Goal: Information Seeking & Learning: Learn about a topic

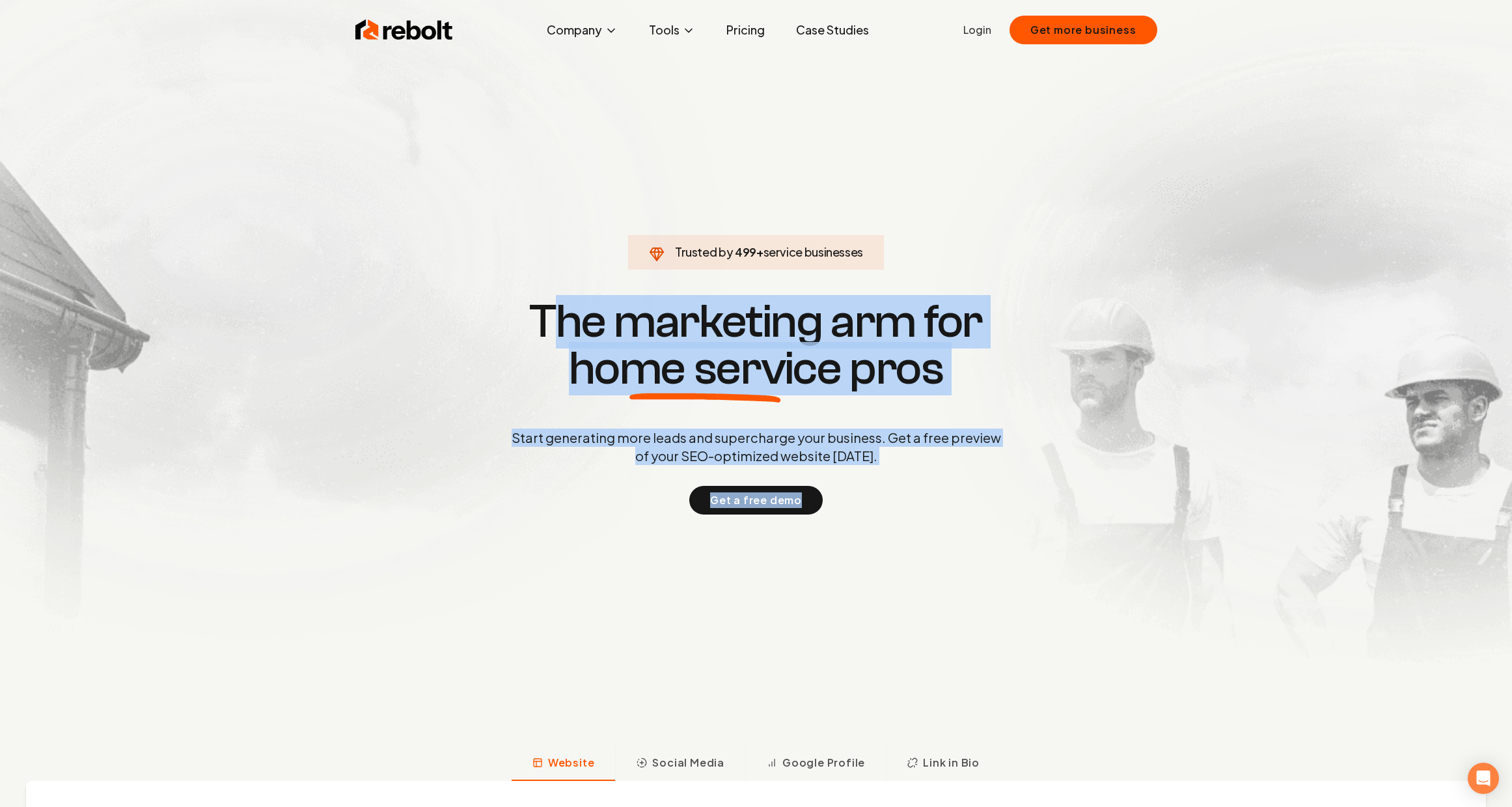
drag, startPoint x: 553, startPoint y: 302, endPoint x: 1040, endPoint y: 509, distance: 529.2
click at [1040, 509] on div "Trusted by 499 + service businesses The marketing arm for home service pros Sta…" at bounding box center [756, 405] width 646 height 219
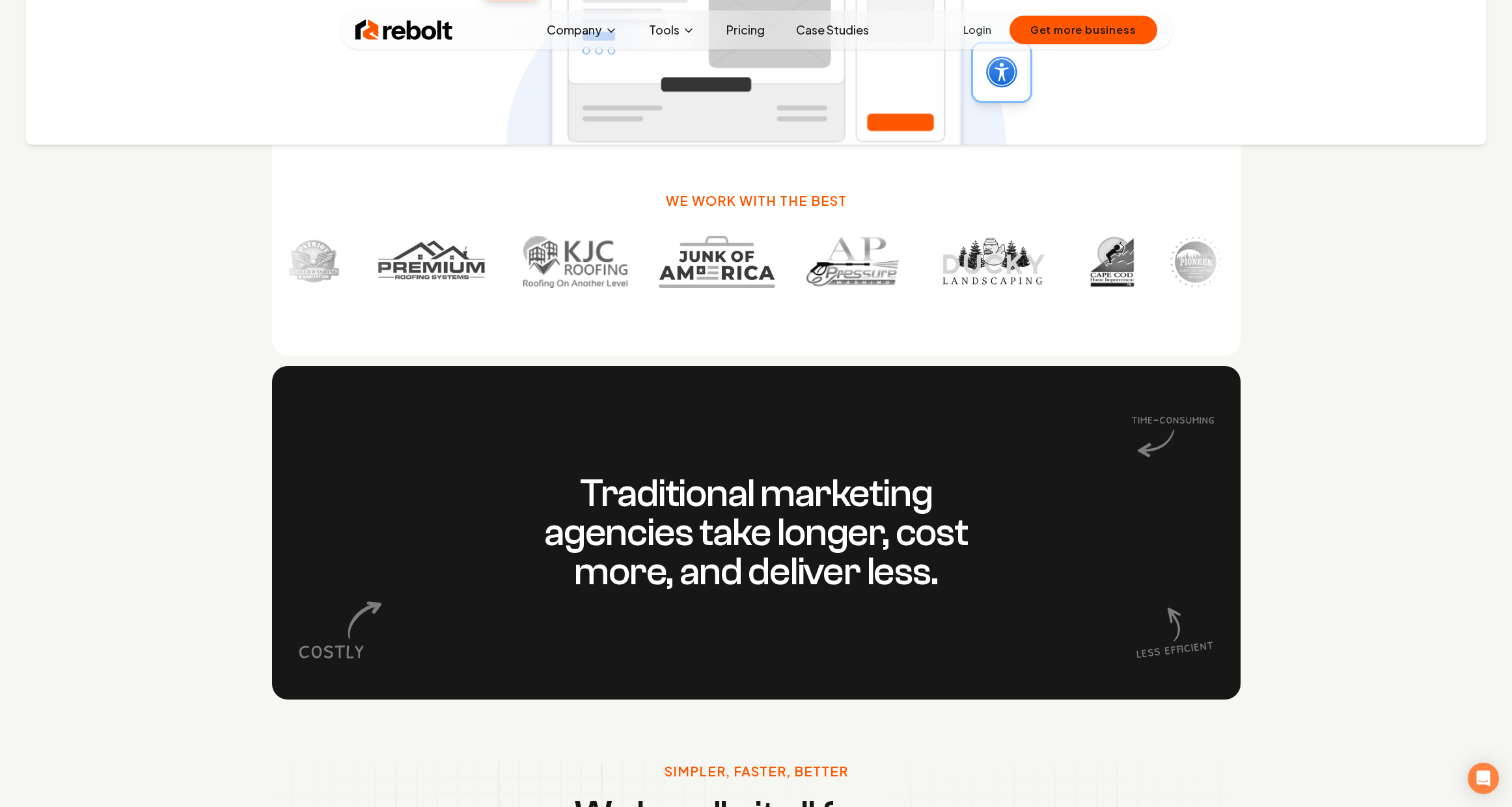
scroll to position [1299, 0]
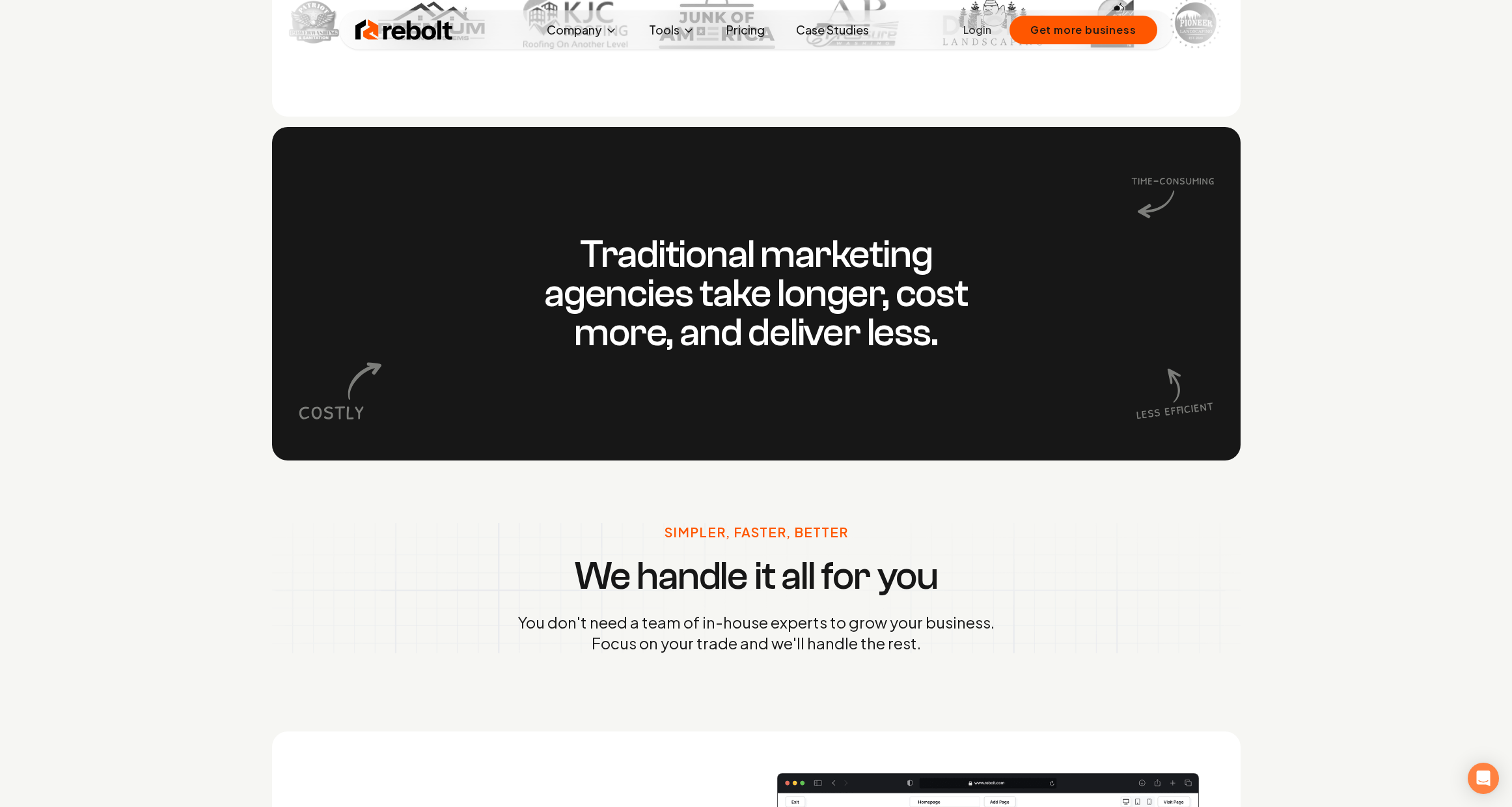
click at [747, 347] on h3 "Traditional marketing agencies take longer, cost more, and deliver less." at bounding box center [757, 293] width 500 height 117
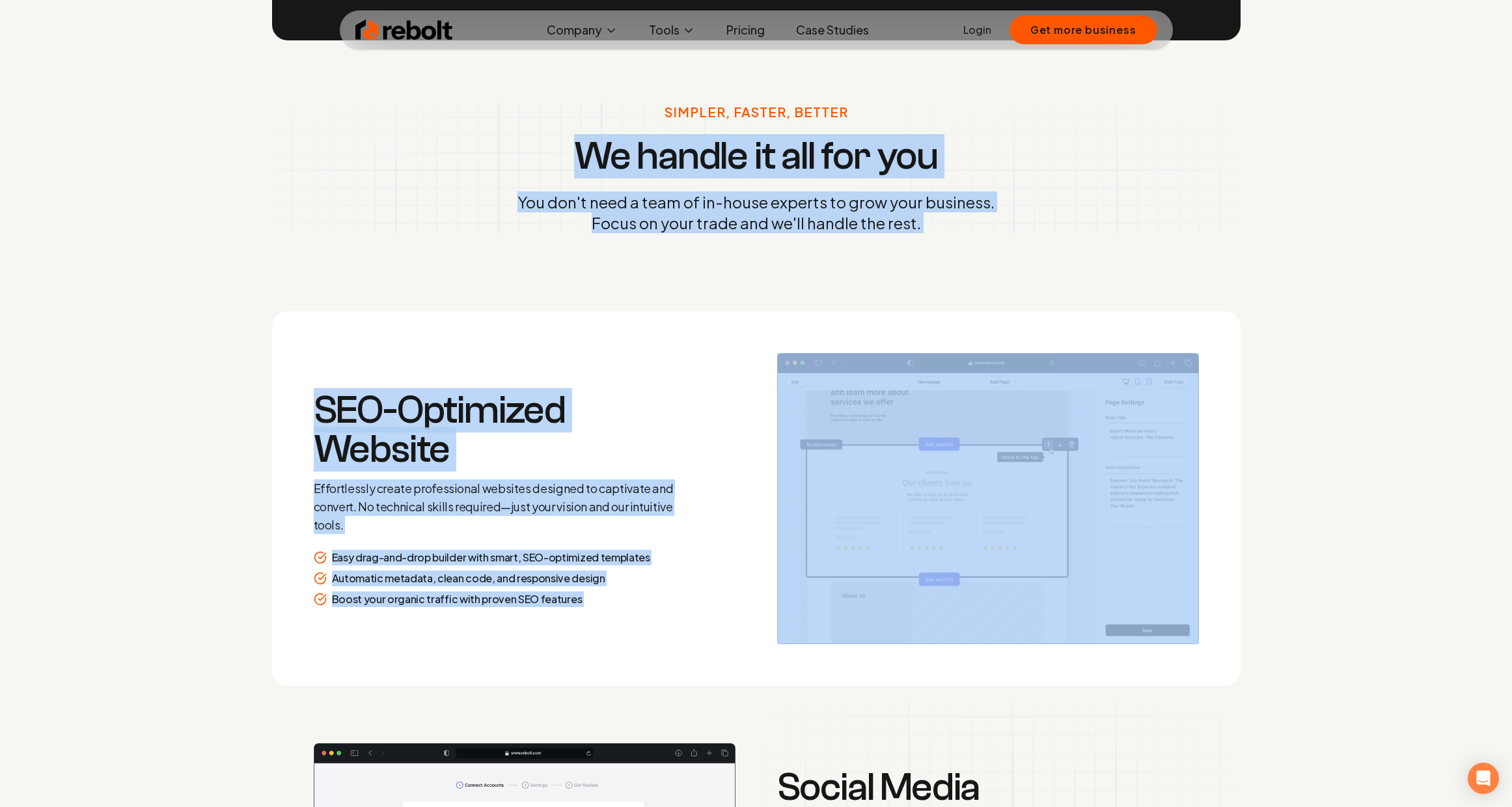
drag, startPoint x: 959, startPoint y: 447, endPoint x: 1259, endPoint y: 520, distance: 308.8
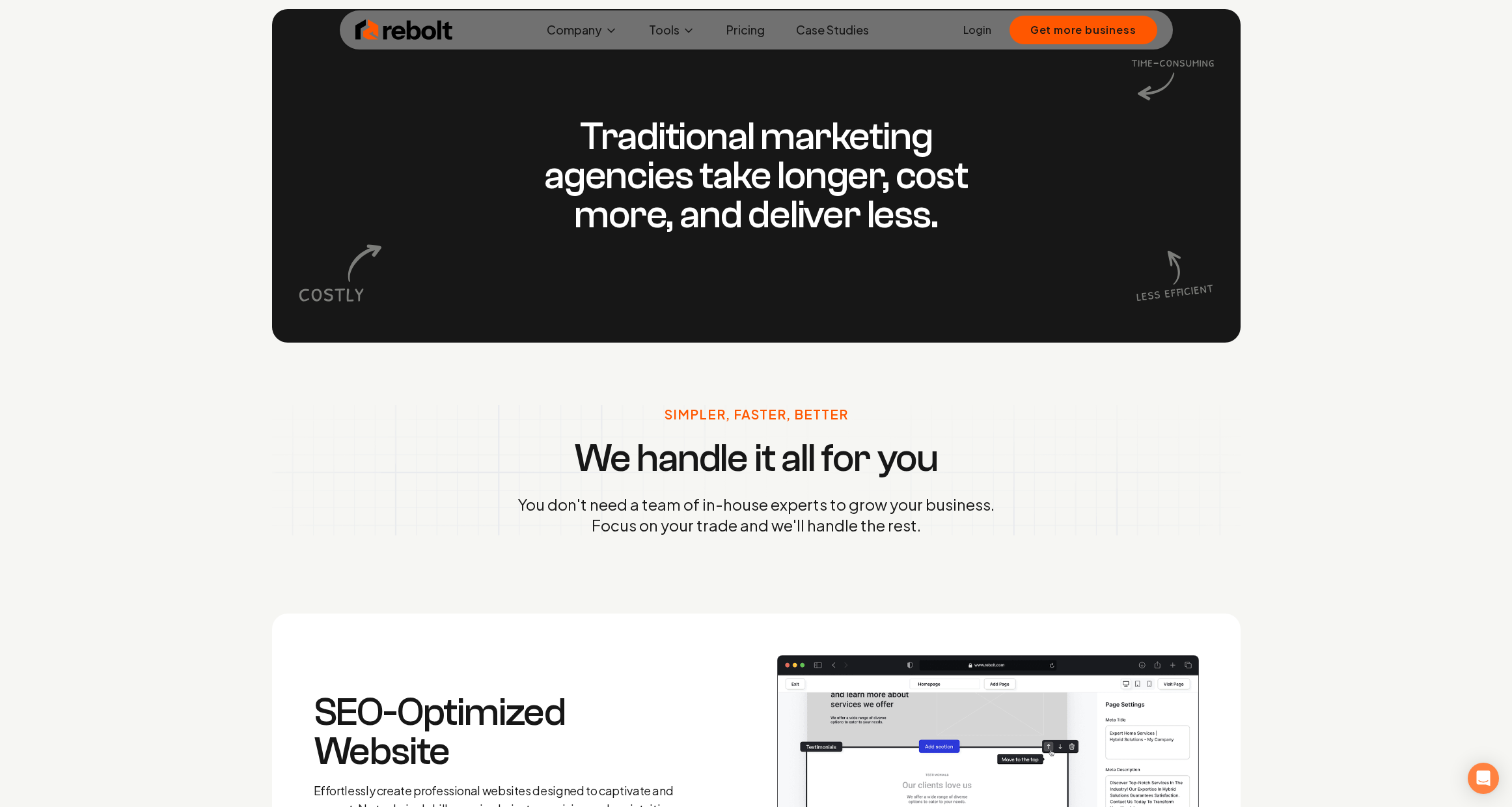
scroll to position [536, 0]
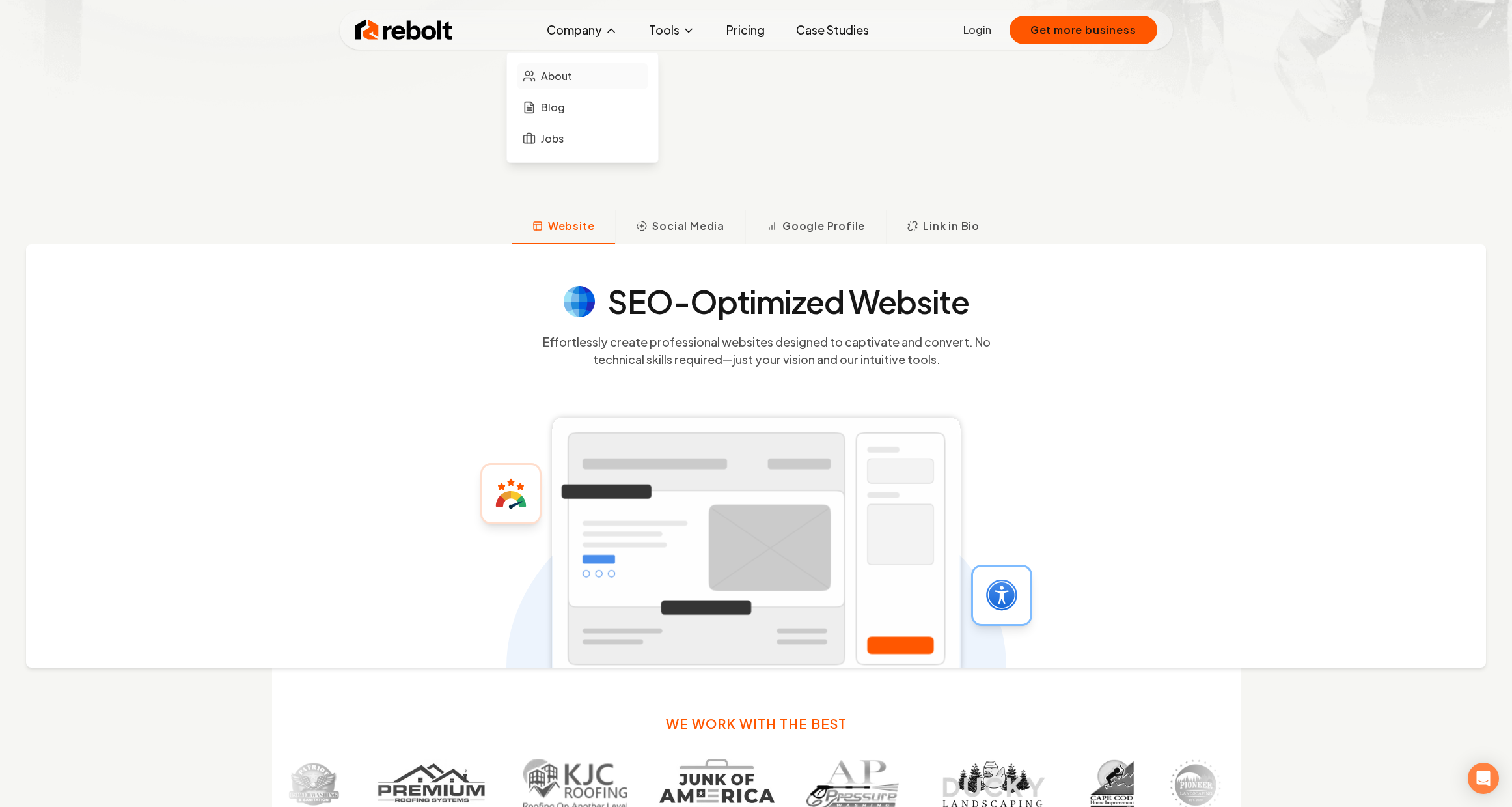
click at [565, 82] on span "About" at bounding box center [556, 76] width 31 height 16
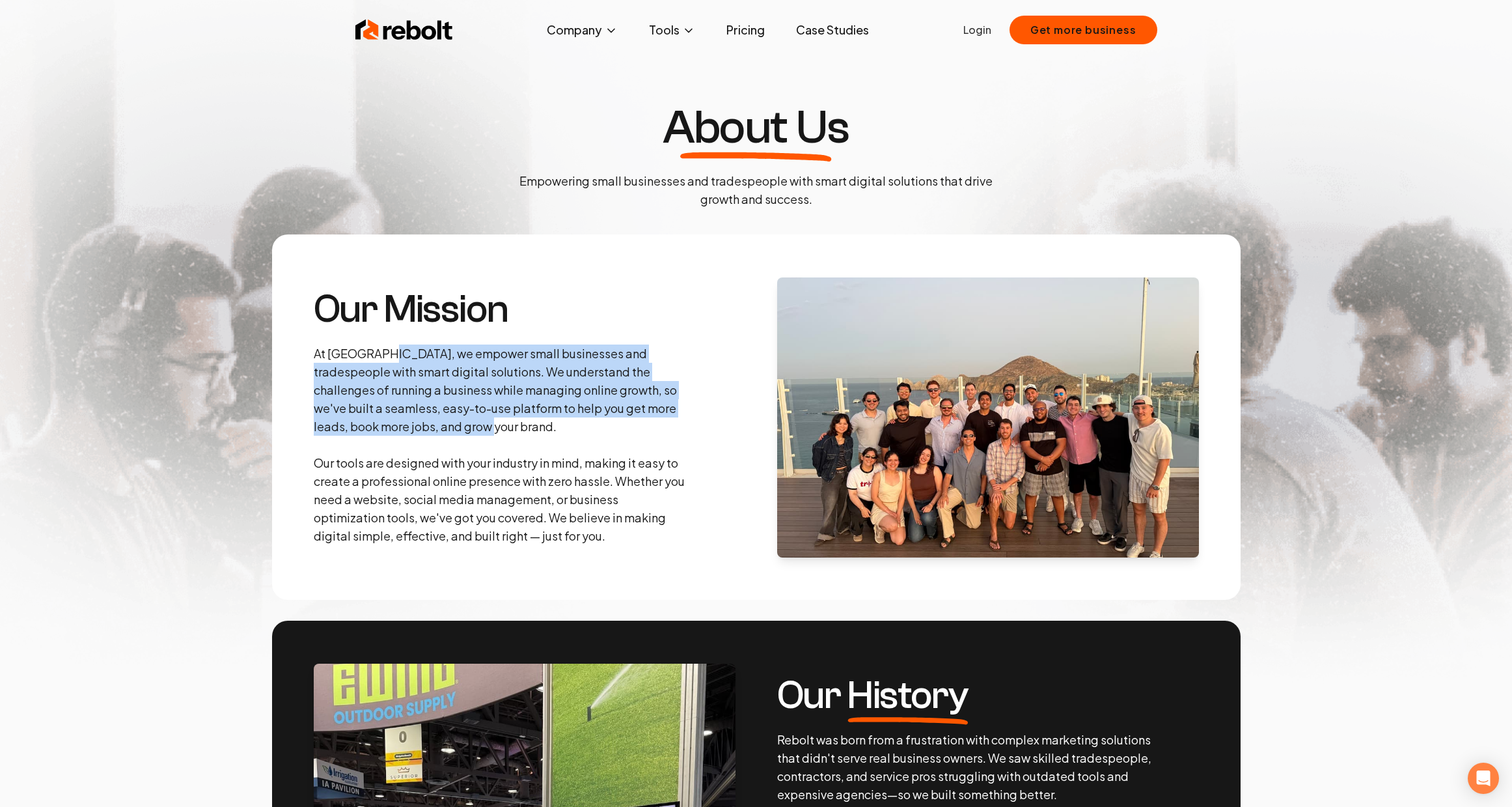
drag, startPoint x: 423, startPoint y: 365, endPoint x: 546, endPoint y: 428, distance: 138.2
click at [546, 428] on p "At [GEOGRAPHIC_DATA], we empower small businesses and tradespeople with smart d…" at bounding box center [501, 445] width 375 height 201
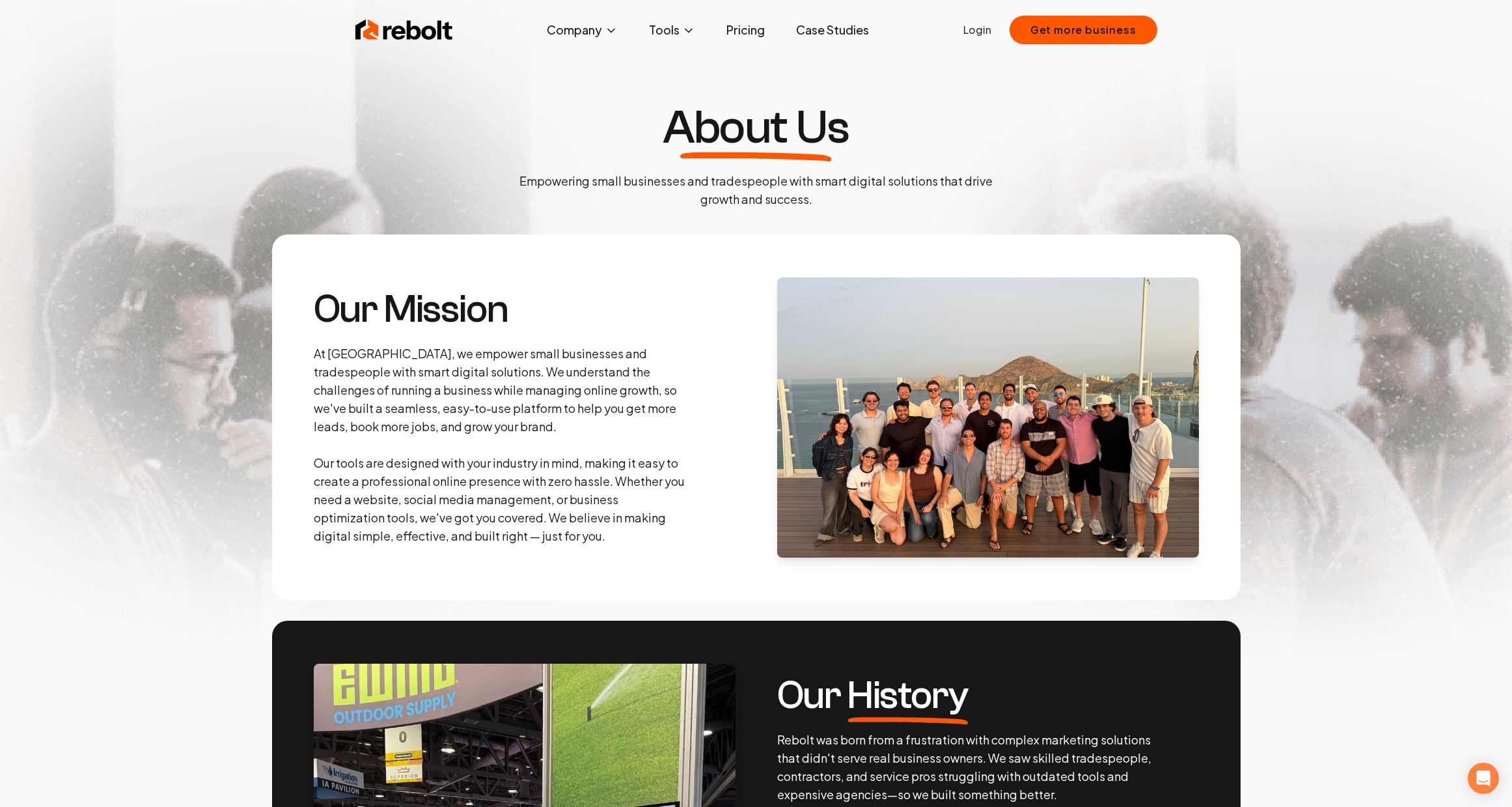
click at [606, 473] on p "At [GEOGRAPHIC_DATA], we empower small businesses and tradespeople with smart d…" at bounding box center [501, 445] width 375 height 201
click at [508, 372] on p "At [GEOGRAPHIC_DATA], we empower small businesses and tradespeople with smart d…" at bounding box center [501, 445] width 375 height 201
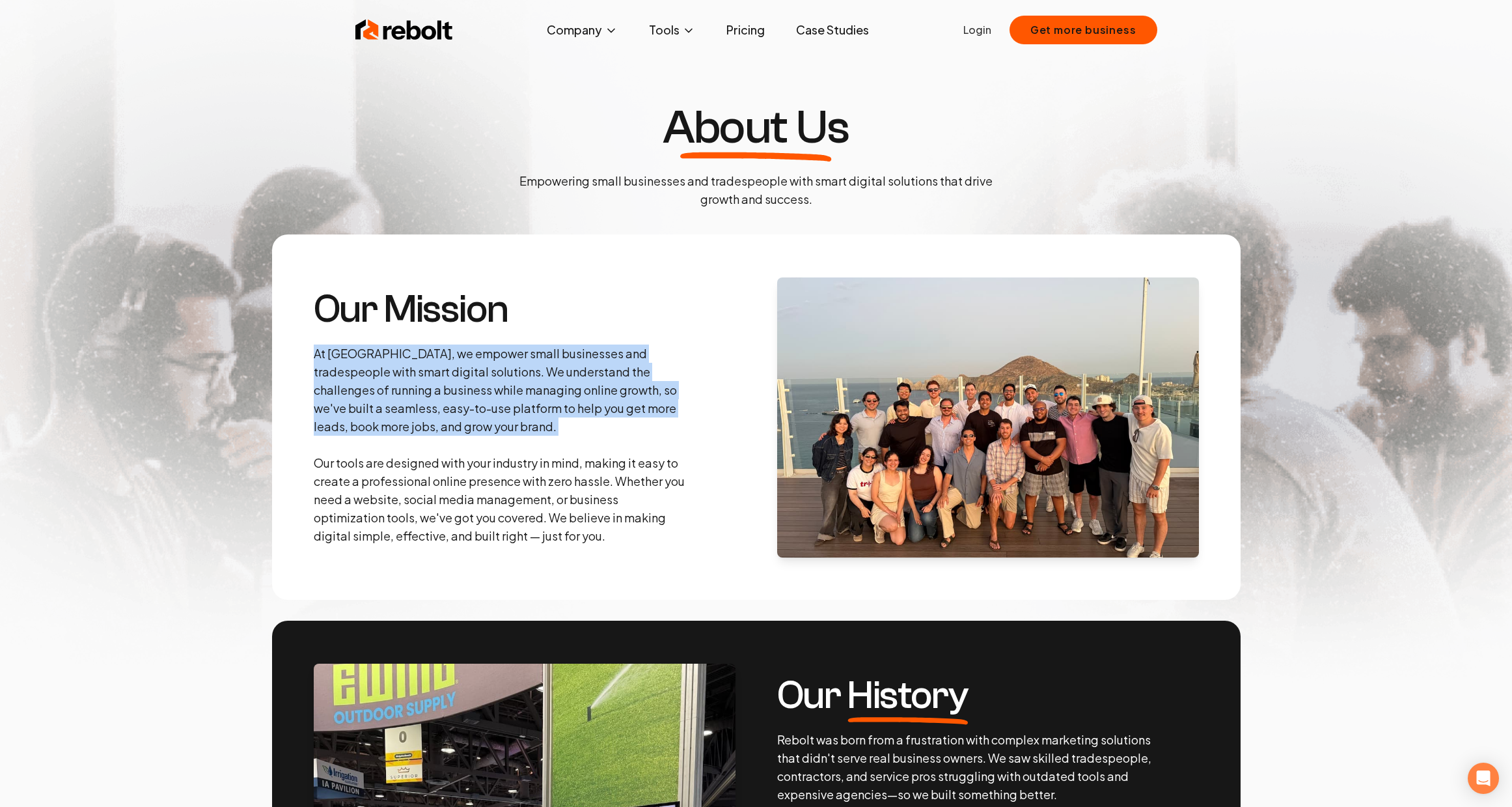
drag, startPoint x: 508, startPoint y: 372, endPoint x: 508, endPoint y: 384, distance: 12.0
click at [508, 372] on p "At [GEOGRAPHIC_DATA], we empower small businesses and tradespeople with smart d…" at bounding box center [501, 445] width 375 height 201
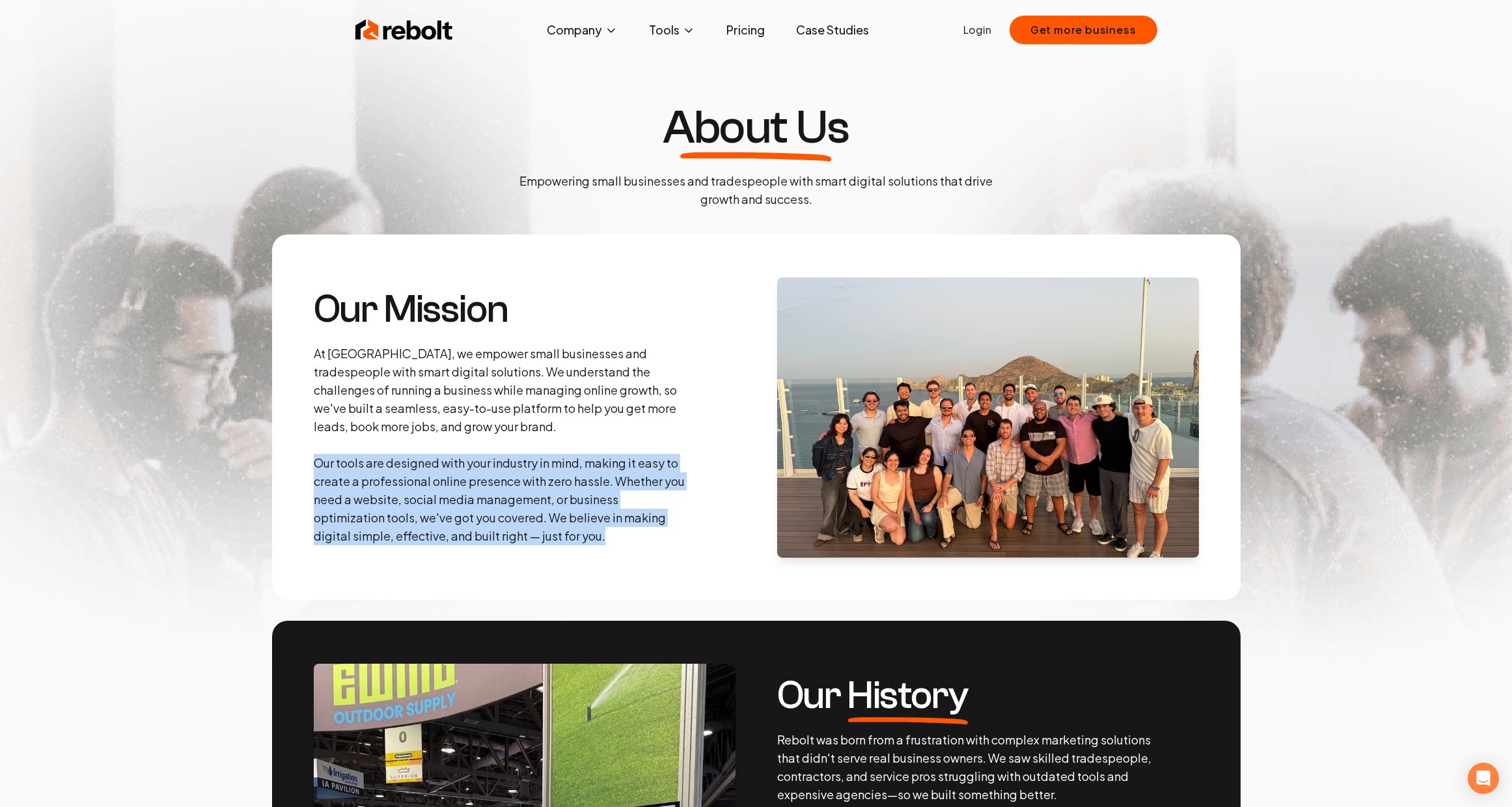
drag, startPoint x: 336, startPoint y: 471, endPoint x: 692, endPoint y: 544, distance: 363.4
click at [692, 544] on section "Our Mission At Rebolt, we empower small businesses and tradespeople with smart …" at bounding box center [756, 417] width 969 height 365
click at [359, 465] on p "At [GEOGRAPHIC_DATA], we empower small businesses and tradespeople with smart d…" at bounding box center [501, 445] width 375 height 201
drag, startPoint x: 420, startPoint y: 484, endPoint x: 670, endPoint y: 554, distance: 259.6
click at [670, 554] on section "Our Mission At Rebolt, we empower small businesses and tradespeople with smart …" at bounding box center [756, 417] width 969 height 365
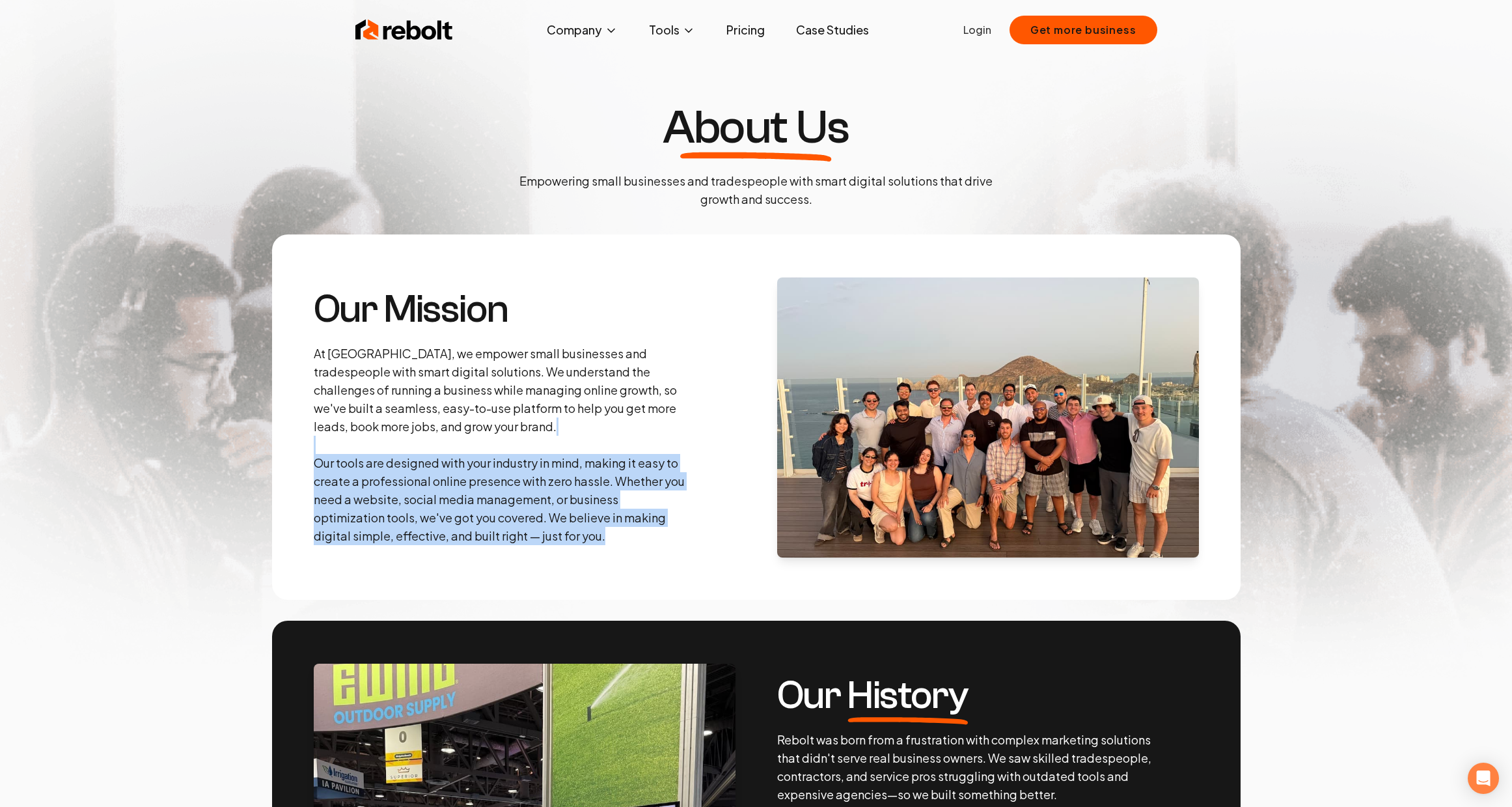
click at [657, 547] on section "Our Mission At Rebolt, we empower small businesses and tradespeople with smart …" at bounding box center [756, 417] width 969 height 365
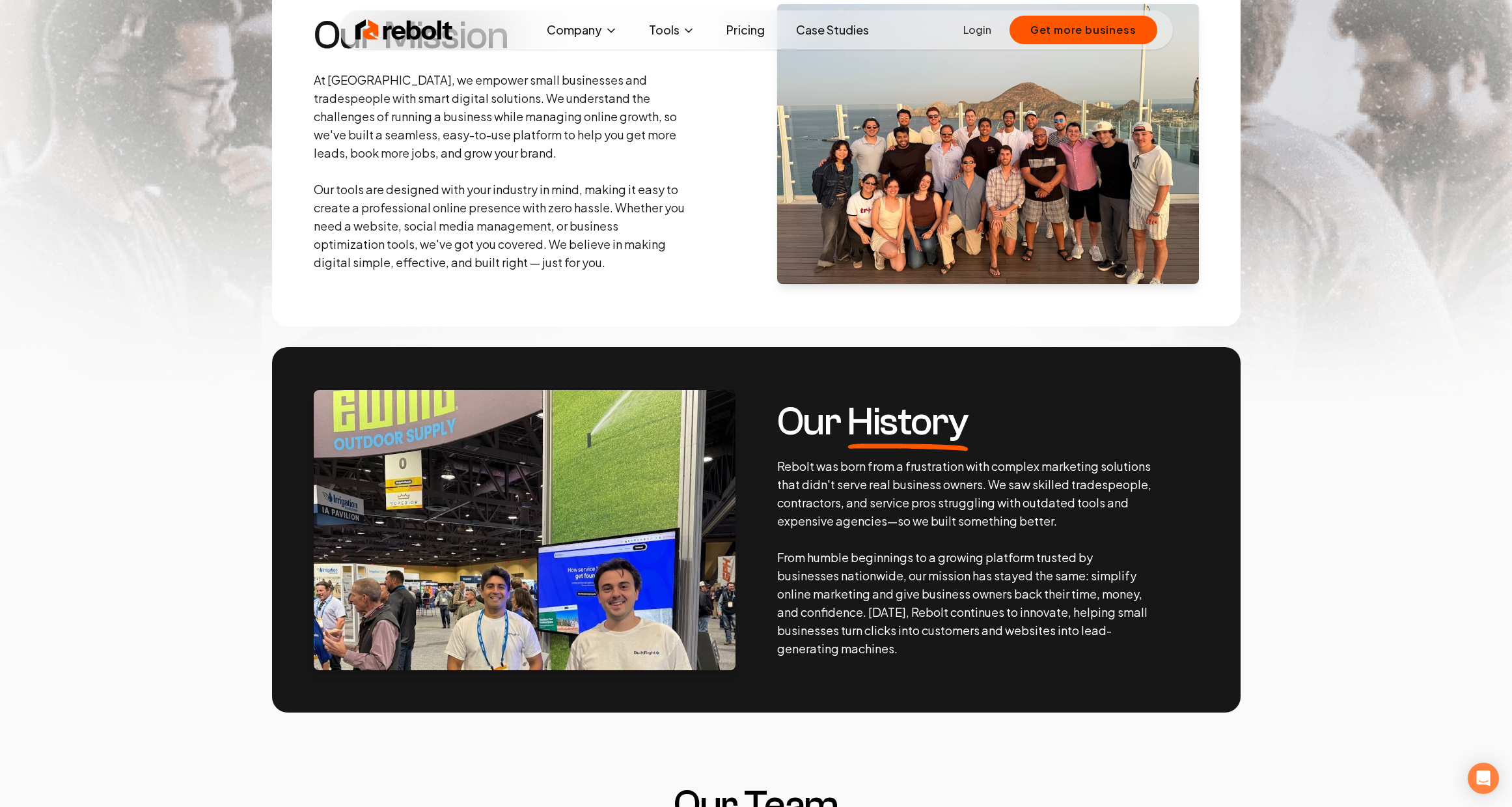
scroll to position [276, 0]
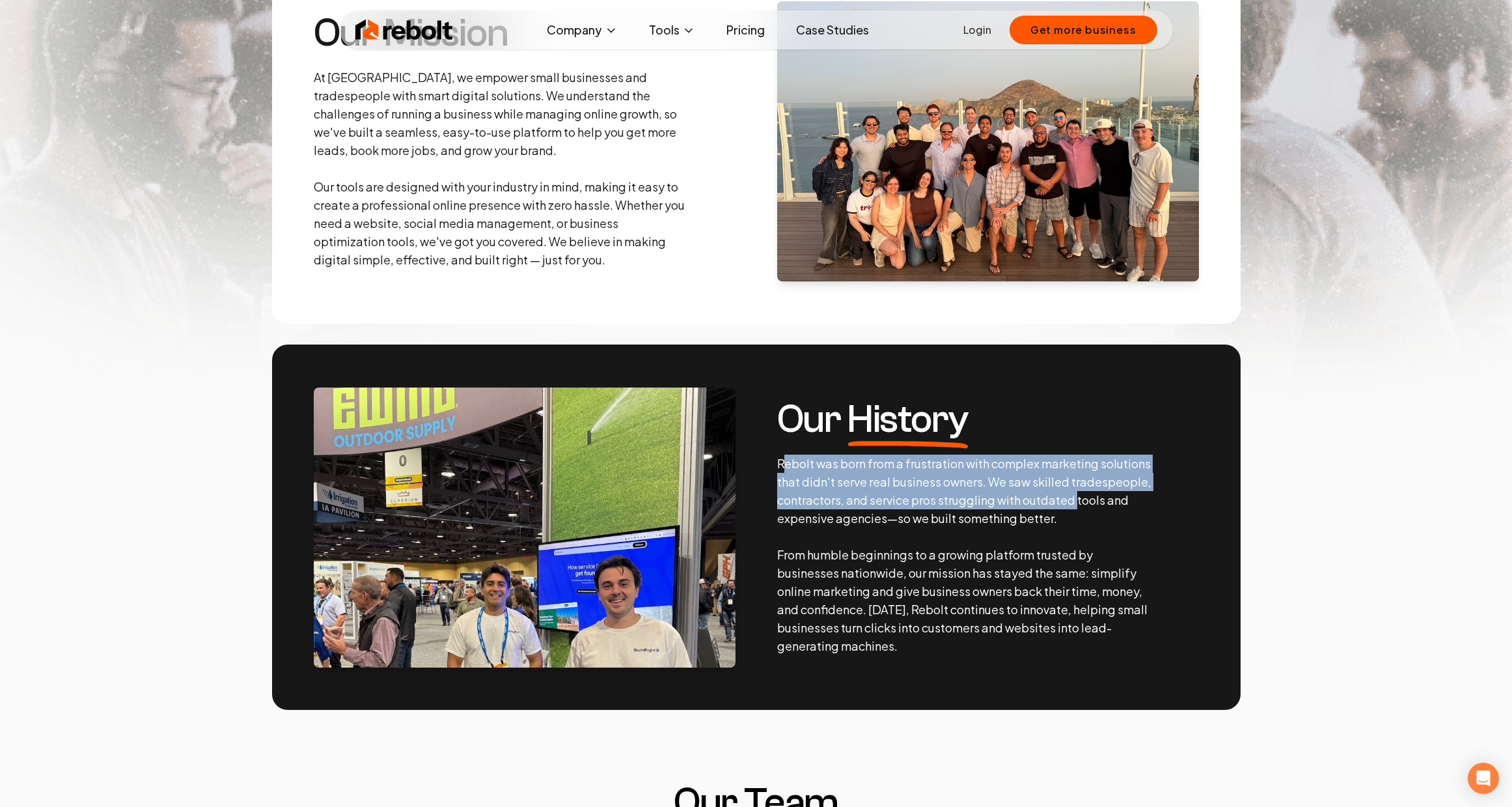
drag, startPoint x: 800, startPoint y: 468, endPoint x: 1078, endPoint y: 500, distance: 279.8
click at [1078, 500] on p "Rebolt was born from a frustration with complex marketing solutions that didn't…" at bounding box center [964, 555] width 375 height 201
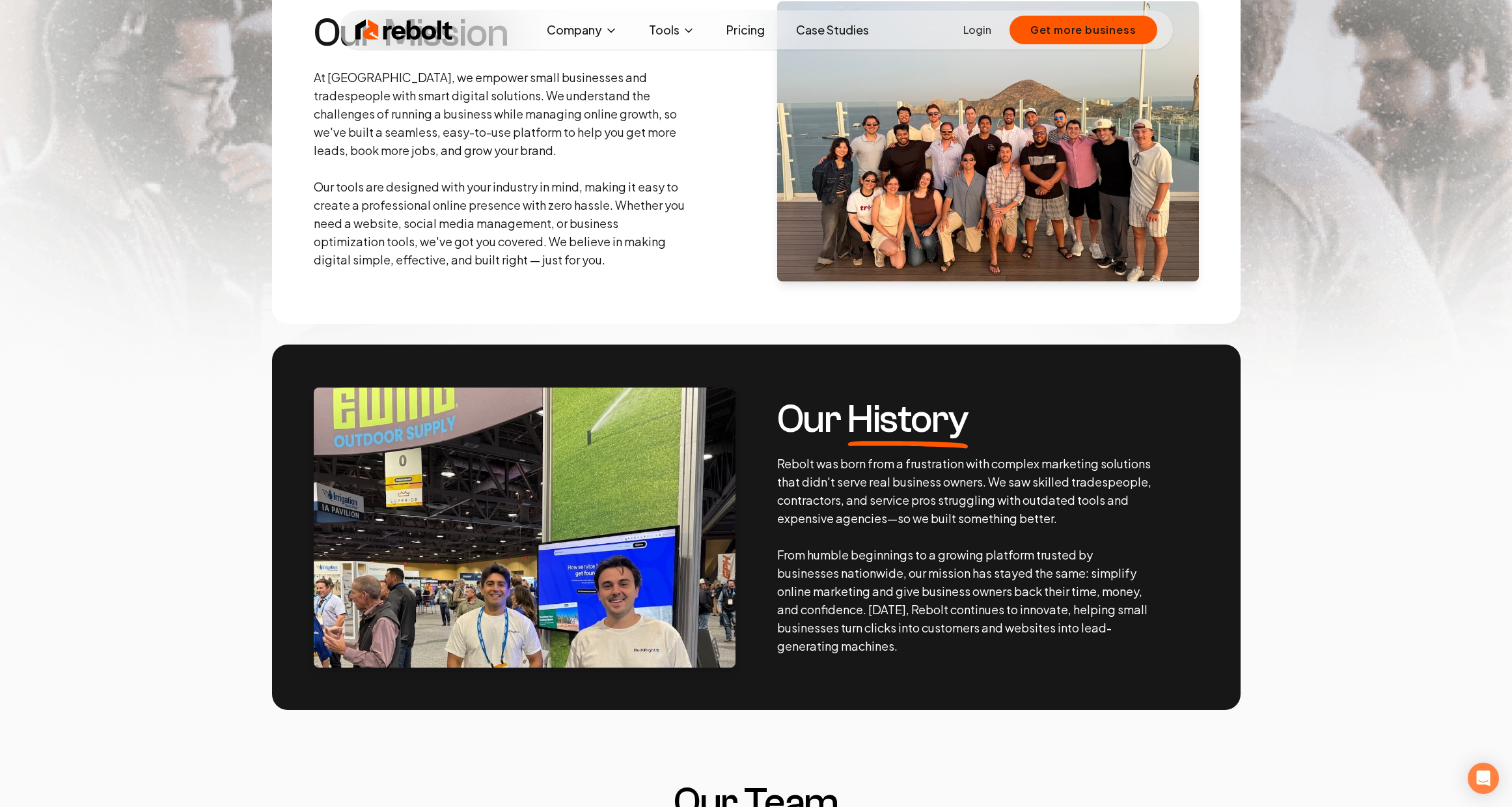
click at [923, 571] on p "Rebolt was born from a frustration with complex marketing solutions that didn't…" at bounding box center [964, 555] width 375 height 201
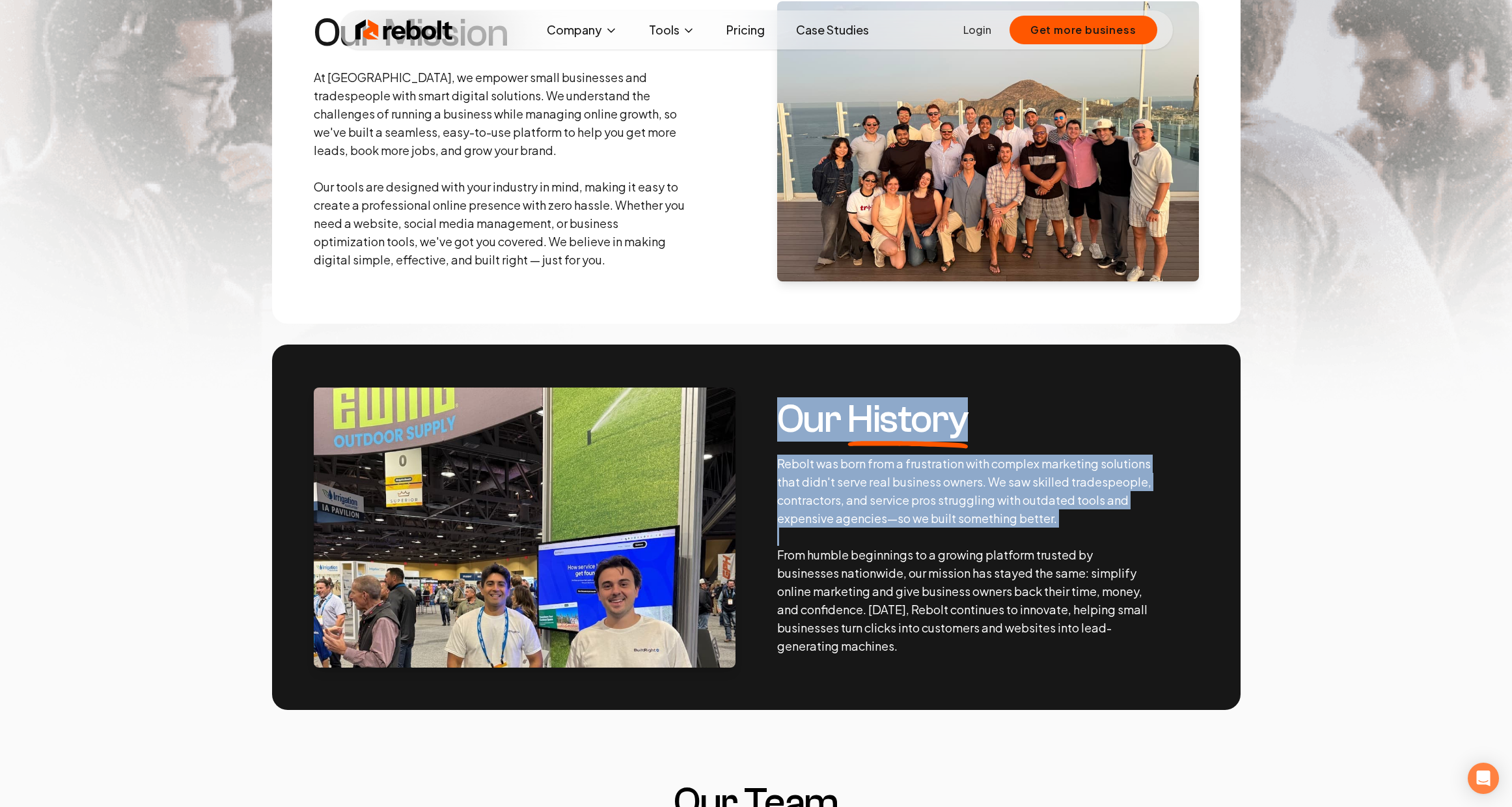
click at [923, 571] on p "Rebolt was born from a frustration with complex marketing solutions that didn't…" at bounding box center [964, 555] width 375 height 201
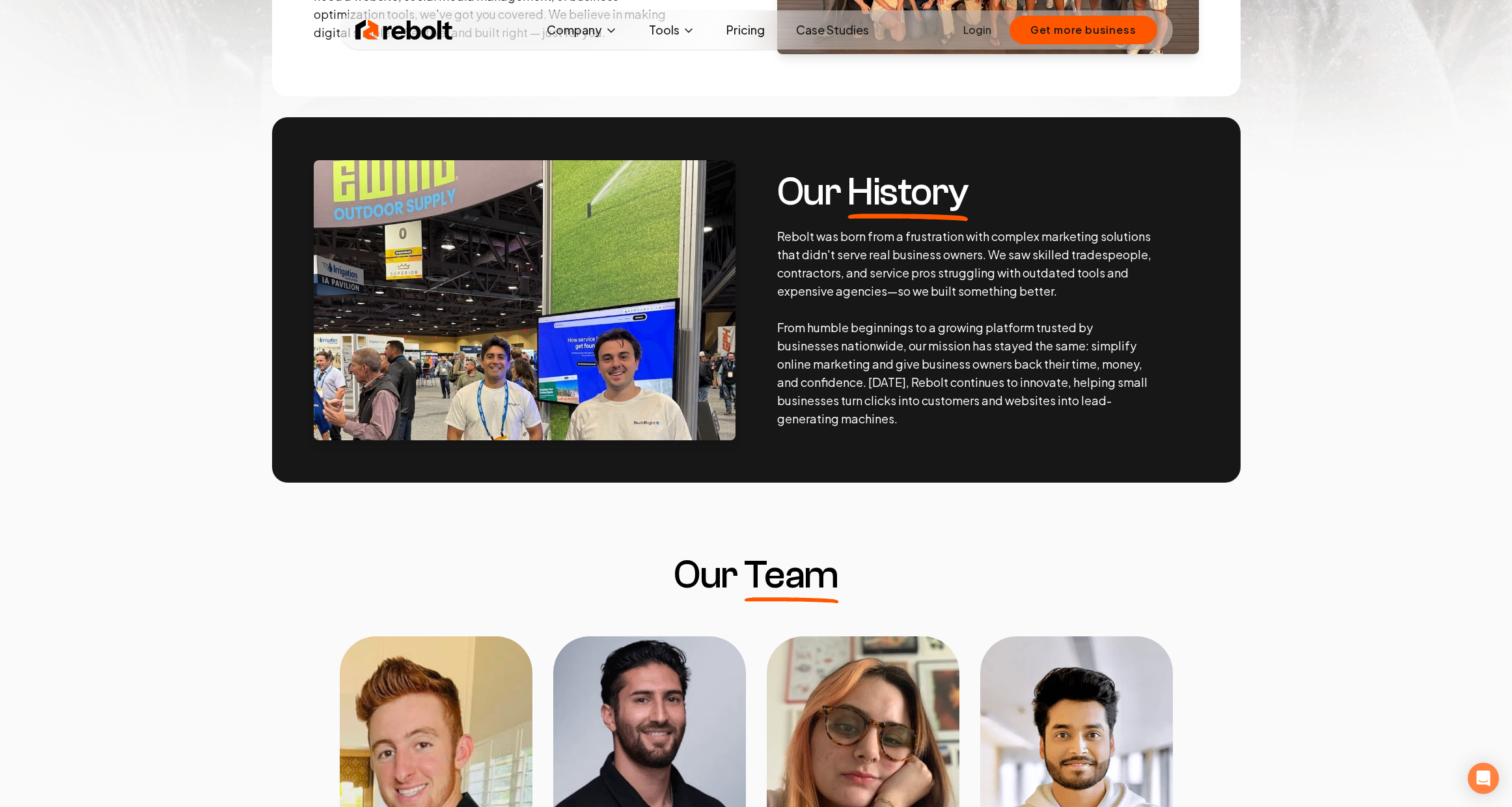
scroll to position [758, 0]
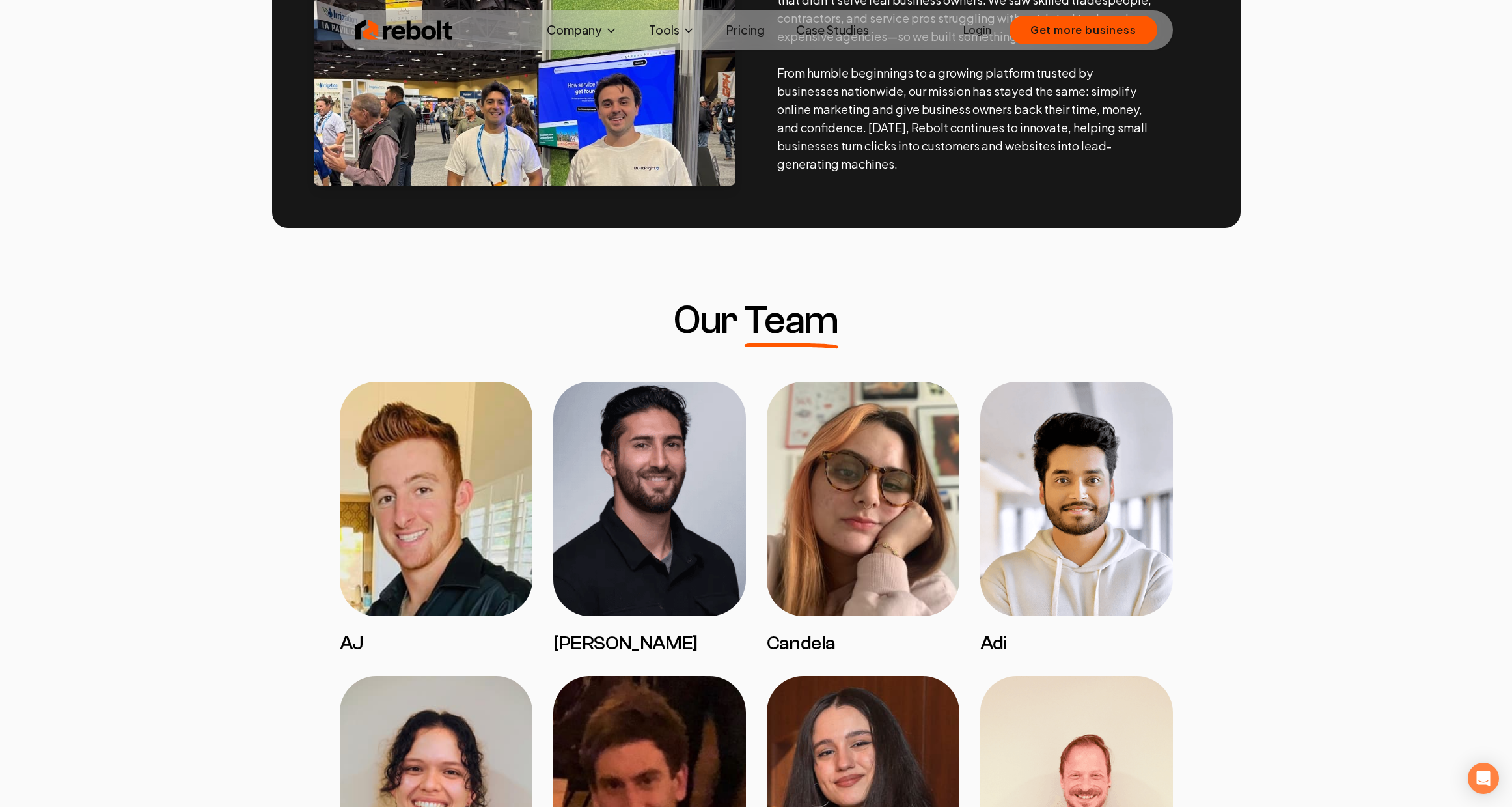
click at [489, 499] on img at bounding box center [436, 499] width 193 height 235
click at [350, 632] on h3 "AJ" at bounding box center [436, 644] width 193 height 23
click at [408, 557] on img at bounding box center [436, 499] width 193 height 235
click at [698, 503] on img at bounding box center [650, 499] width 193 height 235
click at [1049, 488] on img at bounding box center [1077, 499] width 193 height 235
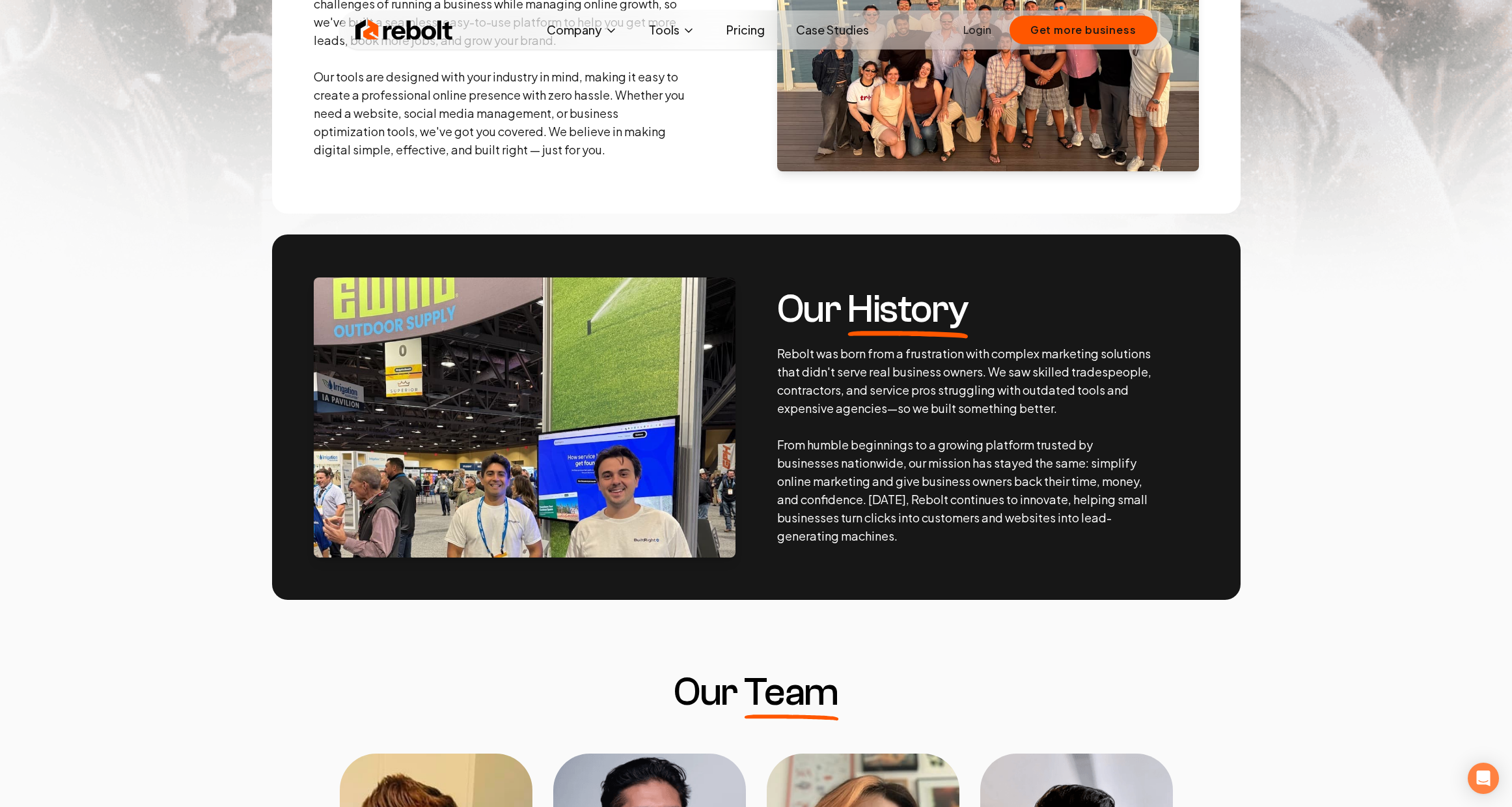
scroll to position [836, 0]
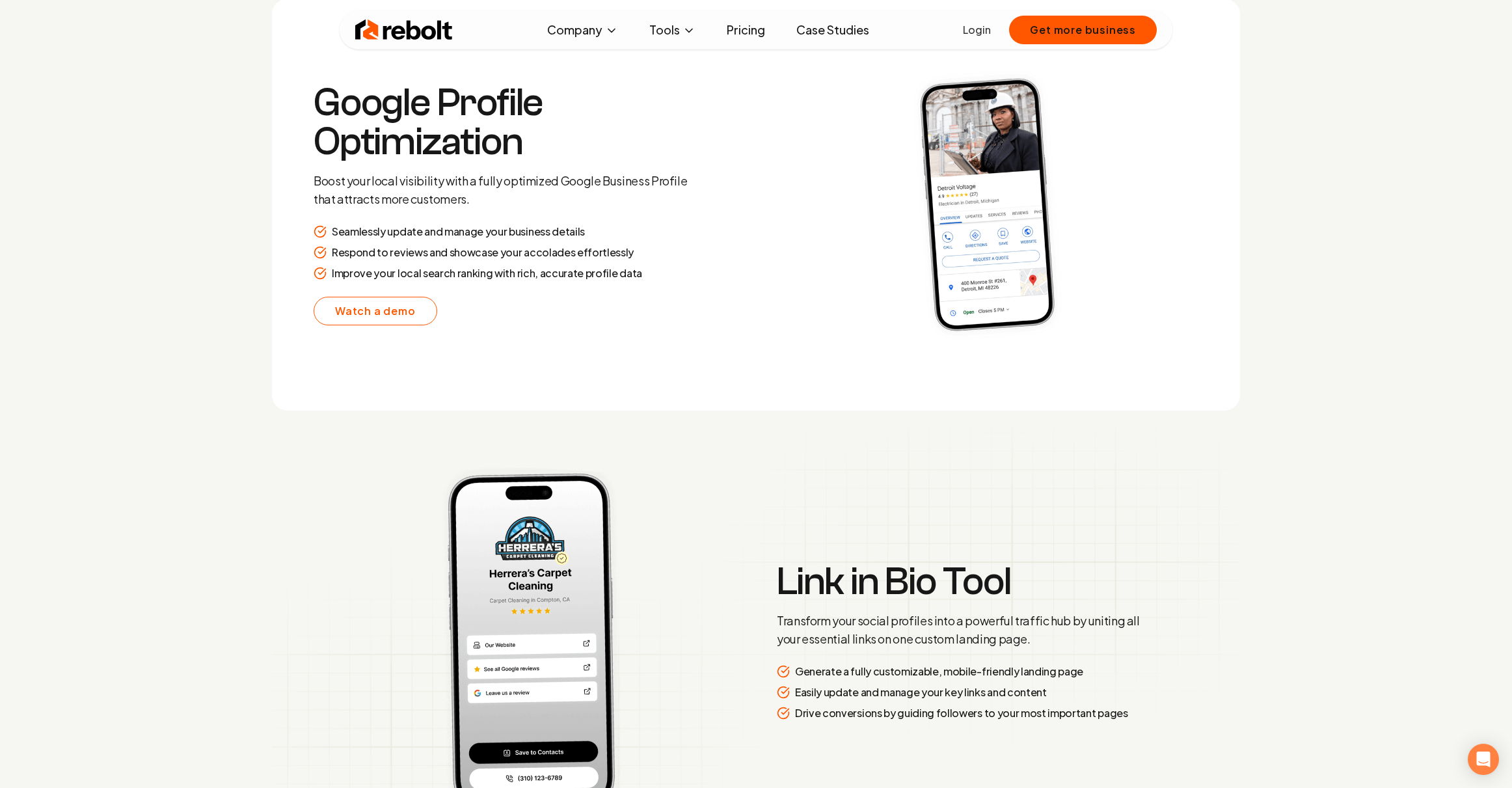
scroll to position [2698, 0]
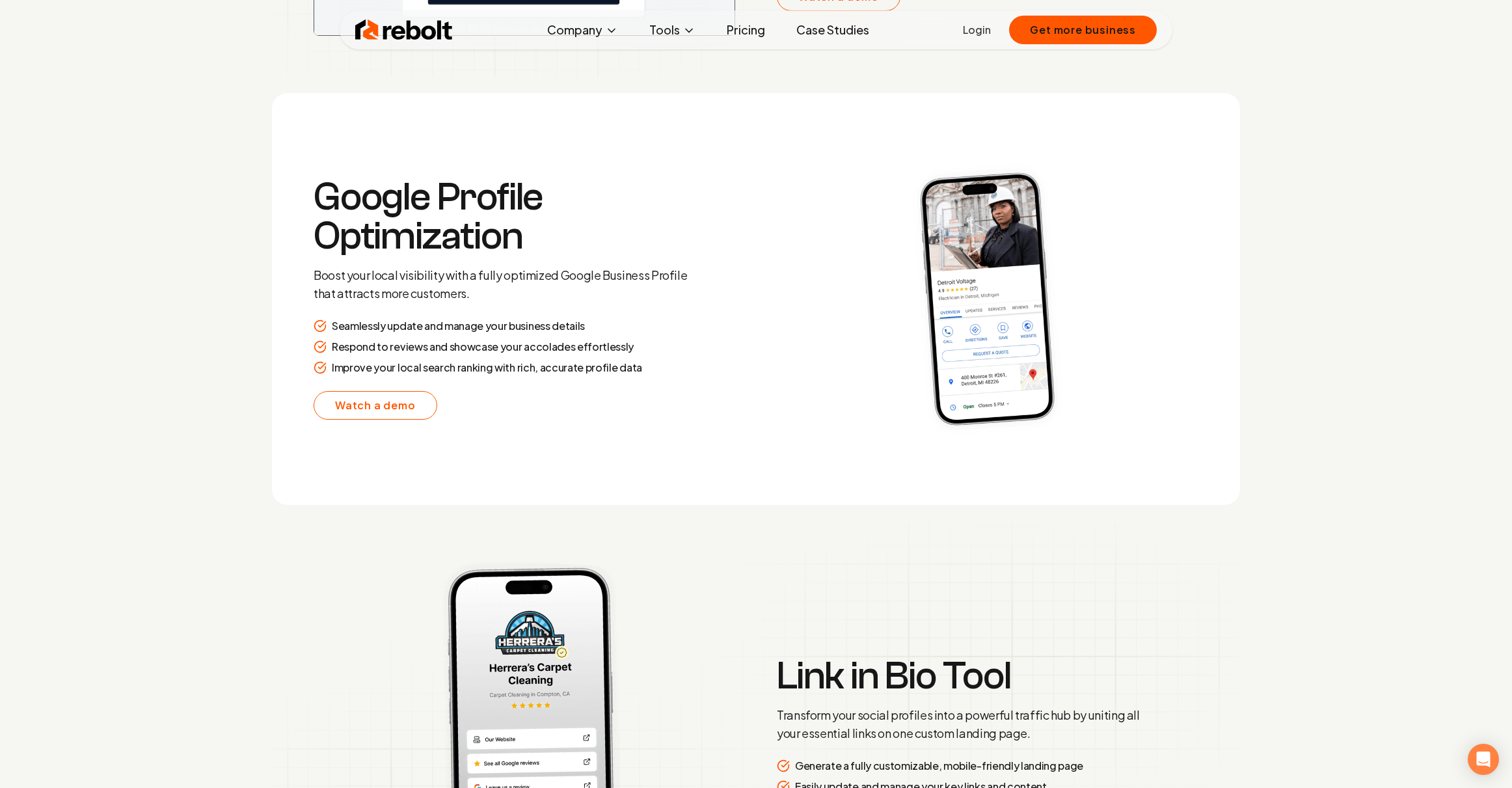
click at [833, 470] on section "Google Profile Optimization Boost your local visibility with a fully optimized …" at bounding box center [756, 299] width 968 height 411
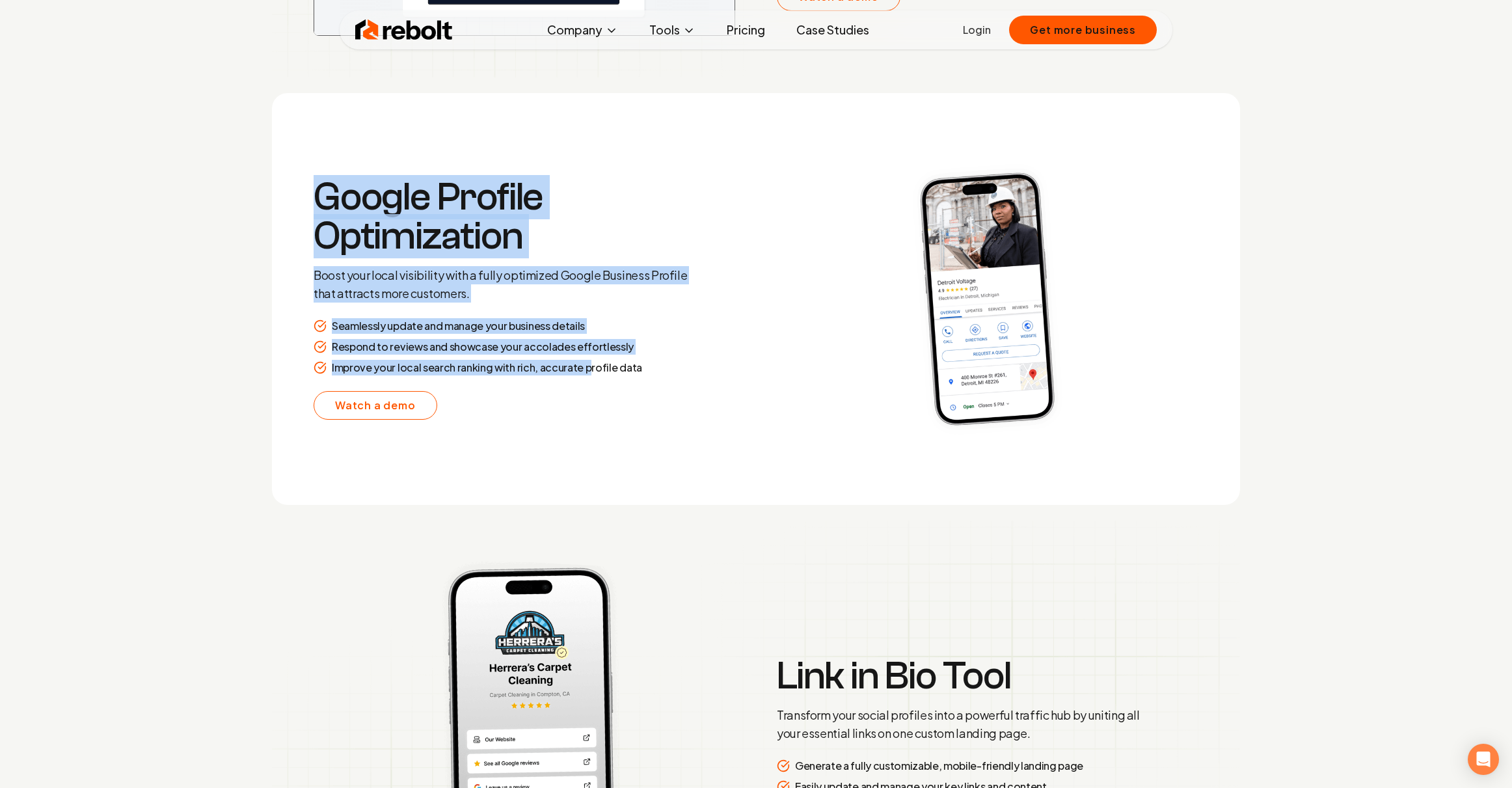
drag, startPoint x: 297, startPoint y: 186, endPoint x: 673, endPoint y: 392, distance: 428.7
click at [594, 368] on section "Google Profile Optimization Boost your local visibility with a fully optimized …" at bounding box center [756, 299] width 968 height 411
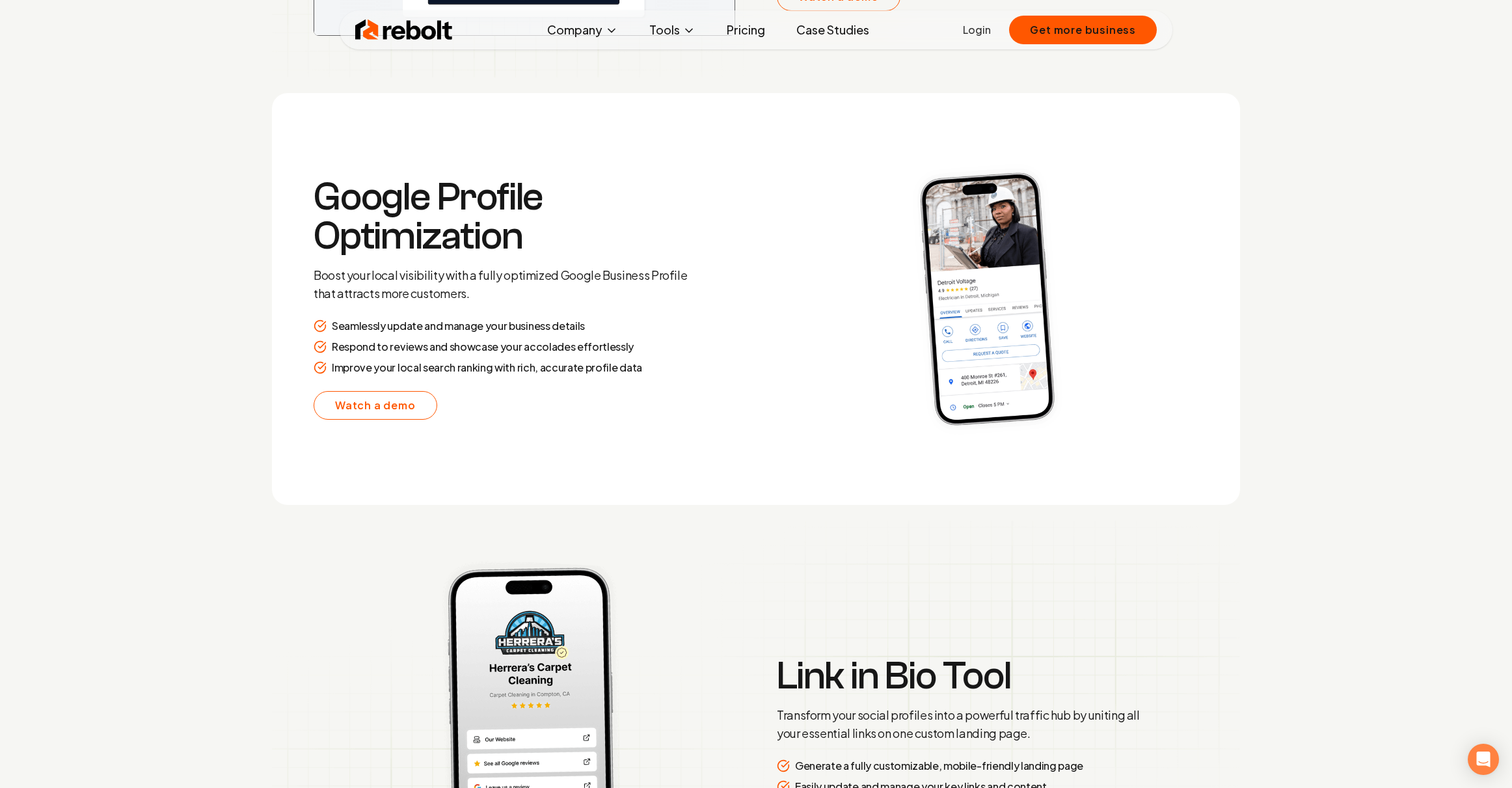
click at [700, 399] on section "Google Profile Optimization Boost your local visibility with a fully optimized …" at bounding box center [756, 299] width 968 height 411
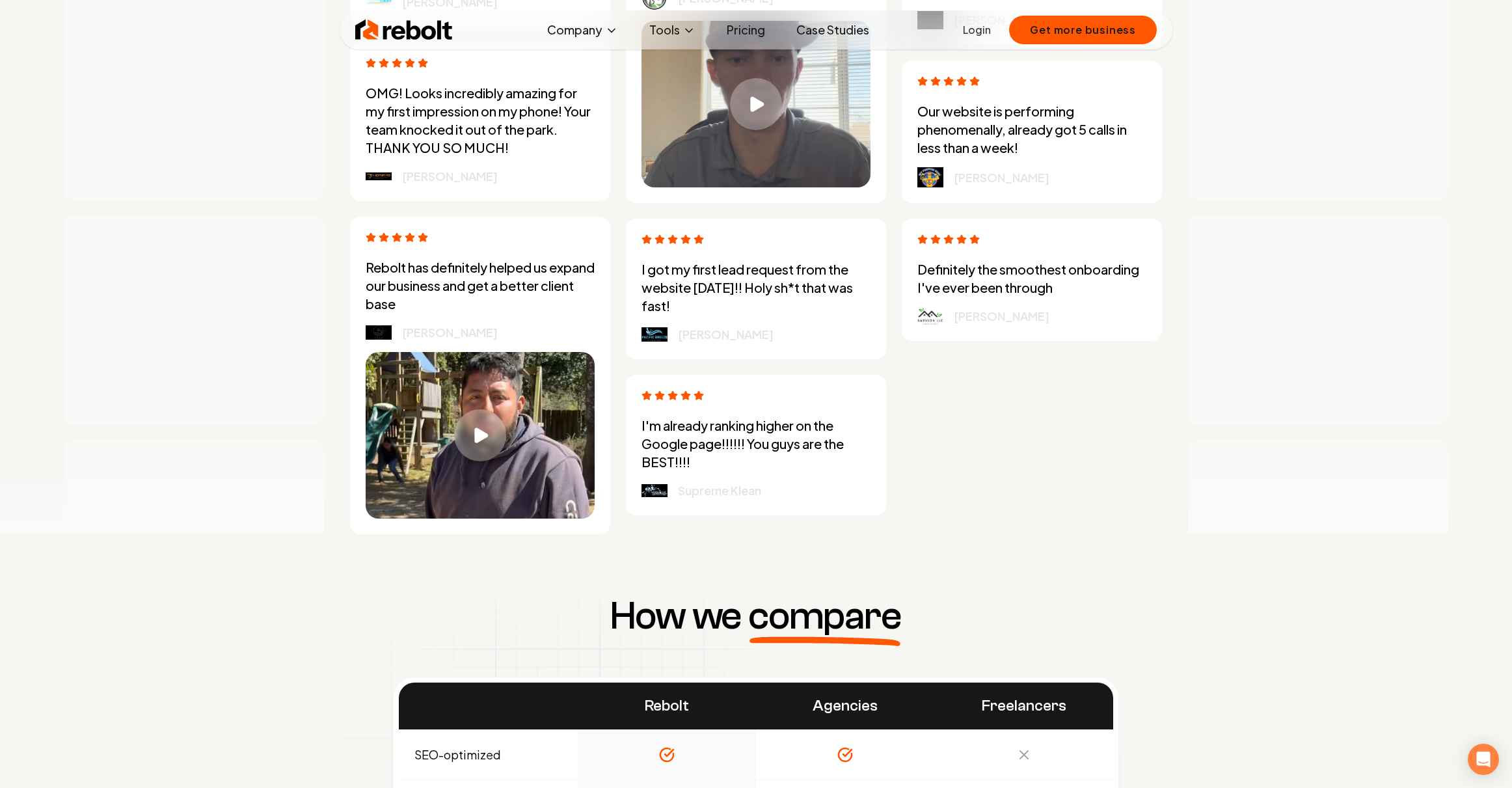
scroll to position [3831, 0]
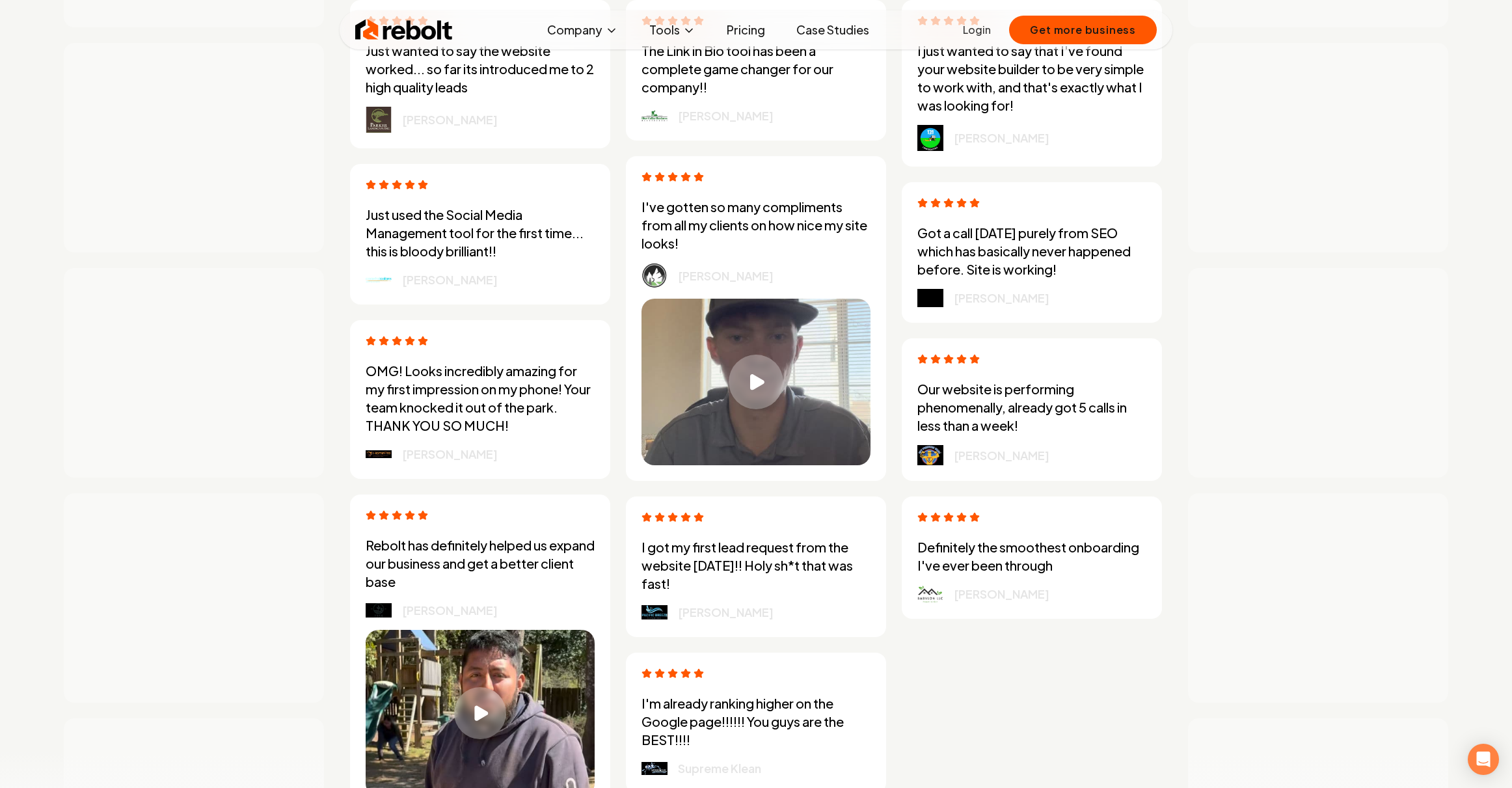
click at [764, 373] on div "Play video" at bounding box center [756, 382] width 54 height 54
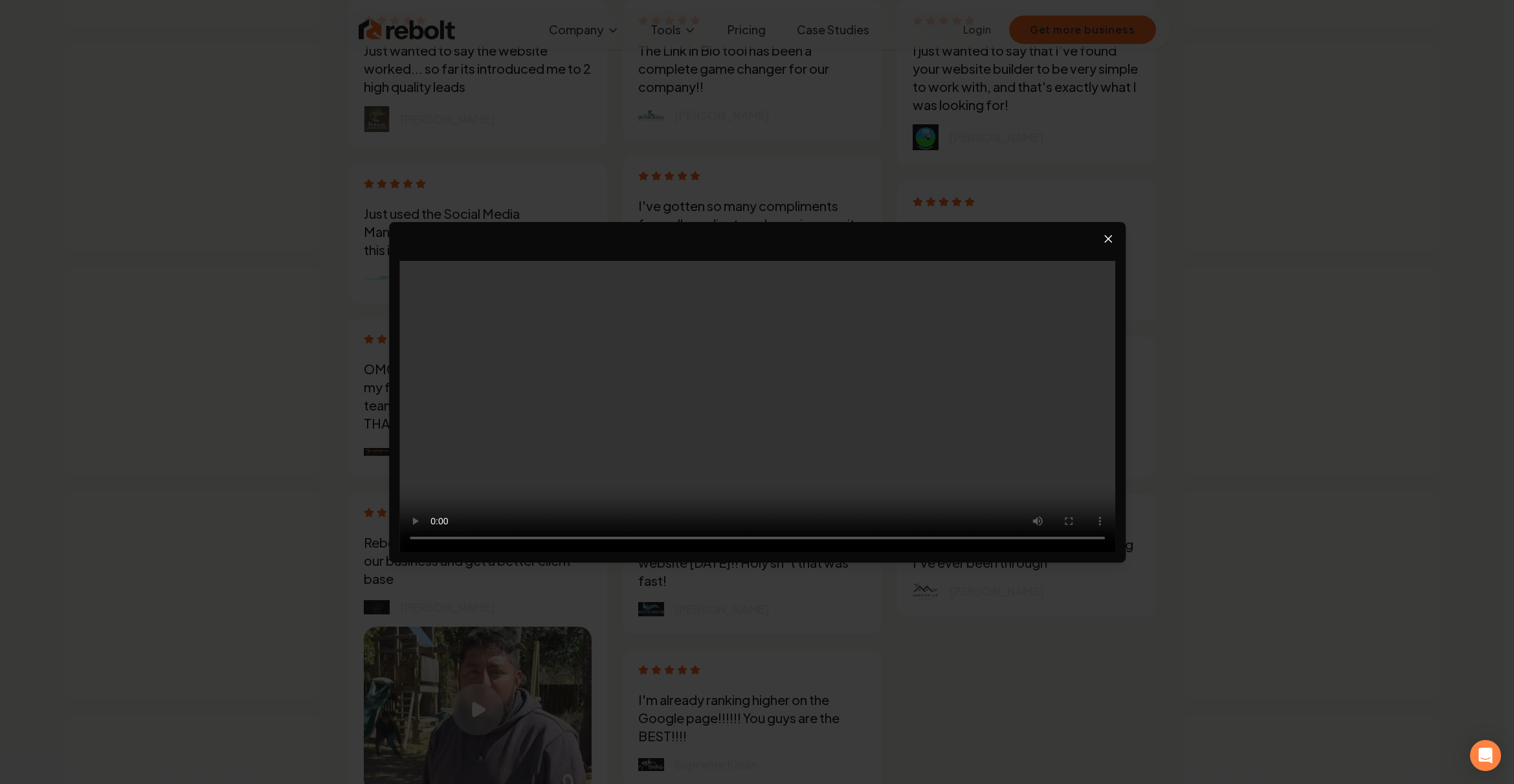
click at [1116, 239] on div "Video Player" at bounding box center [758, 392] width 737 height 341
click at [1107, 238] on icon "Close video player" at bounding box center [1108, 239] width 13 height 13
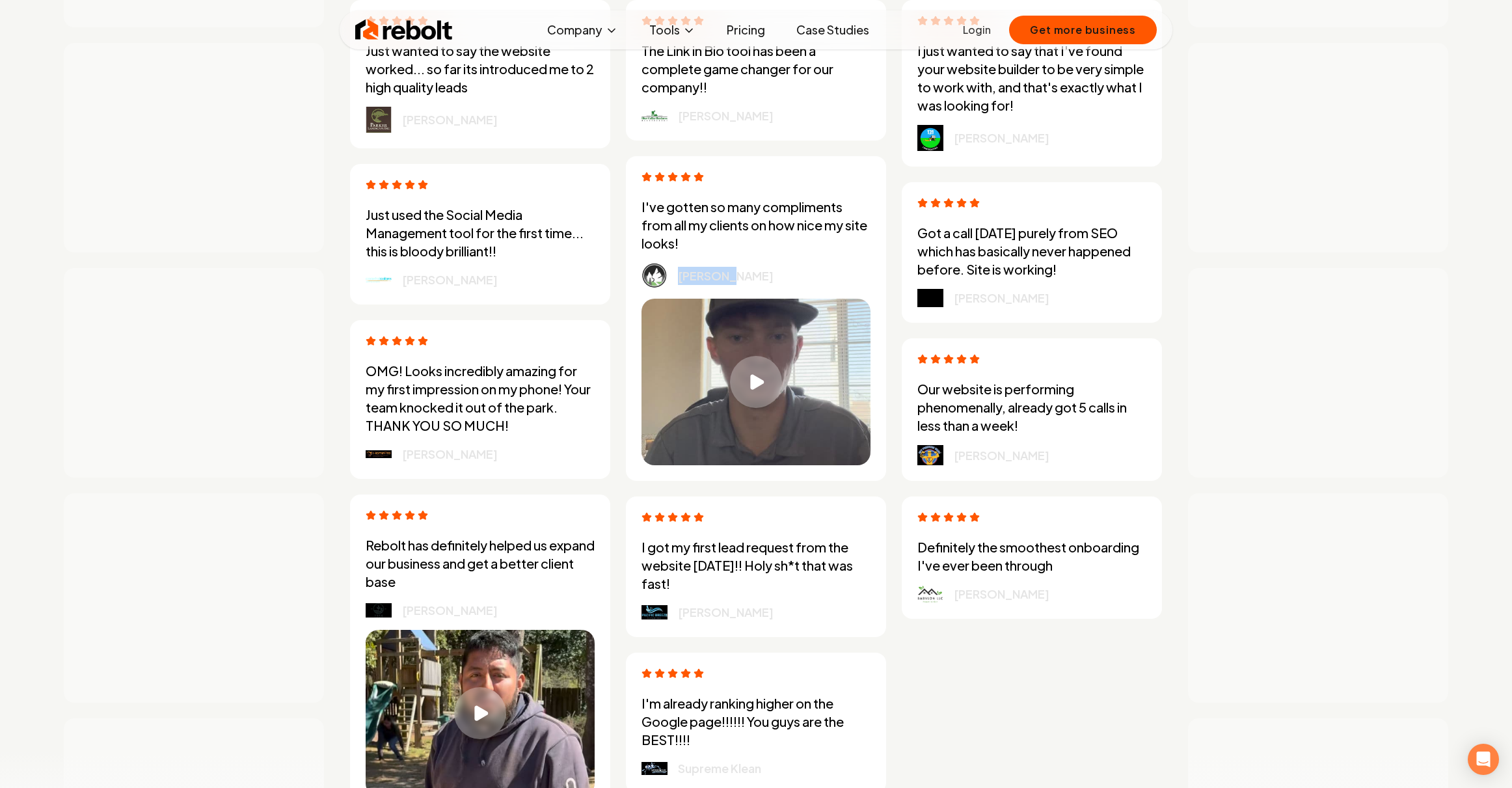
drag, startPoint x: 676, startPoint y: 296, endPoint x: 745, endPoint y: 295, distance: 69.0
click at [745, 288] on div "[PERSON_NAME]" at bounding box center [756, 276] width 229 height 26
click at [753, 409] on div "Play video" at bounding box center [756, 382] width 54 height 54
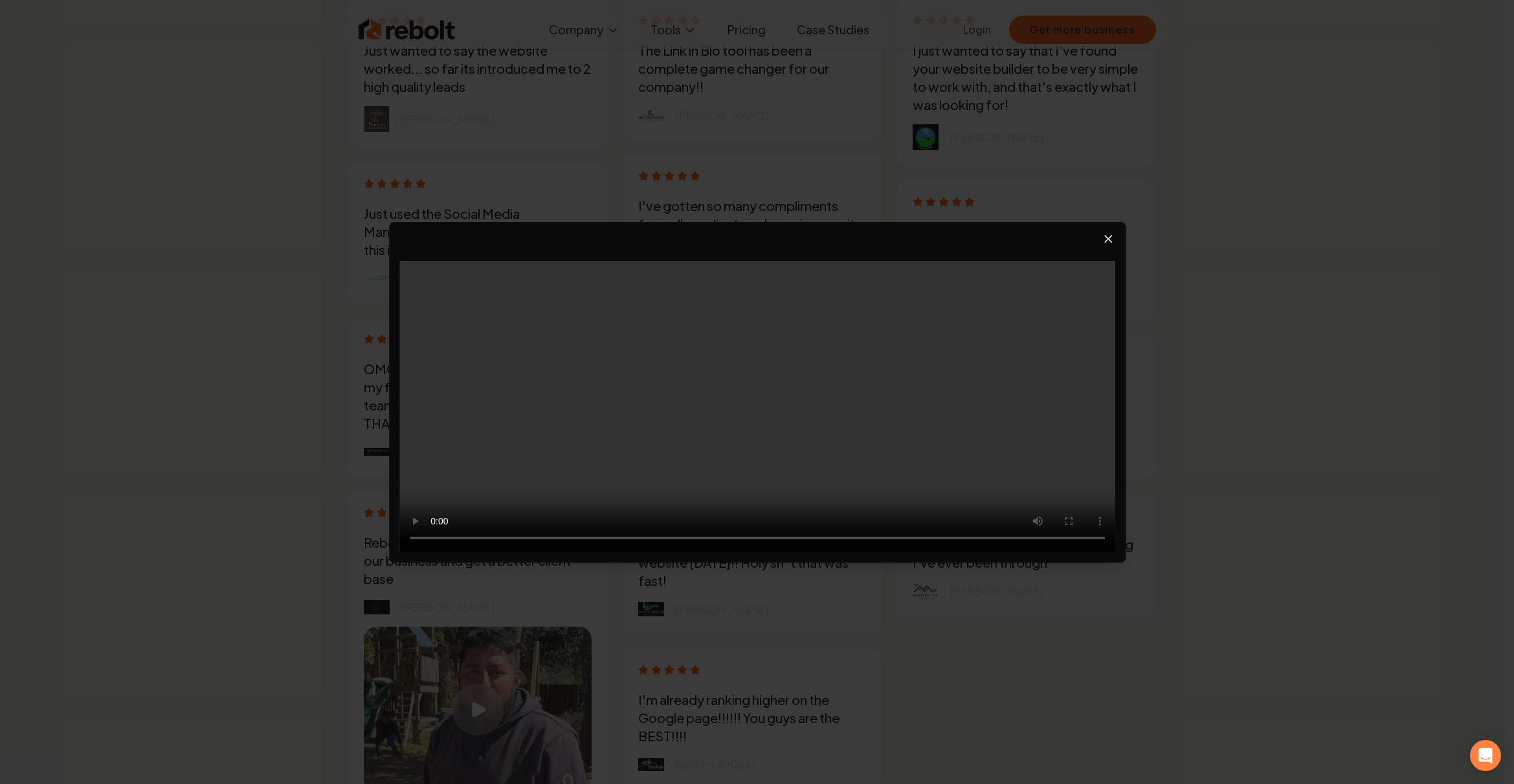
click at [913, 402] on video at bounding box center [757, 406] width 716 height 291
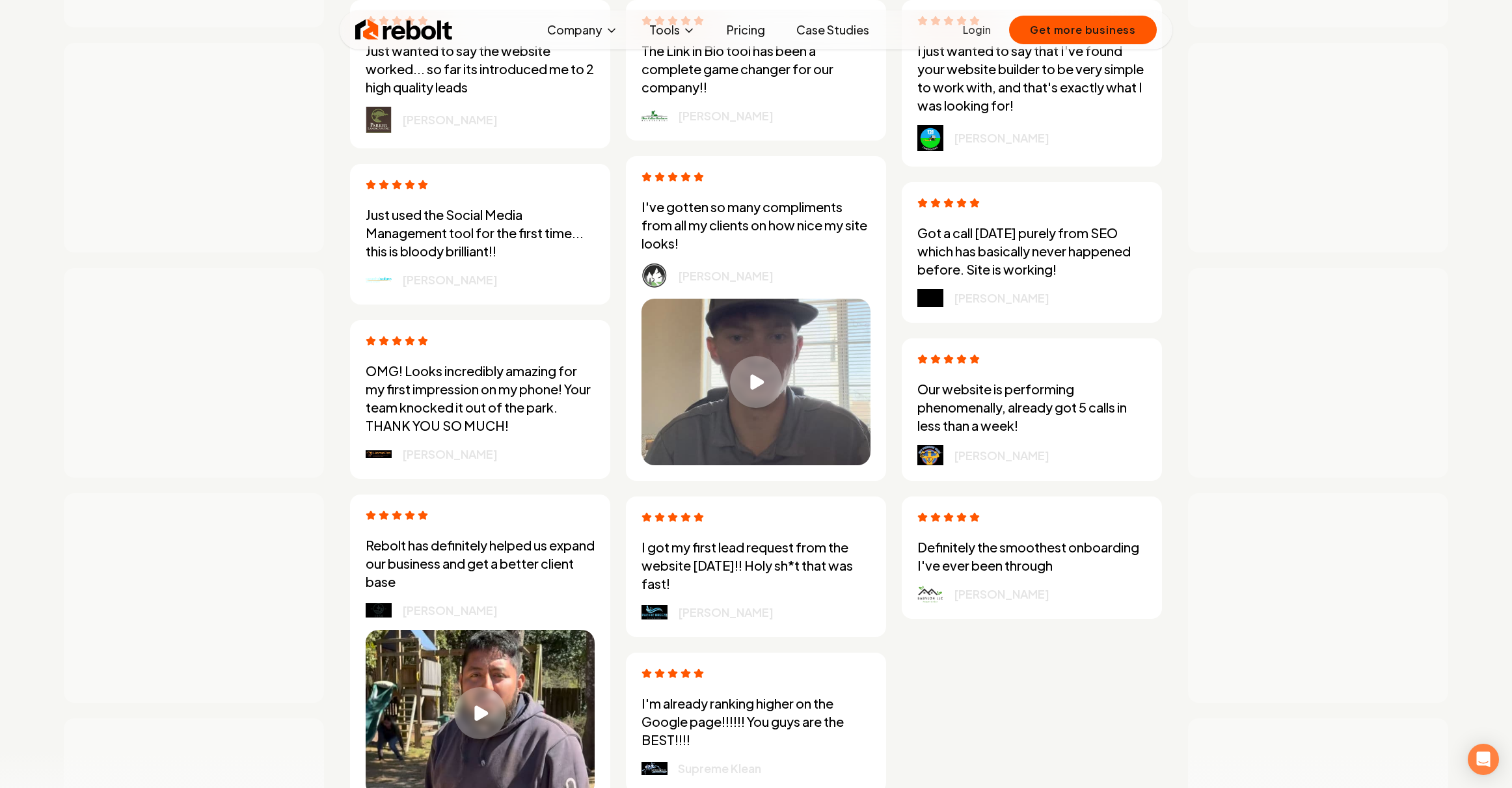
scroll to position [4053, 0]
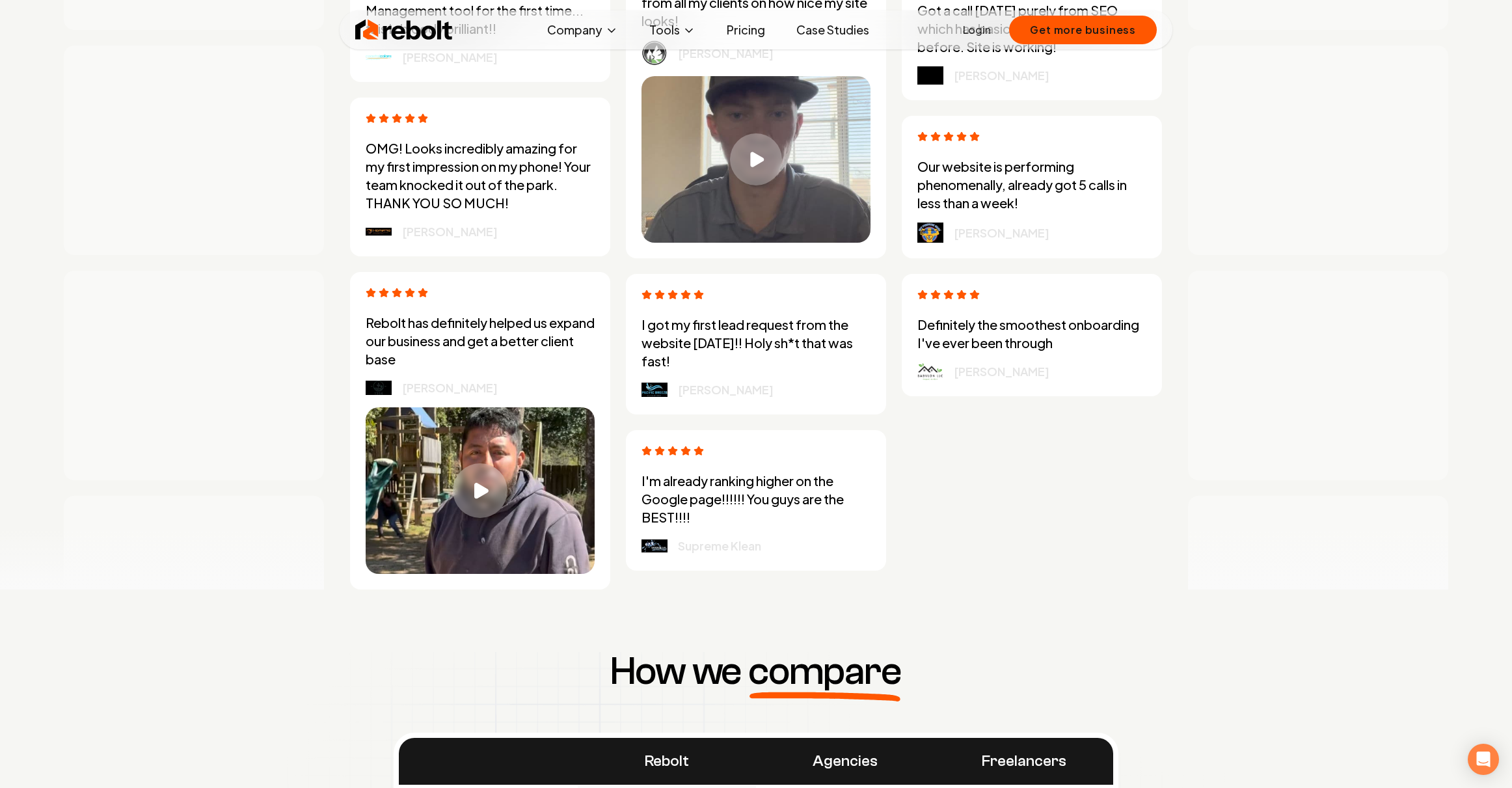
click at [479, 482] on div "Play video" at bounding box center [480, 491] width 54 height 54
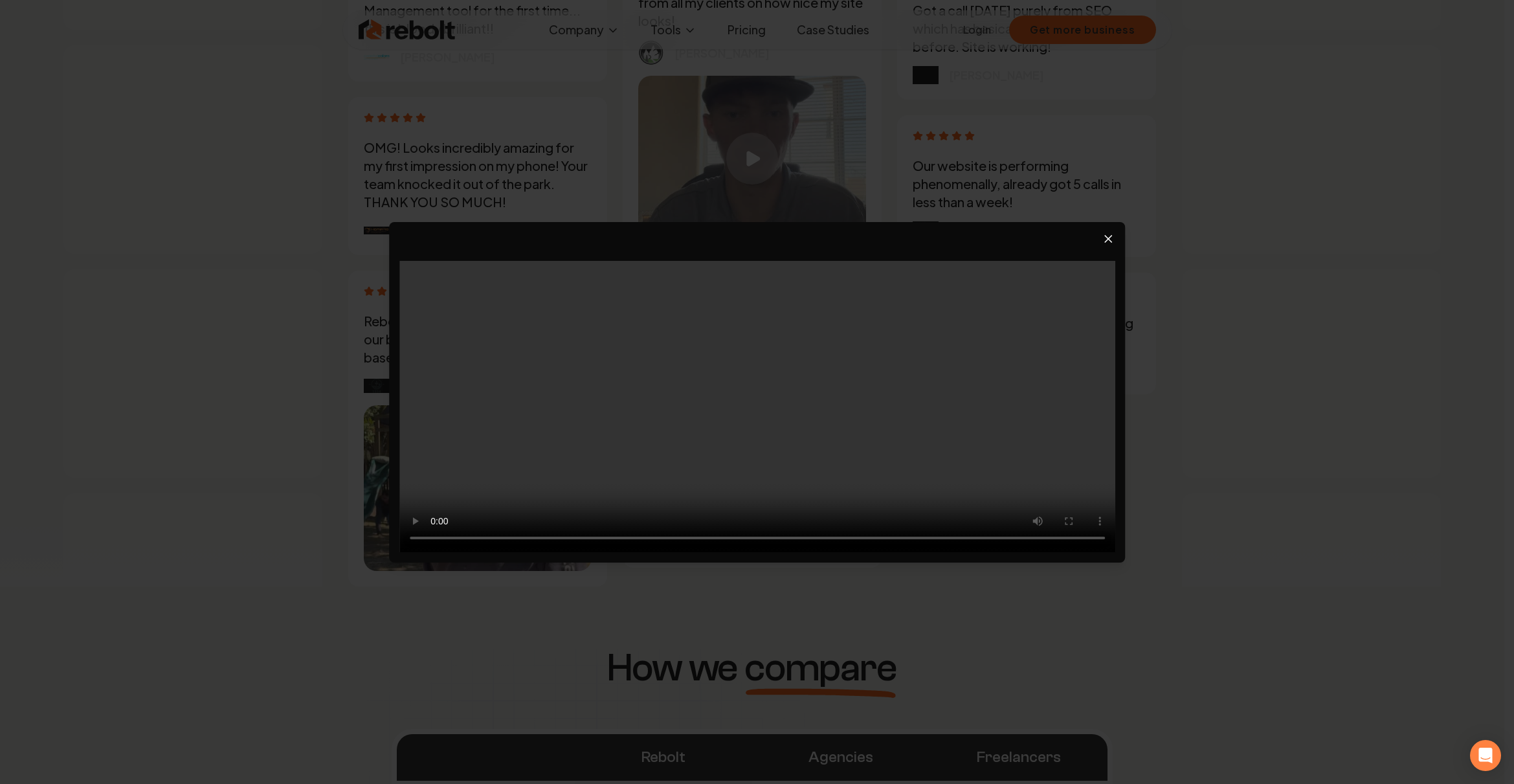
click at [498, 538] on video at bounding box center [757, 406] width 716 height 291
drag, startPoint x: 498, startPoint y: 538, endPoint x: 480, endPoint y: 537, distance: 18.0
click at [480, 537] on video at bounding box center [757, 406] width 716 height 291
click at [493, 538] on video at bounding box center [757, 406] width 716 height 291
click at [1106, 239] on icon "Close video player" at bounding box center [1108, 239] width 13 height 13
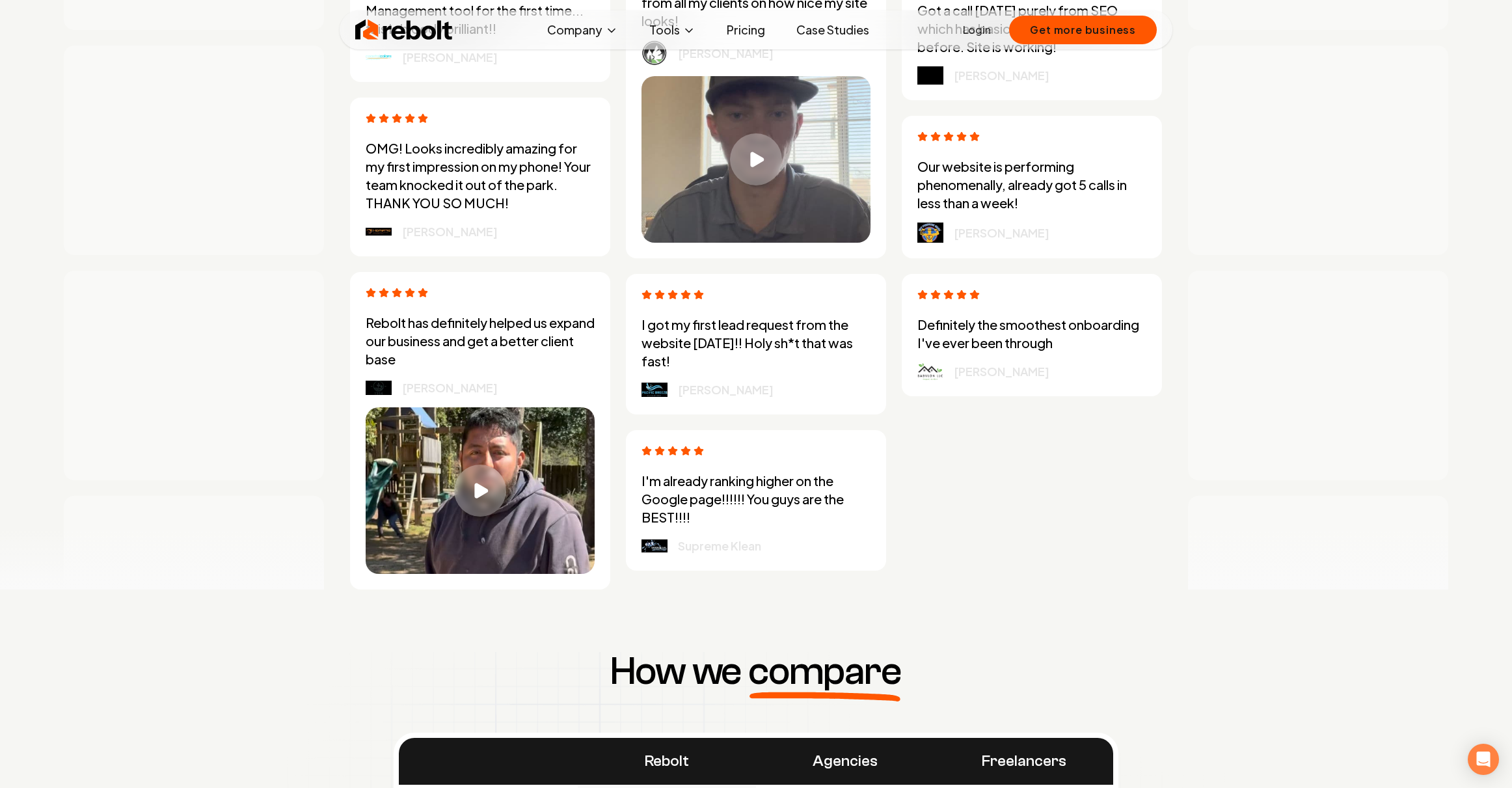
scroll to position [3791, 0]
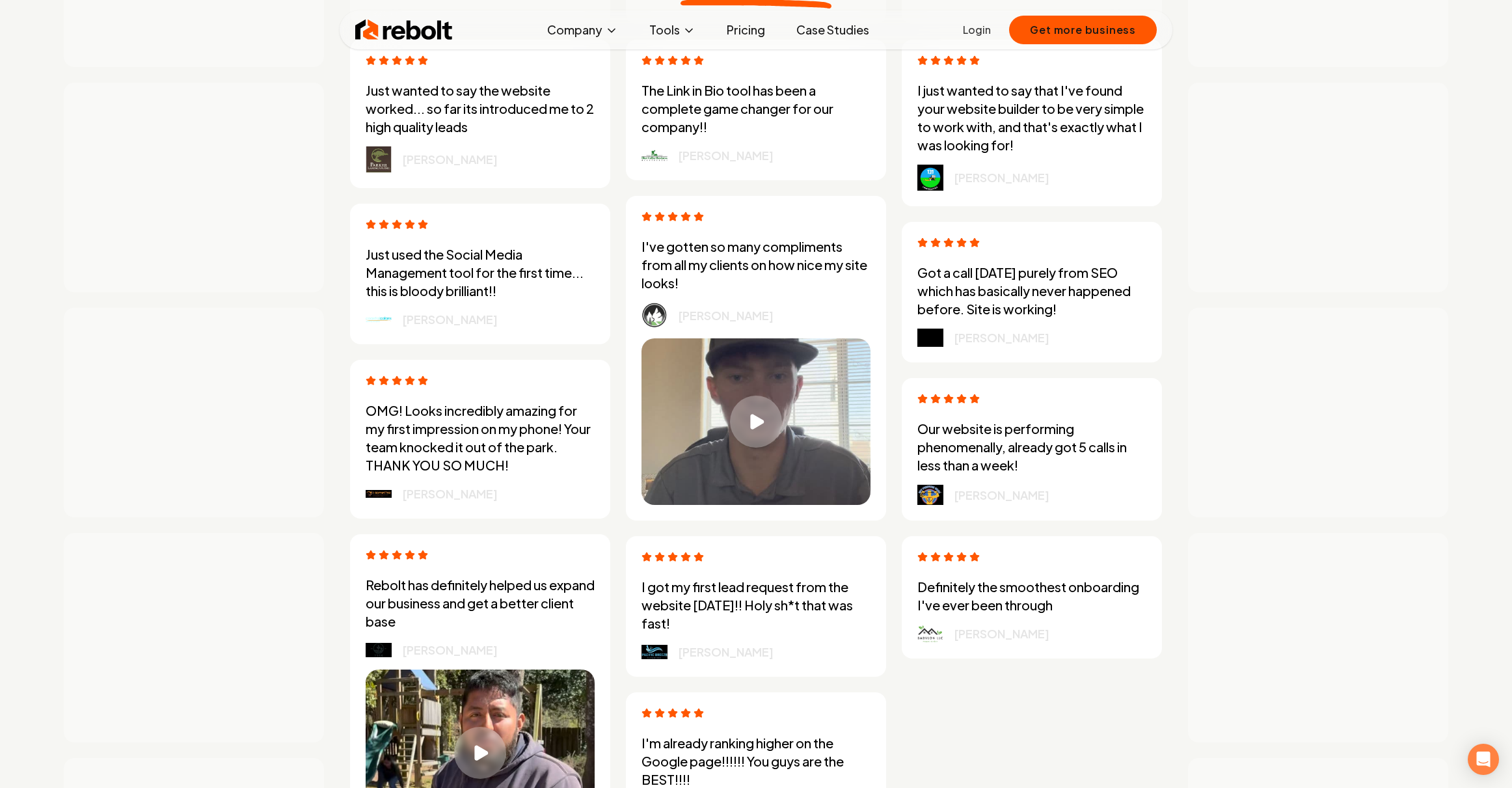
click at [383, 490] on img at bounding box center [379, 494] width 26 height 8
click at [384, 498] on div "[PERSON_NAME]" at bounding box center [480, 493] width 229 height 18
click at [406, 491] on p "[PERSON_NAME]" at bounding box center [450, 493] width 96 height 18
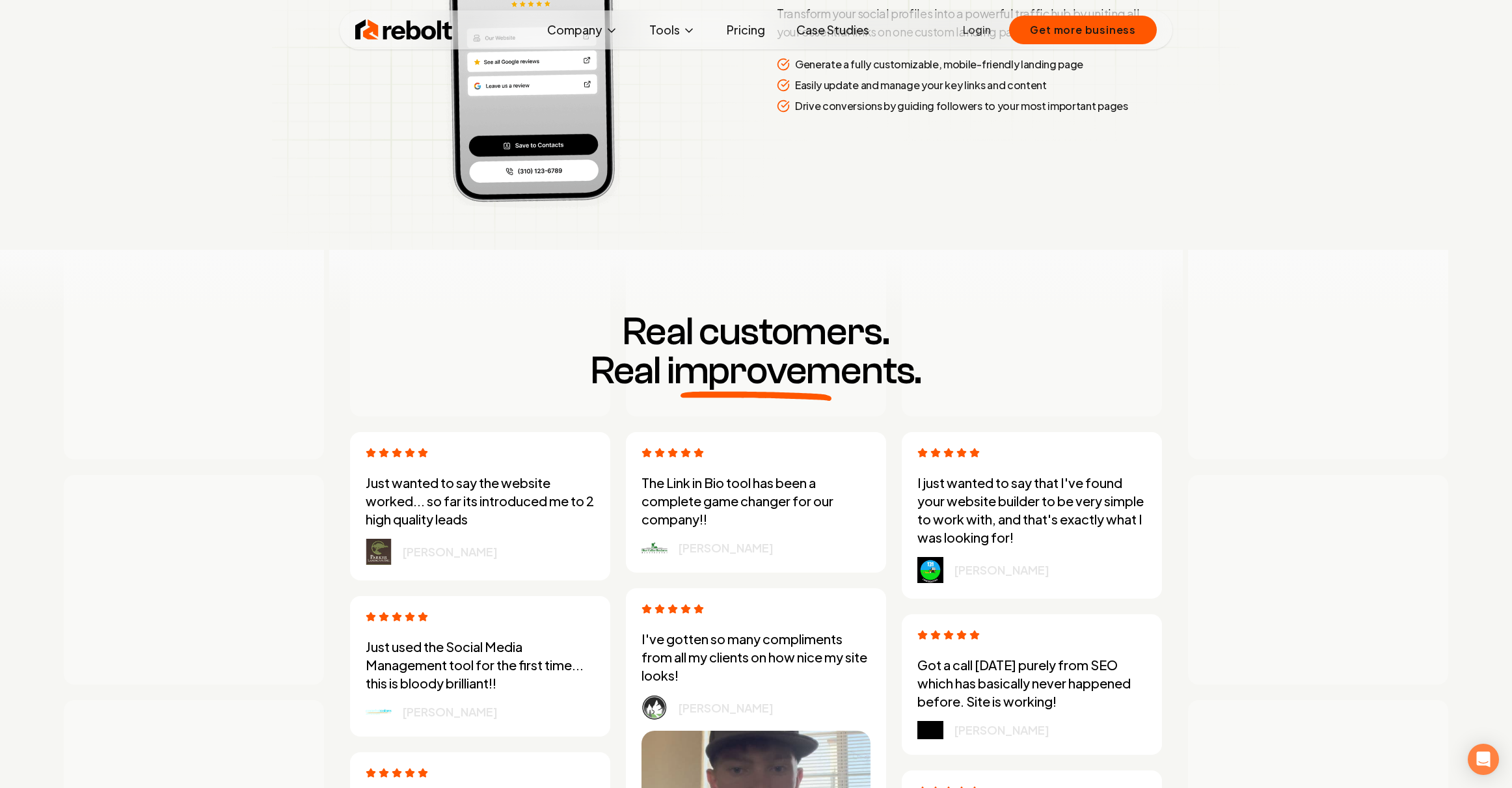
scroll to position [3128, 0]
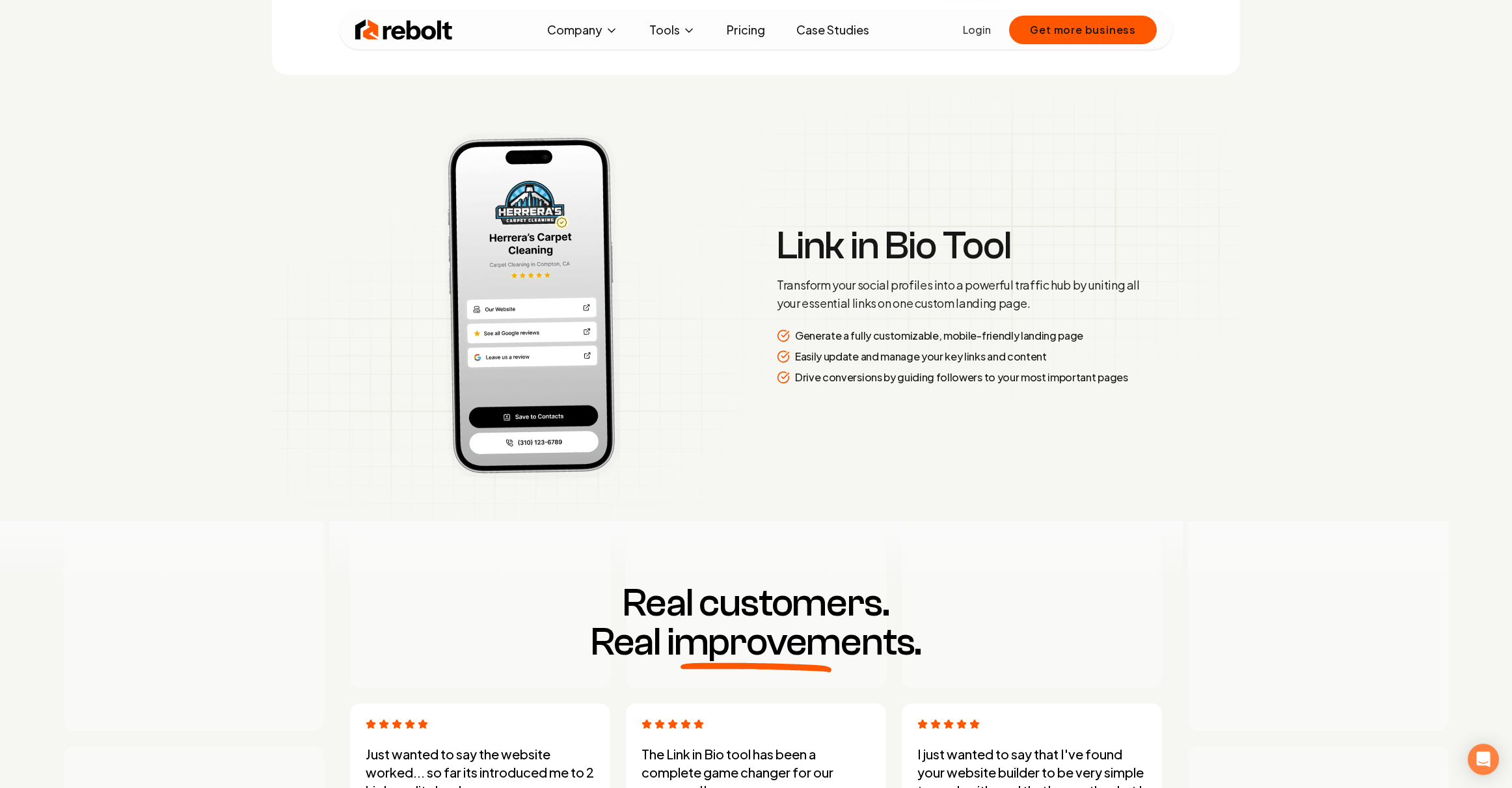
drag, startPoint x: 849, startPoint y: 290, endPoint x: 1058, endPoint y: 417, distance: 244.6
click at [1058, 417] on section "Link in Bio Tool Transform your social profiles into a powerful traffic hub by …" at bounding box center [756, 305] width 968 height 431
drag, startPoint x: 801, startPoint y: 345, endPoint x: 1137, endPoint y: 380, distance: 337.8
click at [1137, 380] on div "Generate a fully customizable, mobile-friendly landing page Easily update and m…" at bounding box center [964, 356] width 375 height 57
click at [930, 339] on p "Generate a fully customizable, mobile-friendly landing page" at bounding box center [939, 335] width 288 height 16
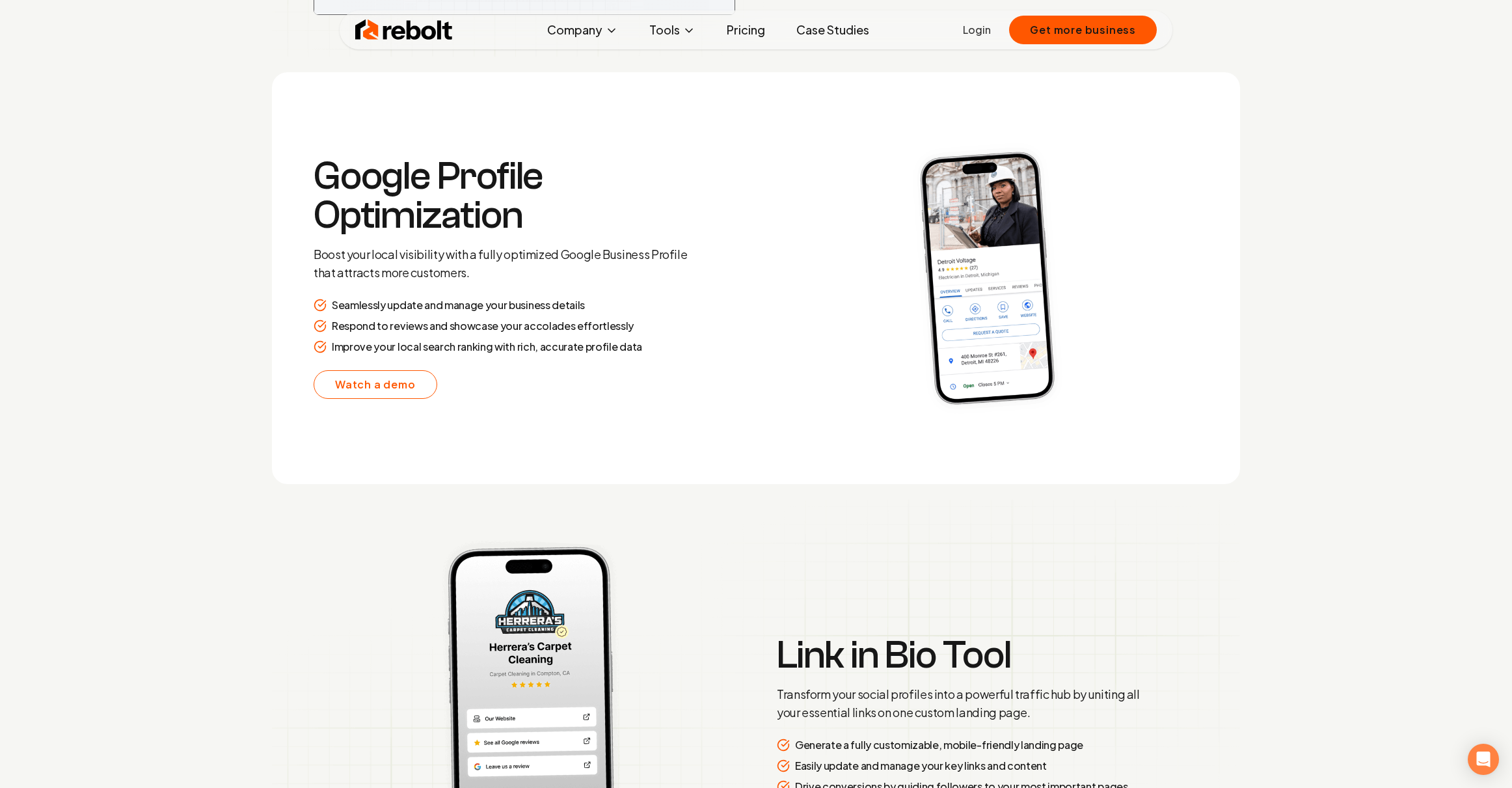
scroll to position [2545, 0]
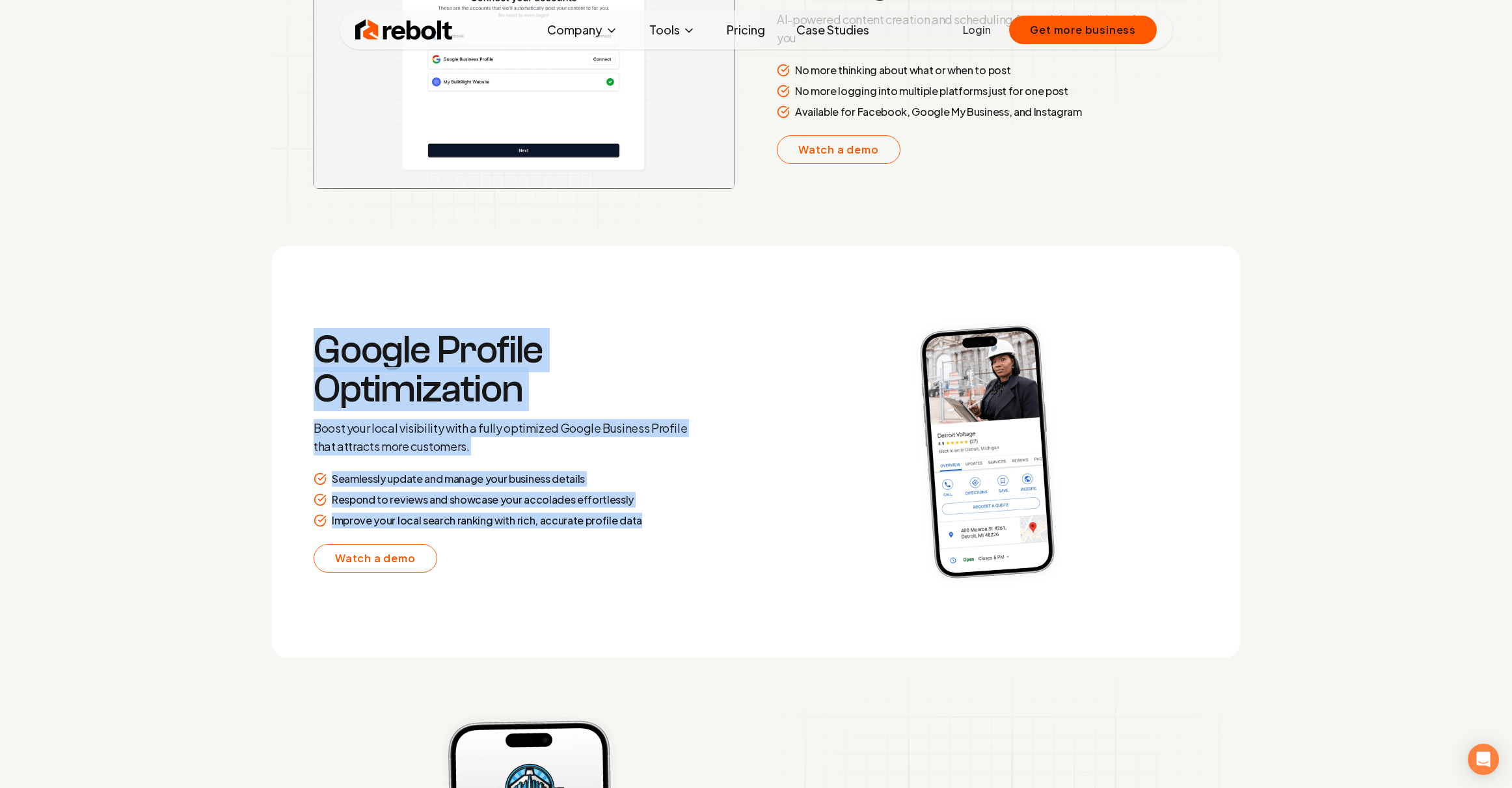
drag, startPoint x: 292, startPoint y: 337, endPoint x: 632, endPoint y: 580, distance: 417.9
click at [632, 580] on section "Google Profile Optimization Boost your local visibility with a fully optimized …" at bounding box center [756, 452] width 968 height 411
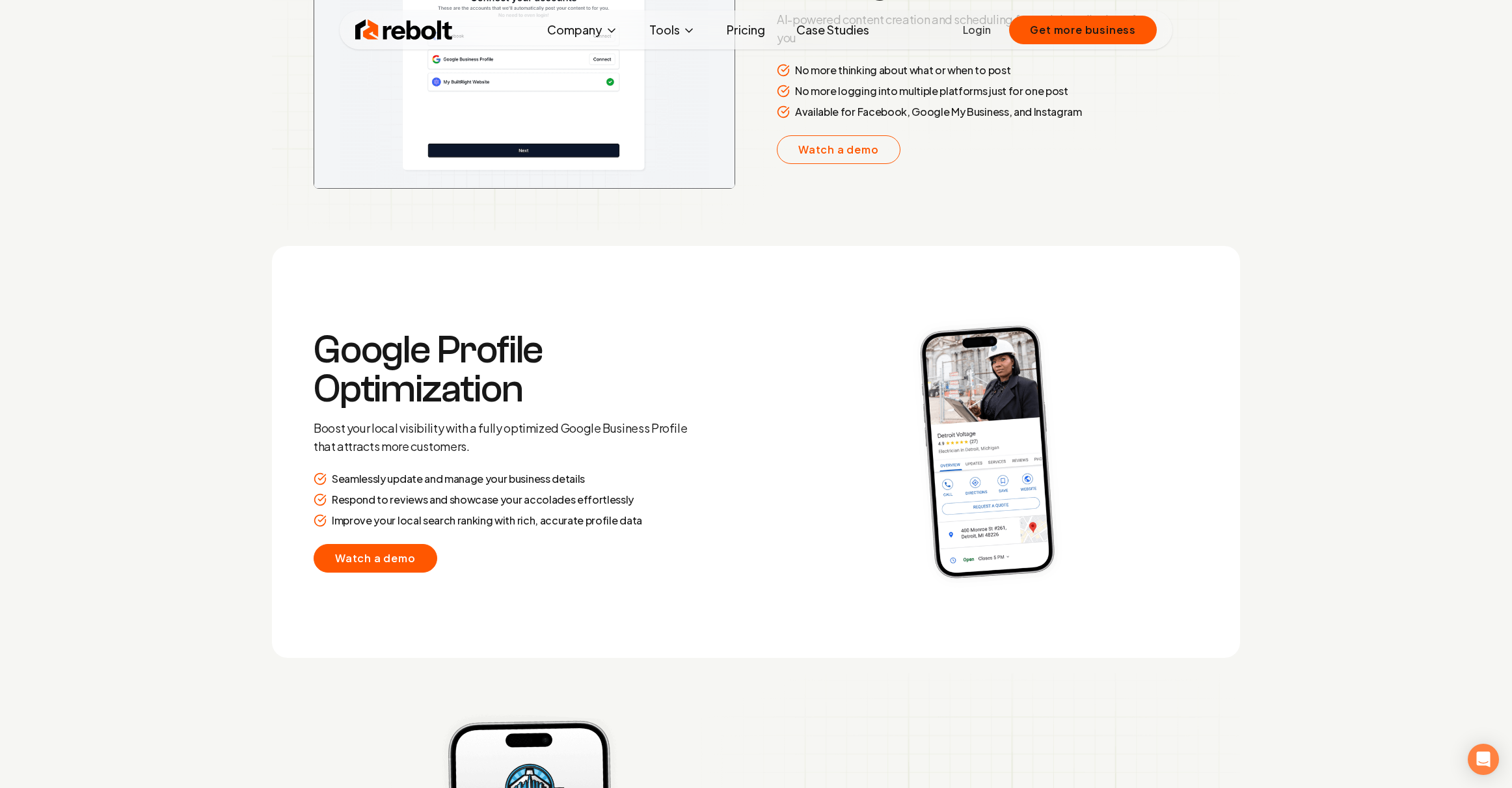
click at [356, 554] on link "Watch a demo" at bounding box center [375, 557] width 123 height 29
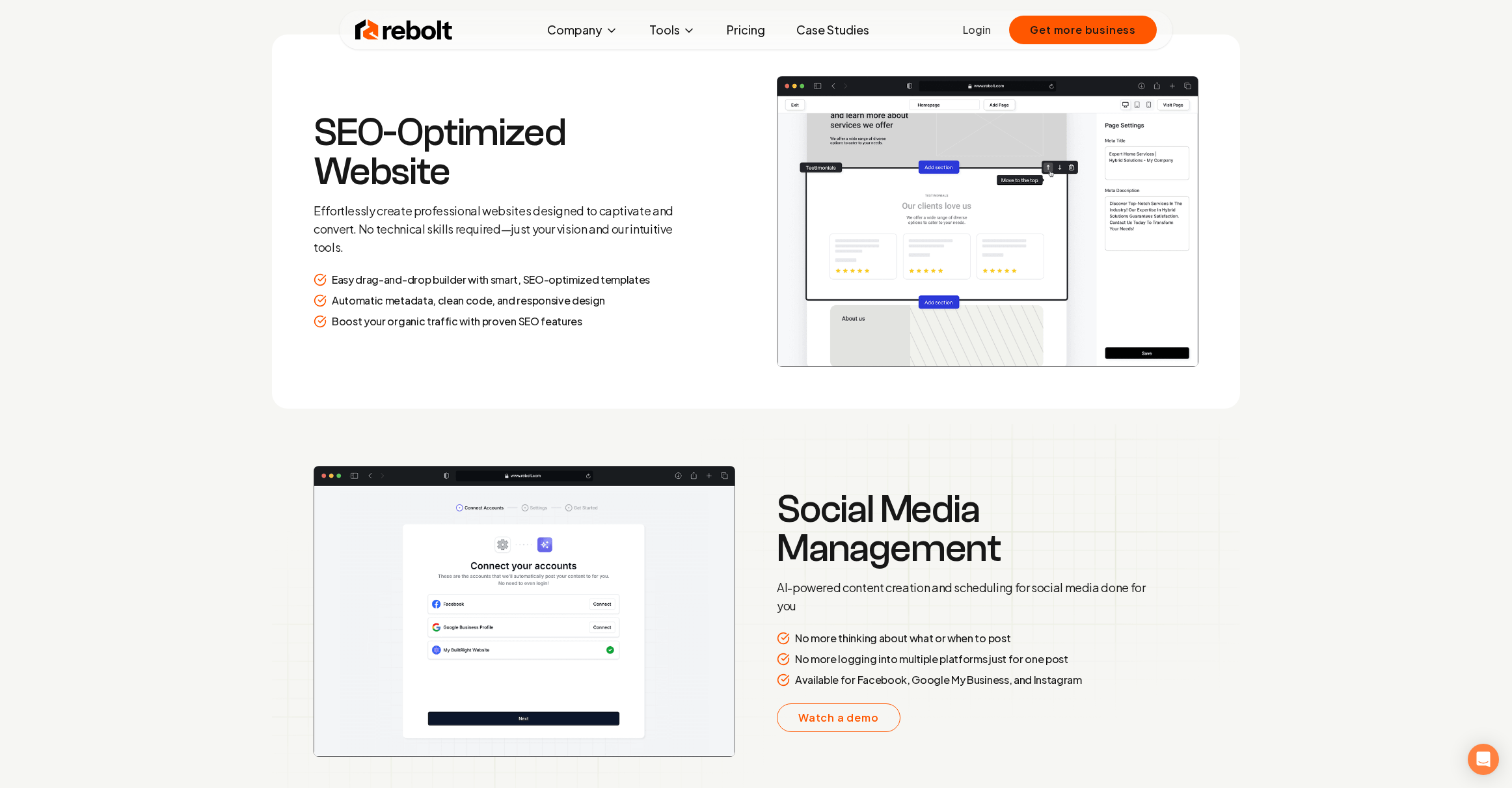
scroll to position [880, 0]
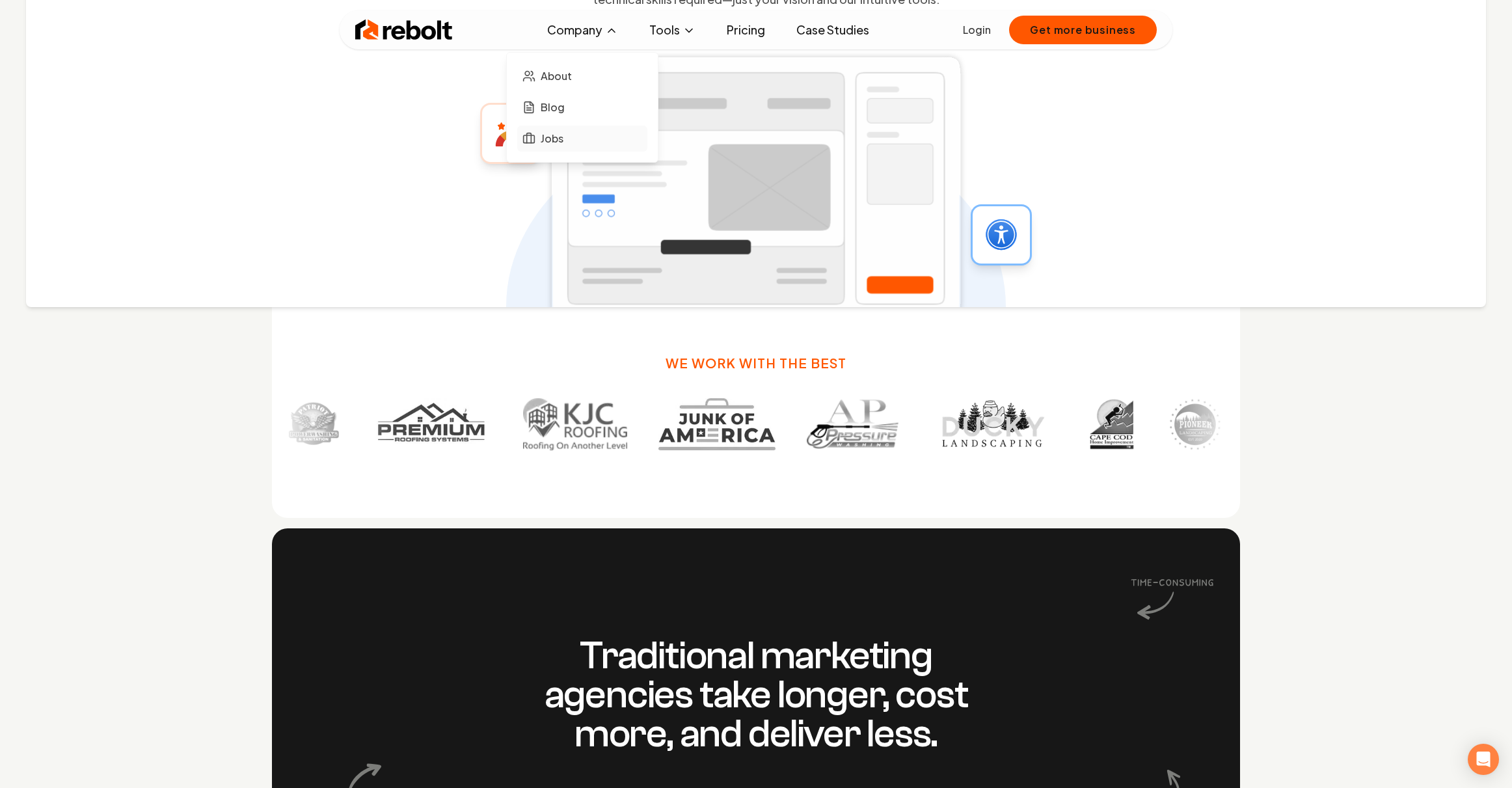
click at [573, 137] on link "Jobs" at bounding box center [582, 139] width 130 height 26
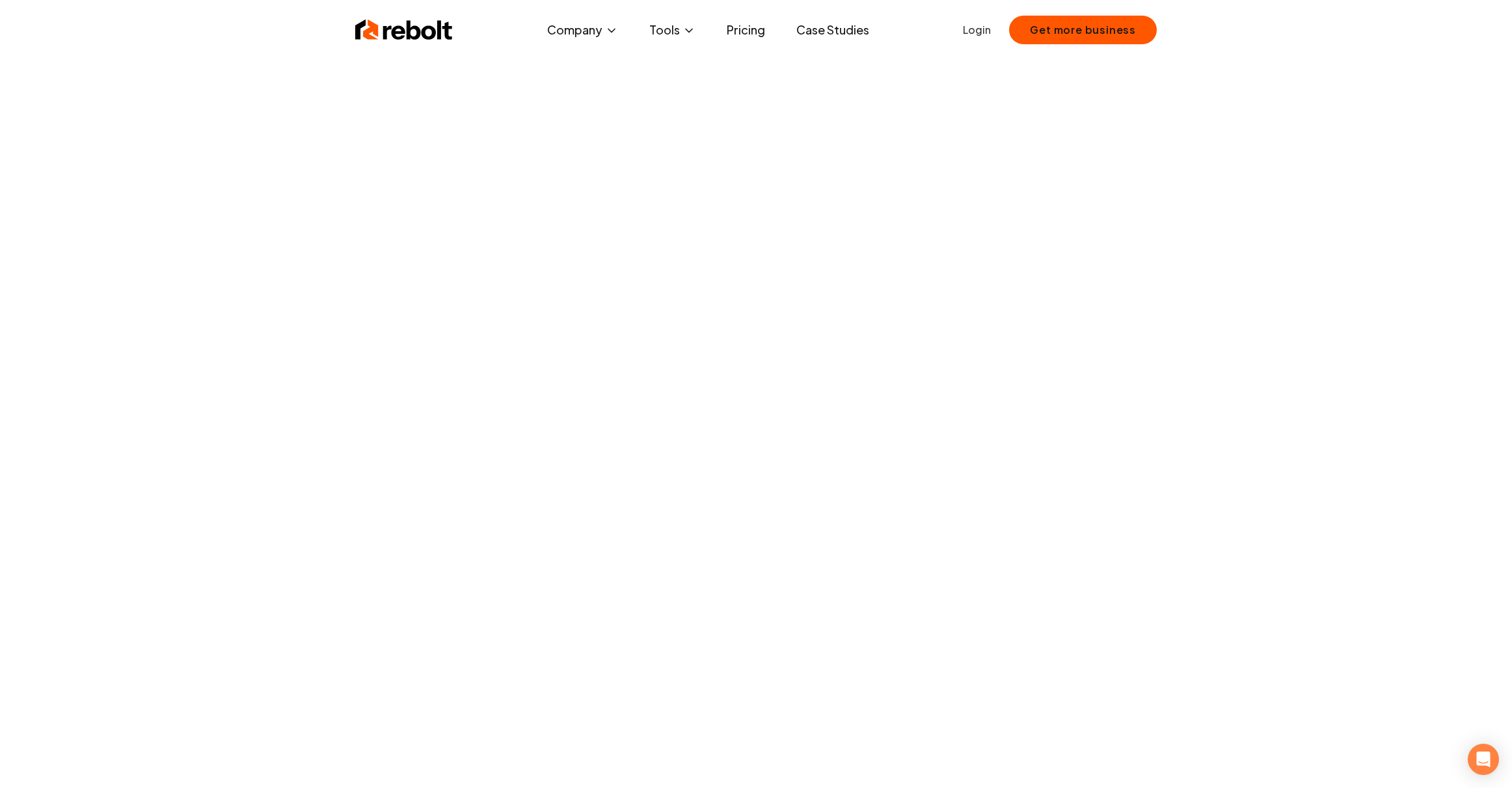
click at [830, 30] on link "Case Studies" at bounding box center [832, 30] width 94 height 26
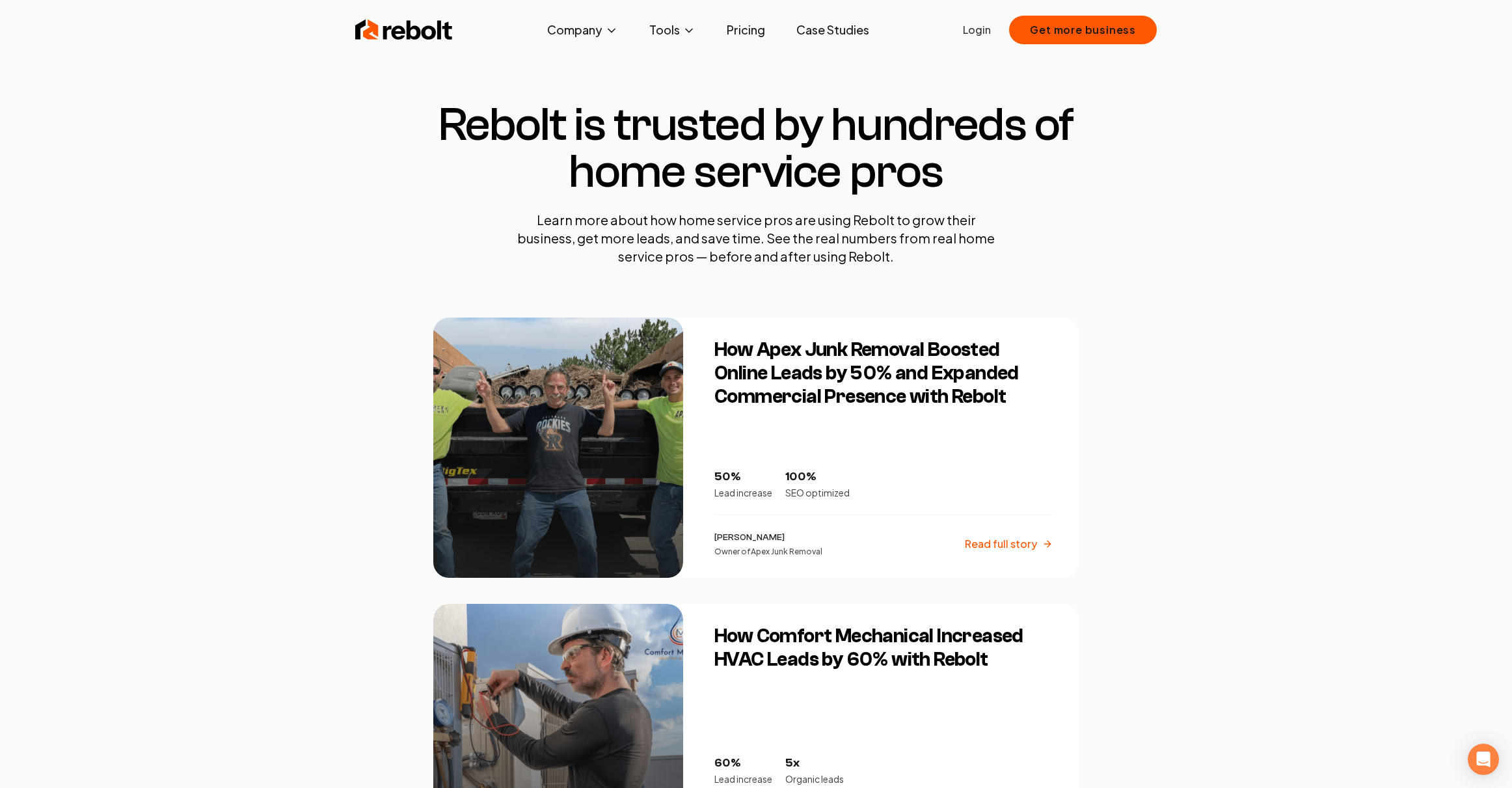
scroll to position [245, 0]
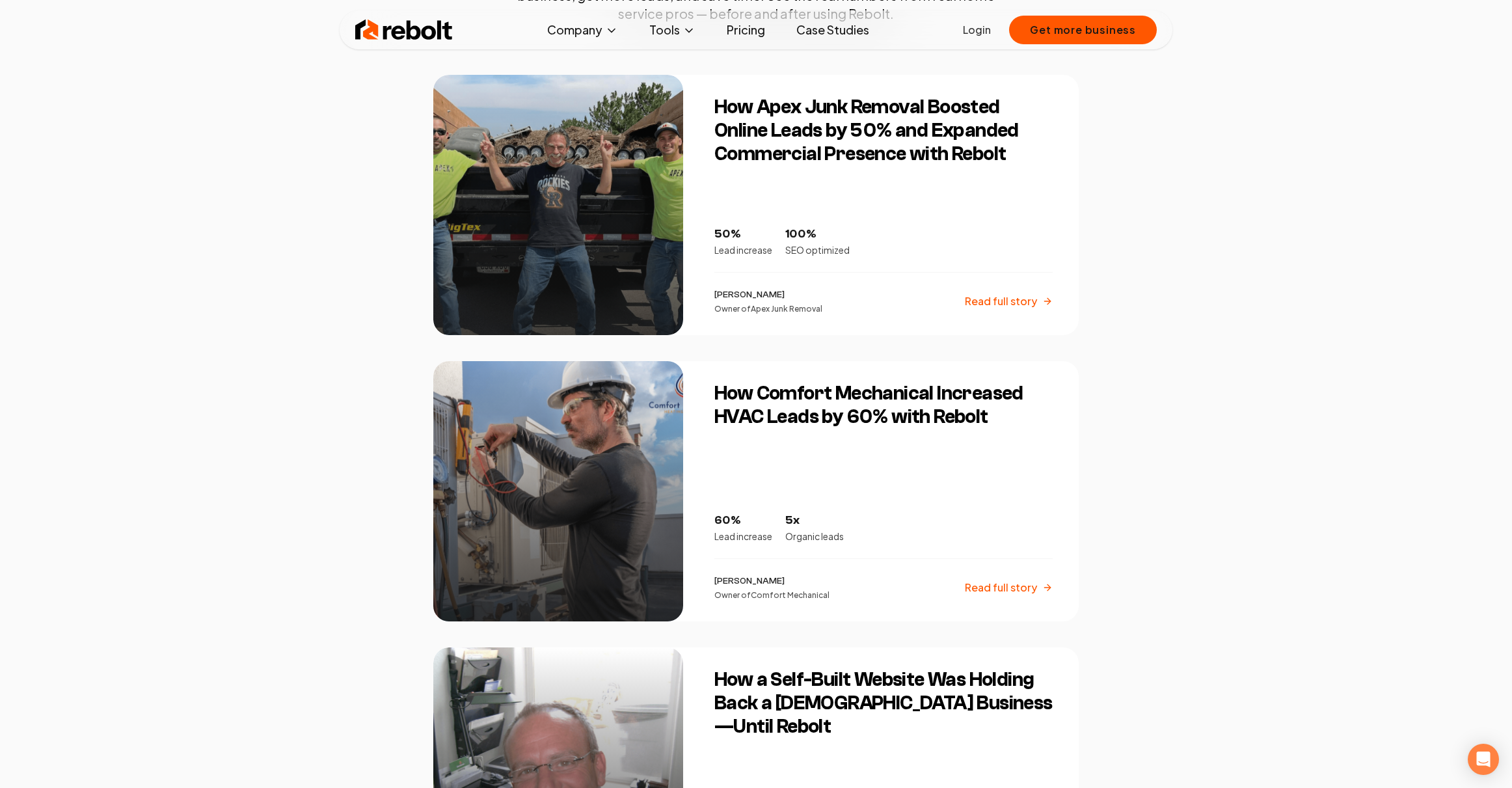
click at [944, 419] on h3 "How Comfort Mechanical Increased HVAC Leads by 60% with Rebolt" at bounding box center [884, 405] width 339 height 47
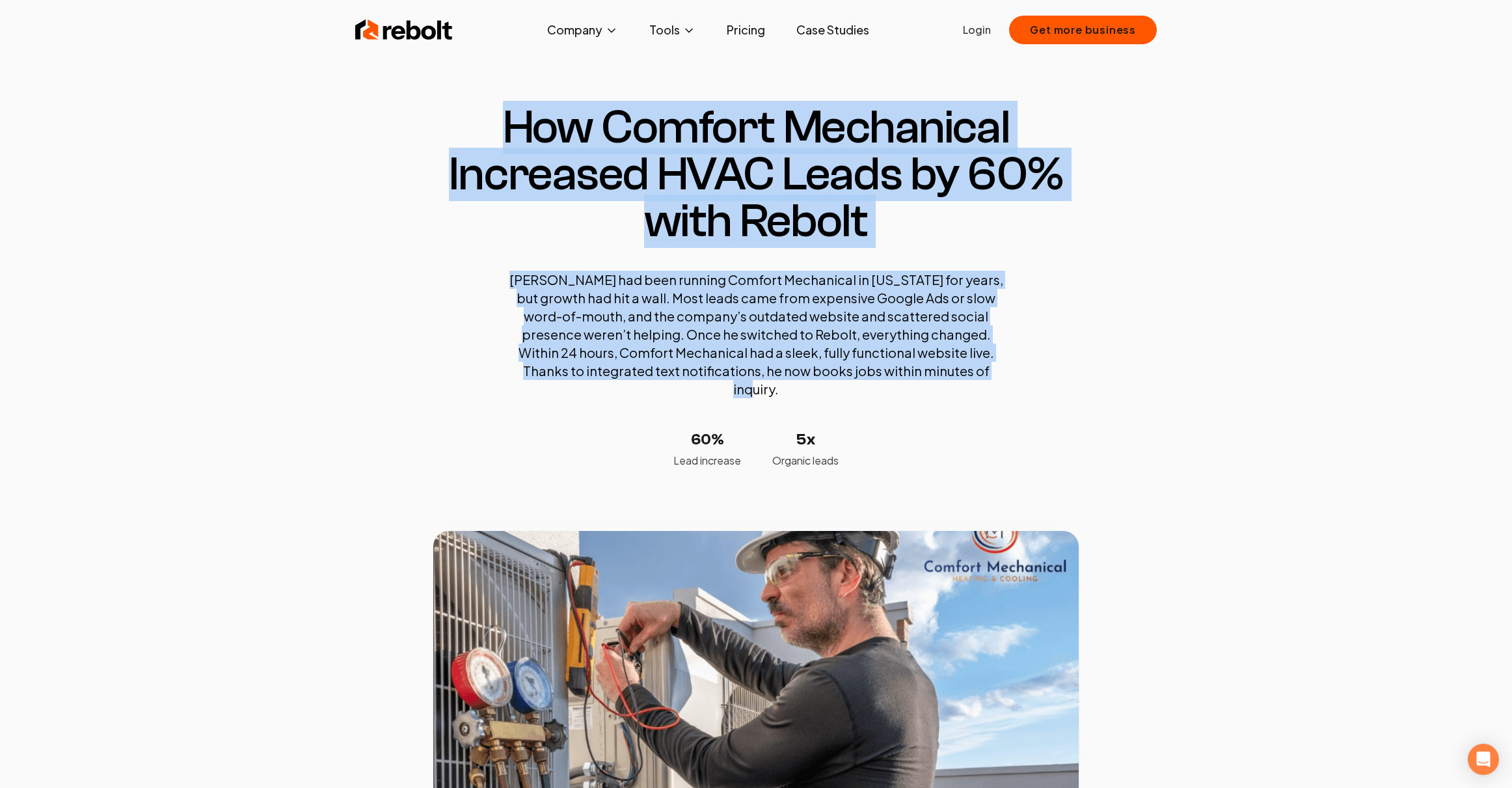
drag, startPoint x: 512, startPoint y: 146, endPoint x: 1128, endPoint y: 391, distance: 662.9
click at [1126, 391] on section "How Comfort Mechanical Increased HVAC Leads by 60% with Rebolt Adam had been ru…" at bounding box center [756, 512] width 1512 height 921
drag, startPoint x: 1128, startPoint y: 391, endPoint x: 1322, endPoint y: 419, distance: 196.0
click at [1130, 391] on section "How Comfort Mechanical Increased HVAC Leads by 60% with Rebolt Adam had been ru…" at bounding box center [756, 512] width 1512 height 921
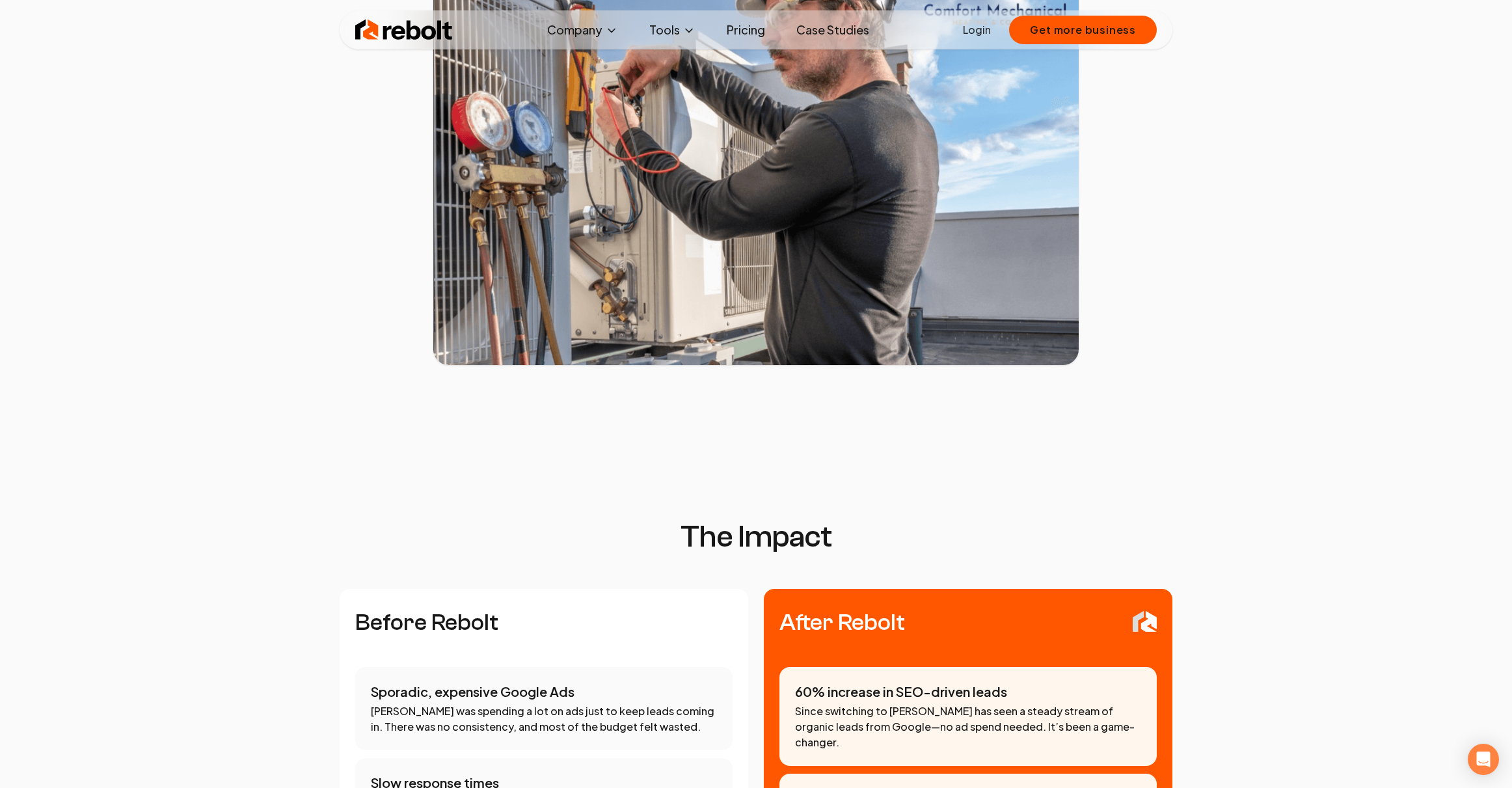
scroll to position [977, 0]
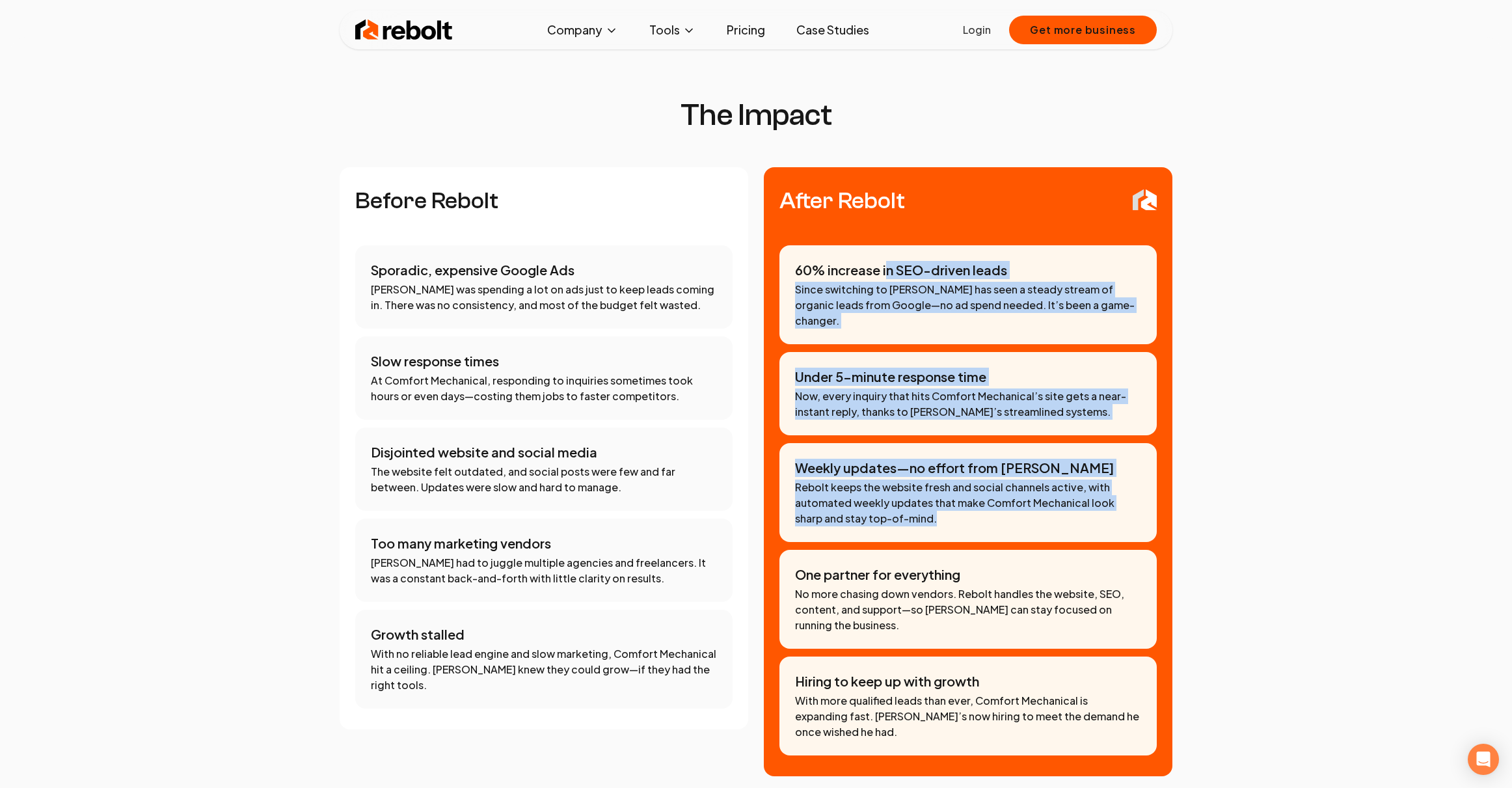
drag, startPoint x: 885, startPoint y: 259, endPoint x: 1298, endPoint y: 520, distance: 488.6
click at [1160, 515] on div "After Rebolt 60% increase in SEO-driven leads Since switching to Rebolt, Adam h…" at bounding box center [968, 471] width 408 height 609
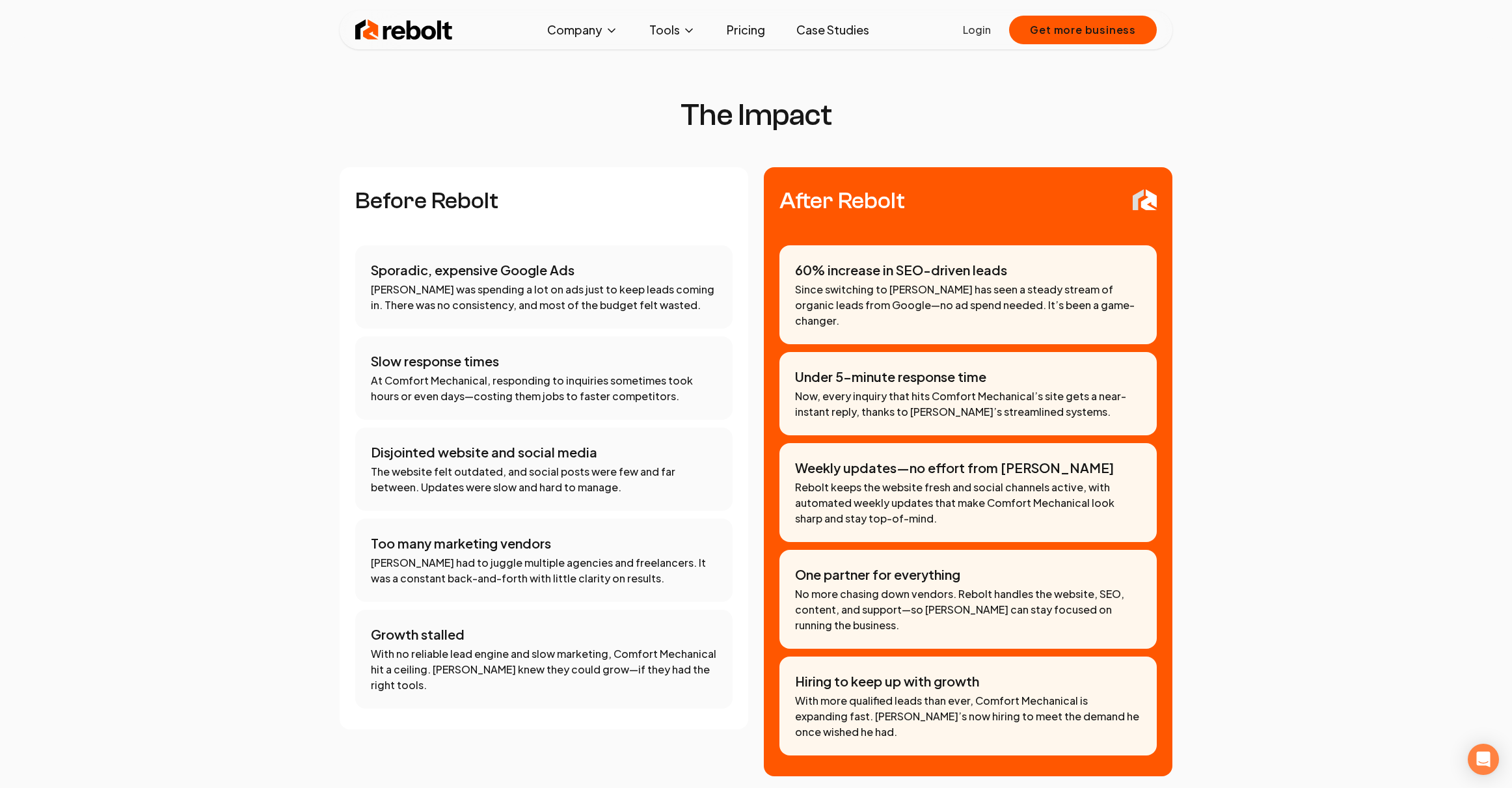
click at [1410, 521] on section "The Impact Before Rebolt Sporadic, expensive Google Ads Adam was spending a lot…" at bounding box center [756, 437] width 1471 height 676
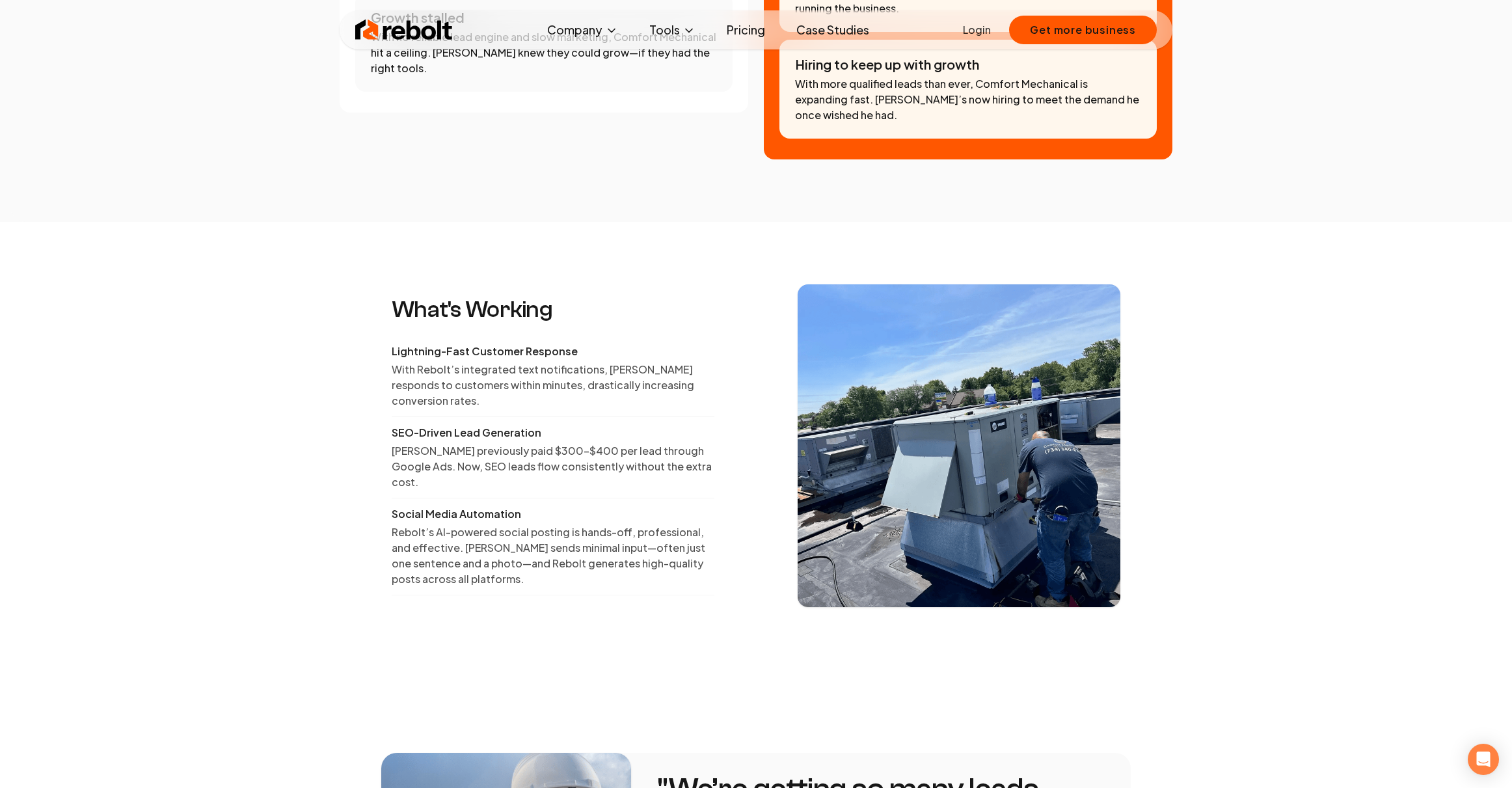
scroll to position [2021, 0]
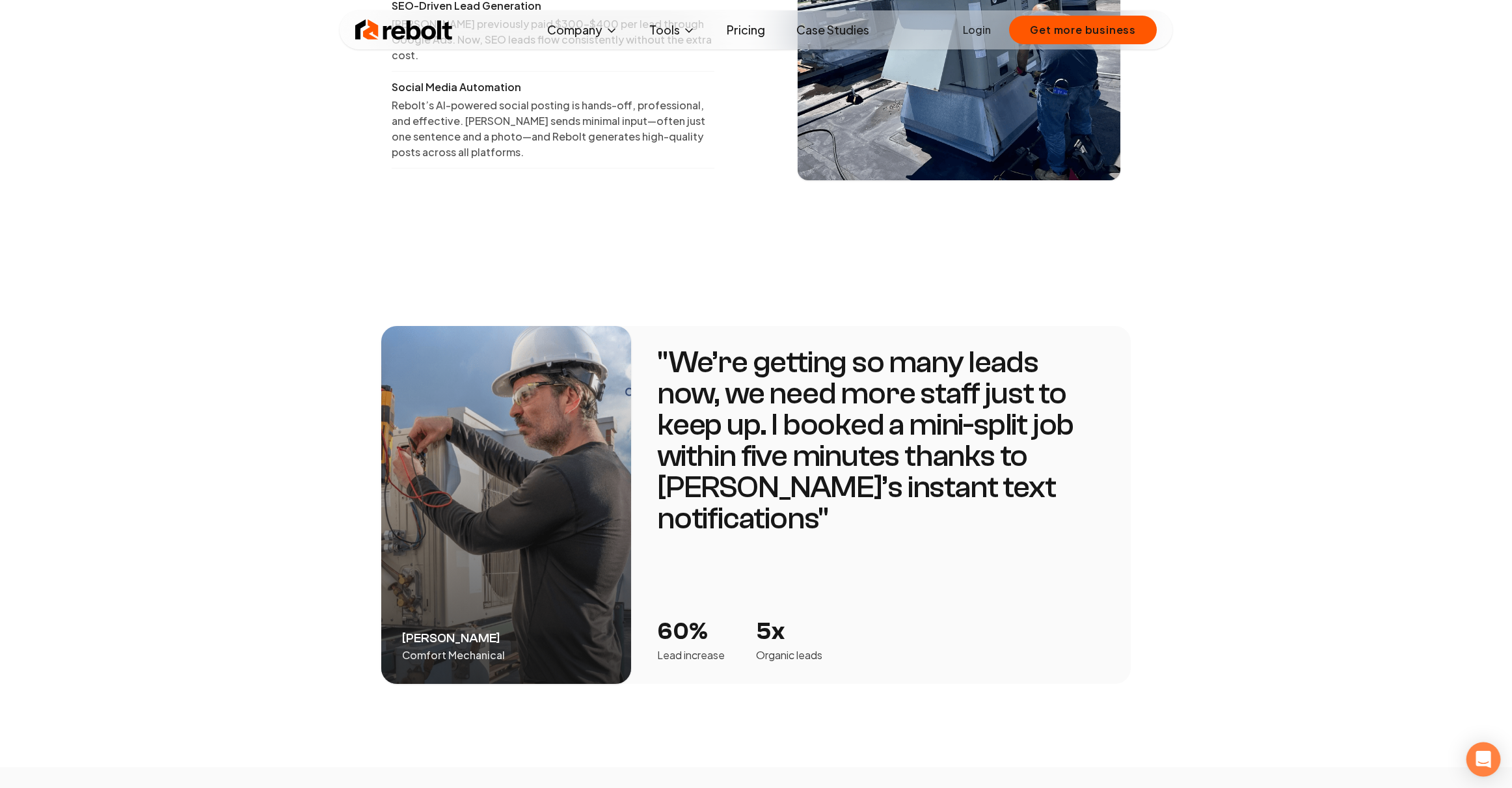
click at [1479, 757] on icon "Open Intercom Messenger" at bounding box center [1482, 759] width 15 height 17
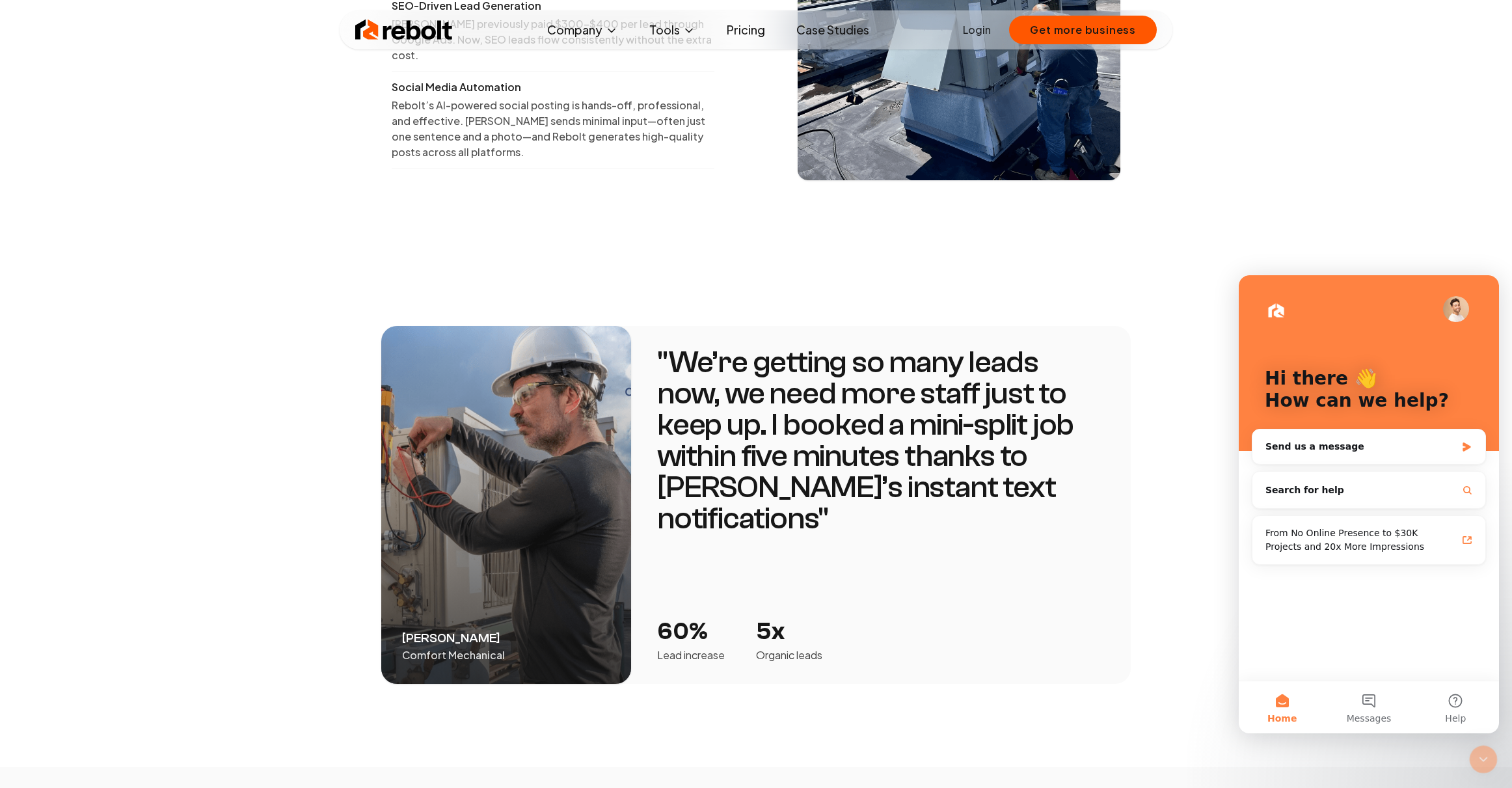
scroll to position [0, 0]
click at [1378, 705] on button "Messages" at bounding box center [1368, 706] width 86 height 52
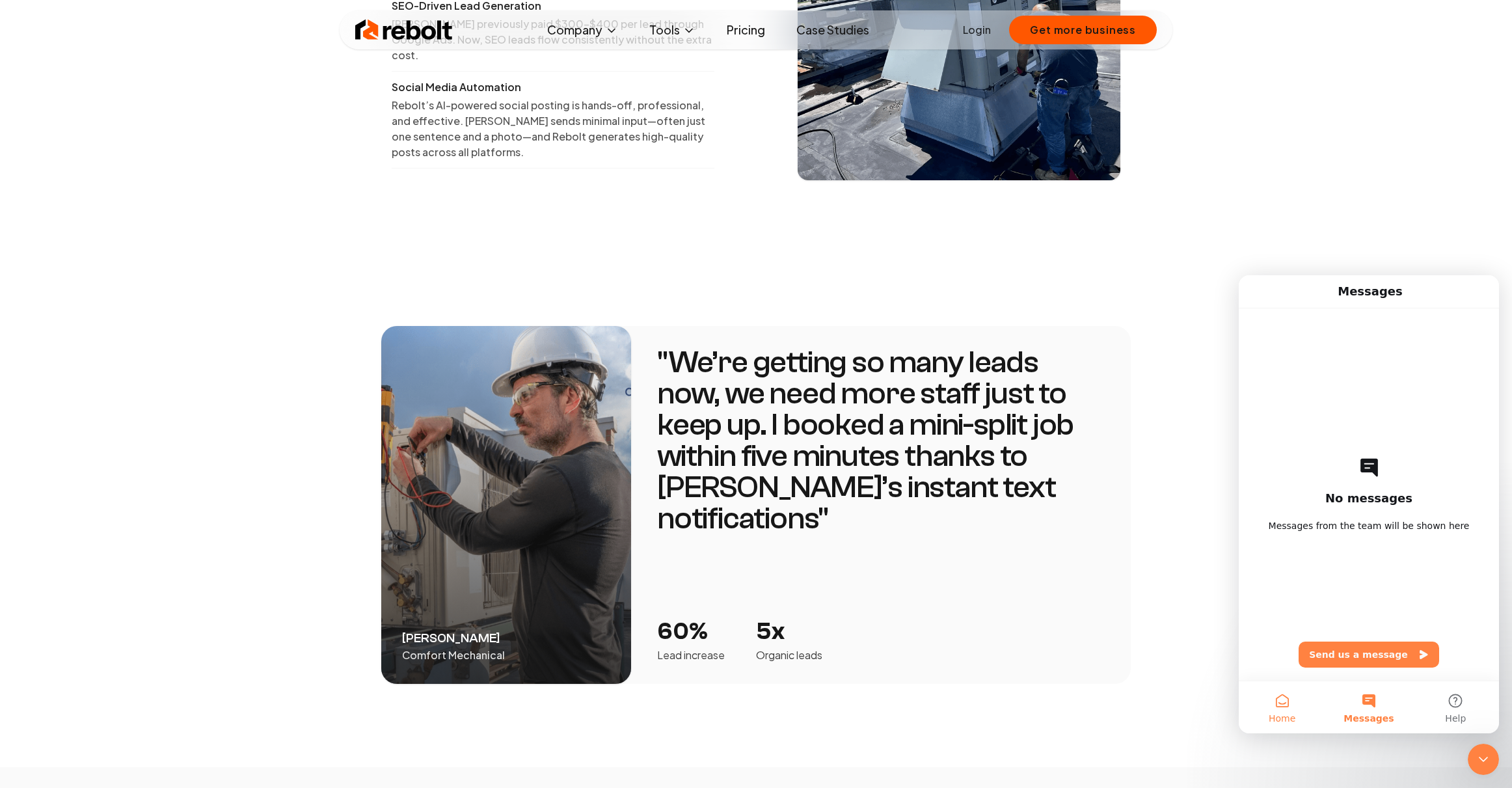
click at [1291, 701] on button "Home" at bounding box center [1281, 706] width 86 height 52
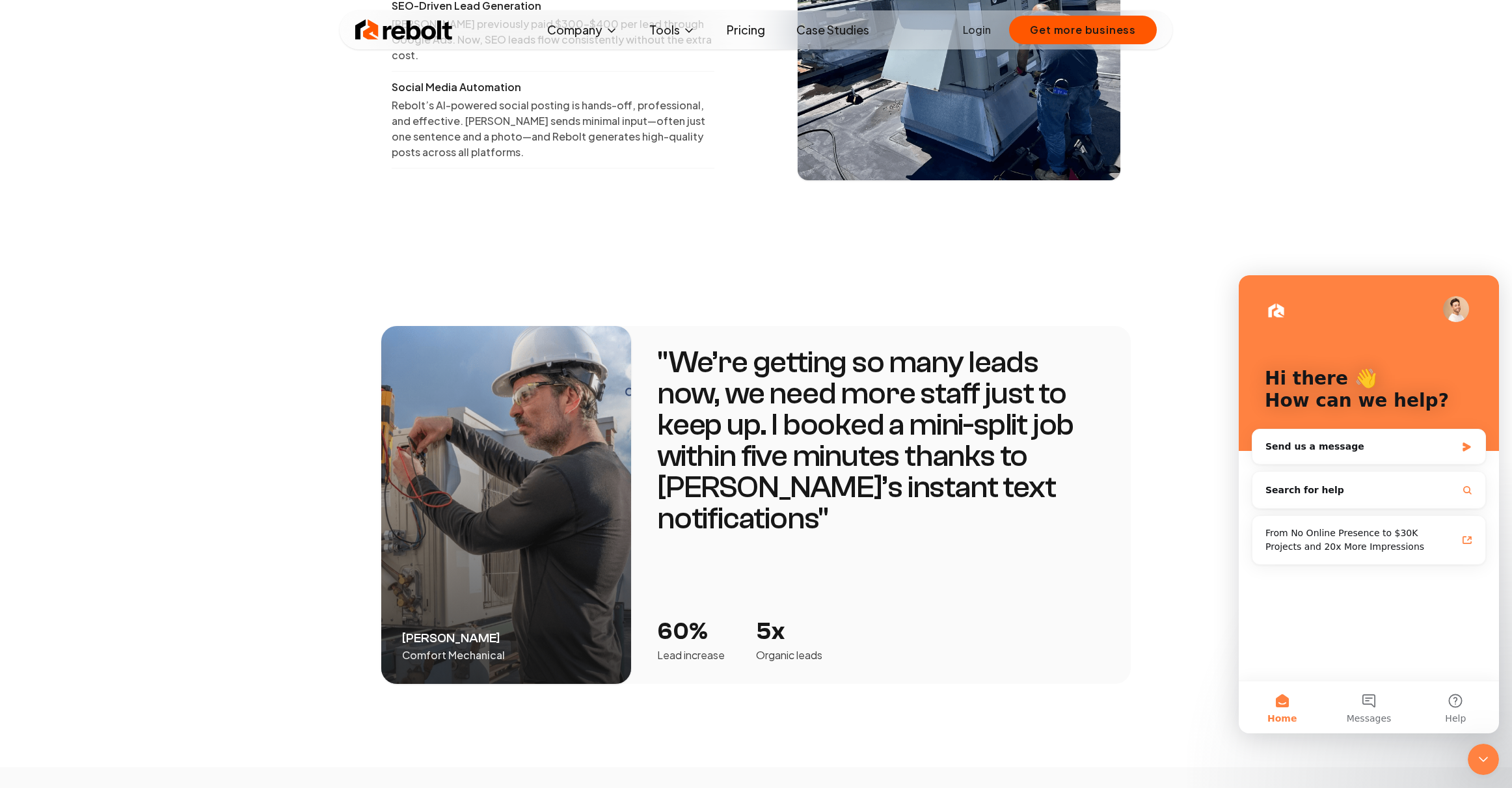
click at [1488, 757] on icon "Close Intercom Messenger" at bounding box center [1483, 759] width 16 height 16
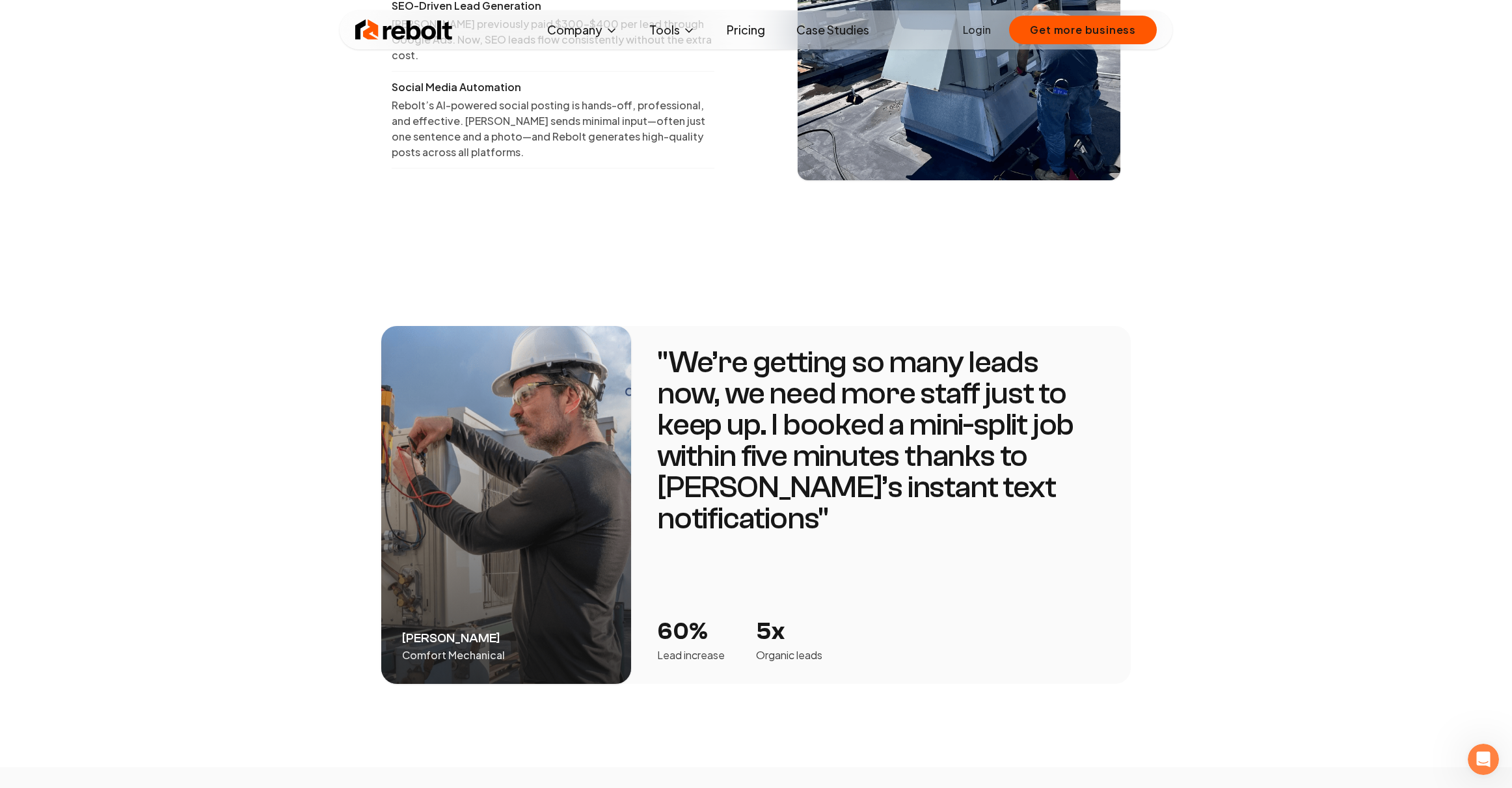
click at [1248, 535] on section "Adam Alobaidy Comfort Mechanical " We’re getting so many leads now, we need mor…" at bounding box center [756, 505] width 1512 height 524
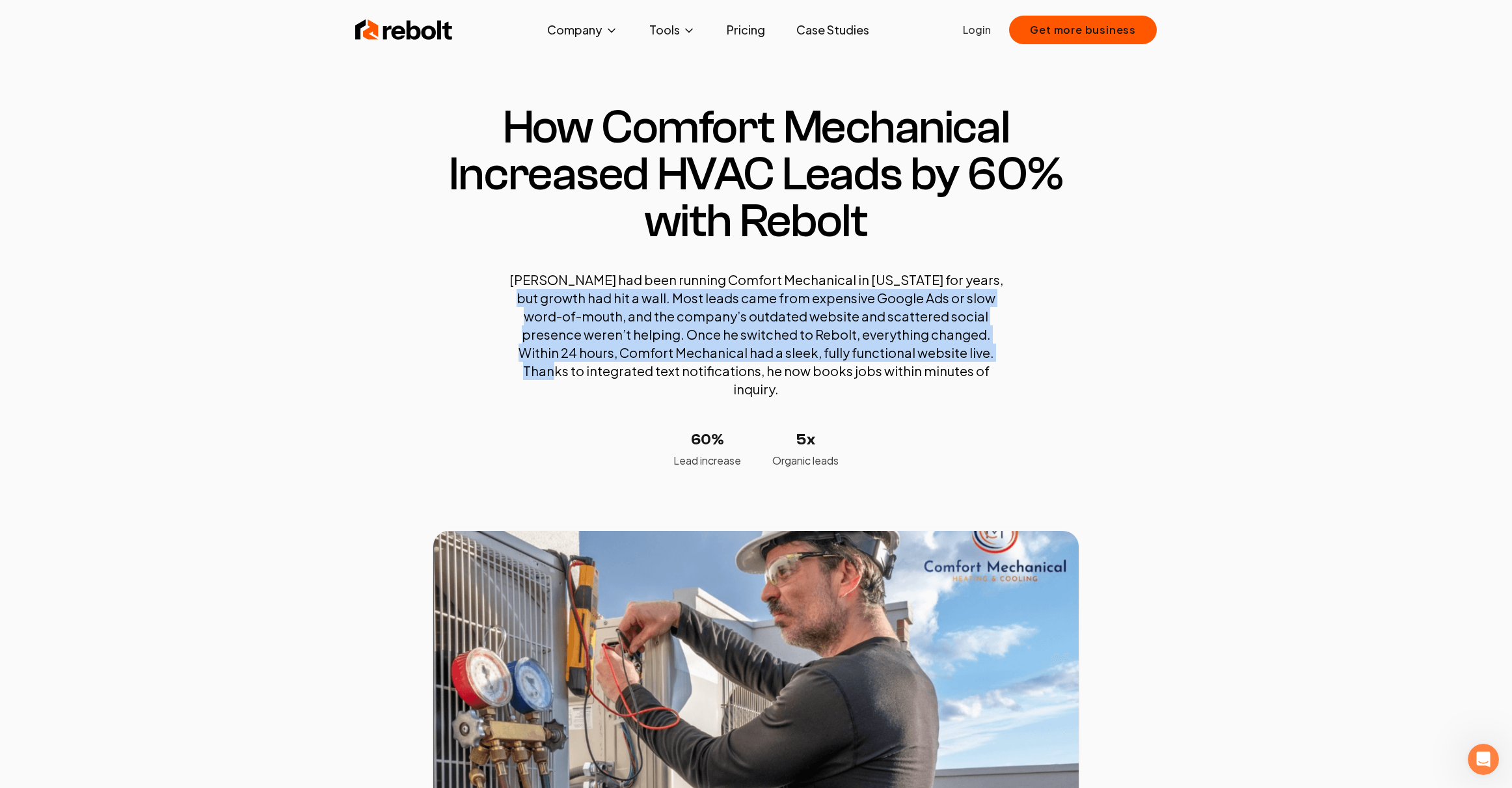
drag, startPoint x: 543, startPoint y: 297, endPoint x: 1040, endPoint y: 347, distance: 499.5
click at [1040, 347] on section "How Comfort Mechanical Increased HVAC Leads by 60% with Rebolt Adam had been ru…" at bounding box center [756, 286] width 645 height 364
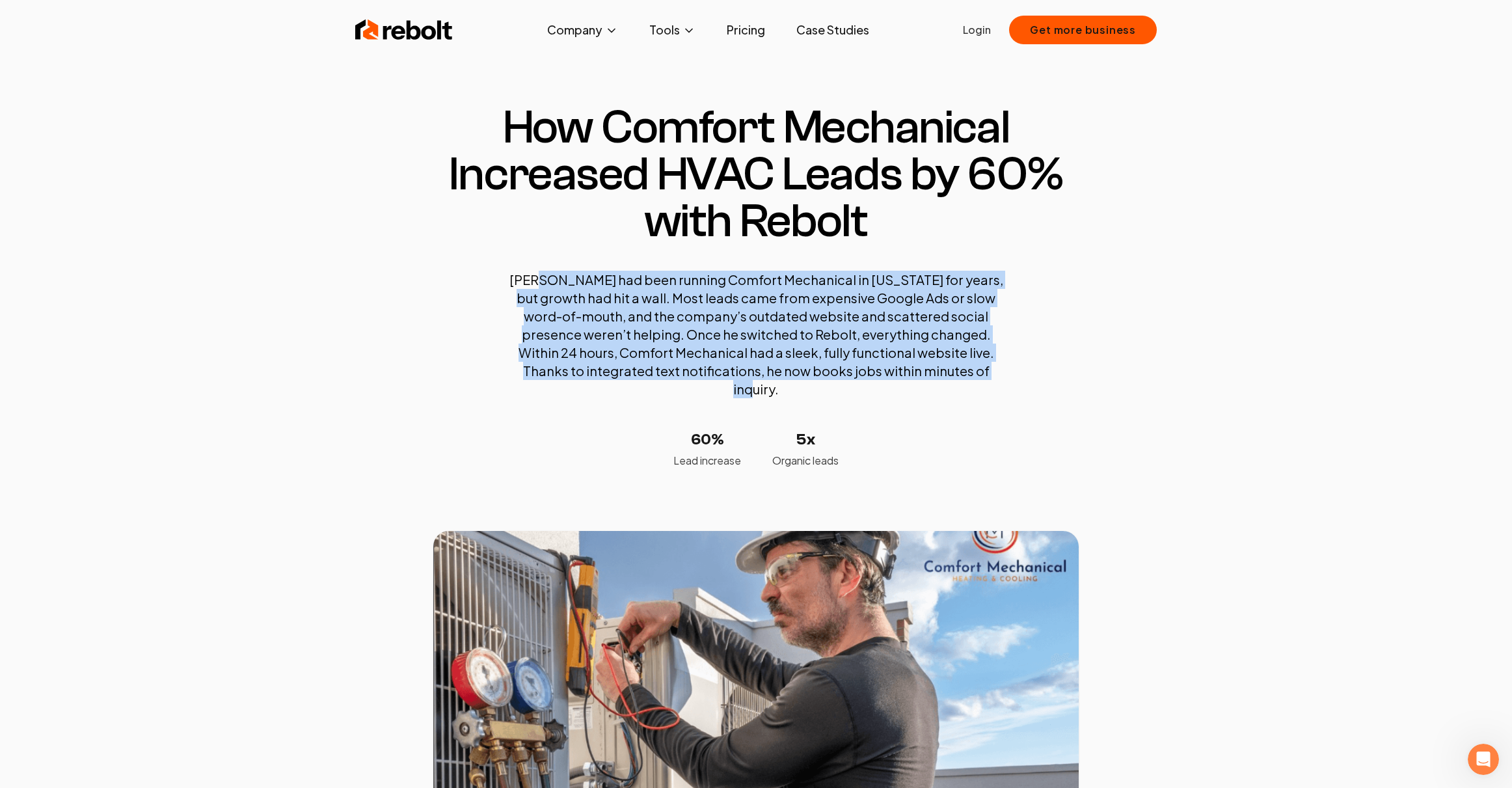
drag, startPoint x: 596, startPoint y: 283, endPoint x: 1020, endPoint y: 363, distance: 431.5
click at [1020, 363] on section "How Comfort Mechanical Increased HVAC Leads by 60% with Rebolt Adam had been ru…" at bounding box center [756, 286] width 645 height 364
click at [1038, 387] on section "How Comfort Mechanical Increased HVAC Leads by 60% with Rebolt Adam had been ru…" at bounding box center [756, 286] width 645 height 364
drag, startPoint x: 657, startPoint y: 262, endPoint x: 1066, endPoint y: 368, distance: 422.5
click at [1066, 368] on section "How Comfort Mechanical Increased HVAC Leads by 60% with Rebolt Adam had been ru…" at bounding box center [756, 286] width 645 height 364
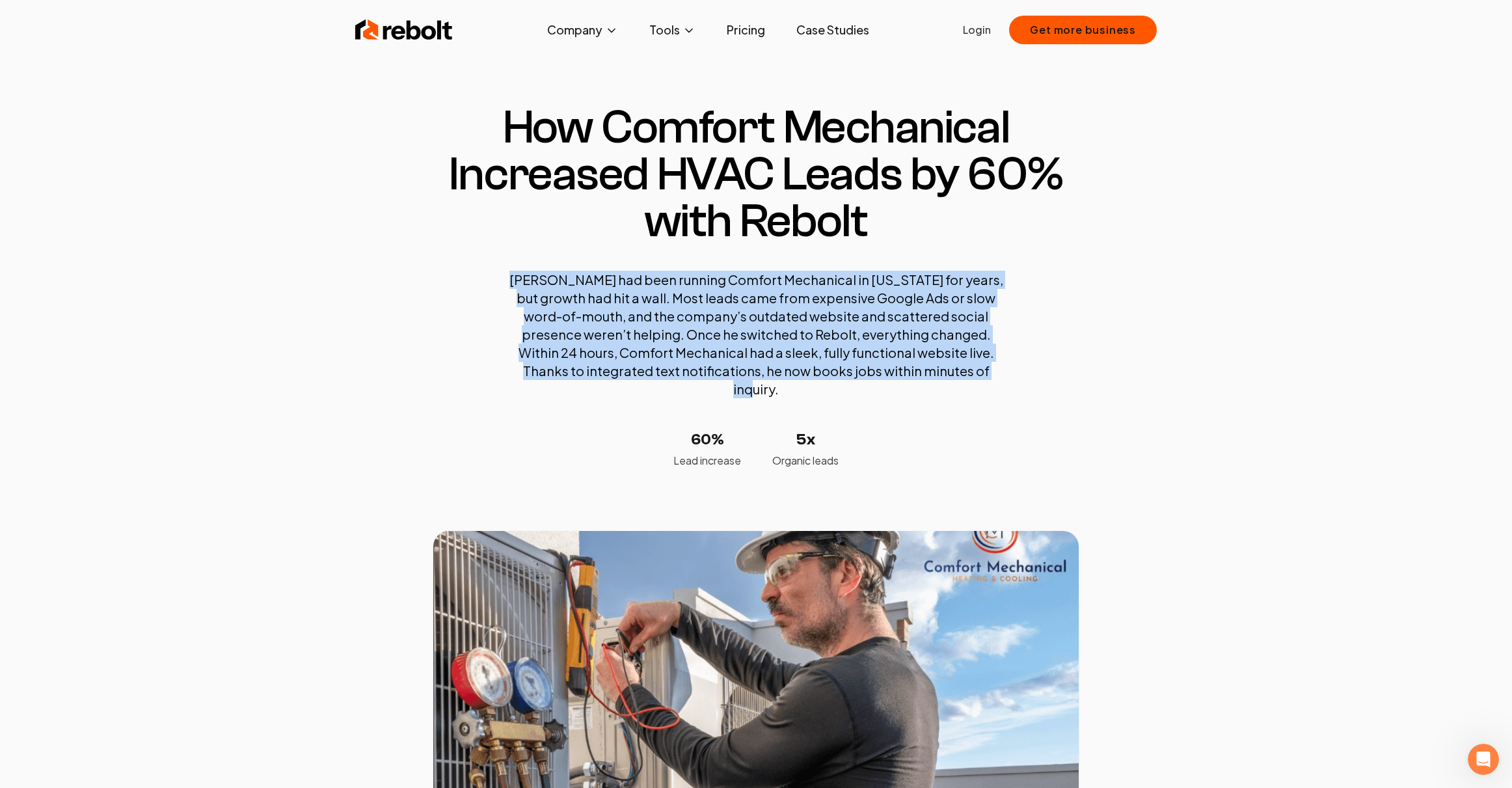
click at [1136, 404] on section "How Comfort Mechanical Increased HVAC Leads by 60% with Rebolt Adam had been ru…" at bounding box center [756, 512] width 1512 height 921
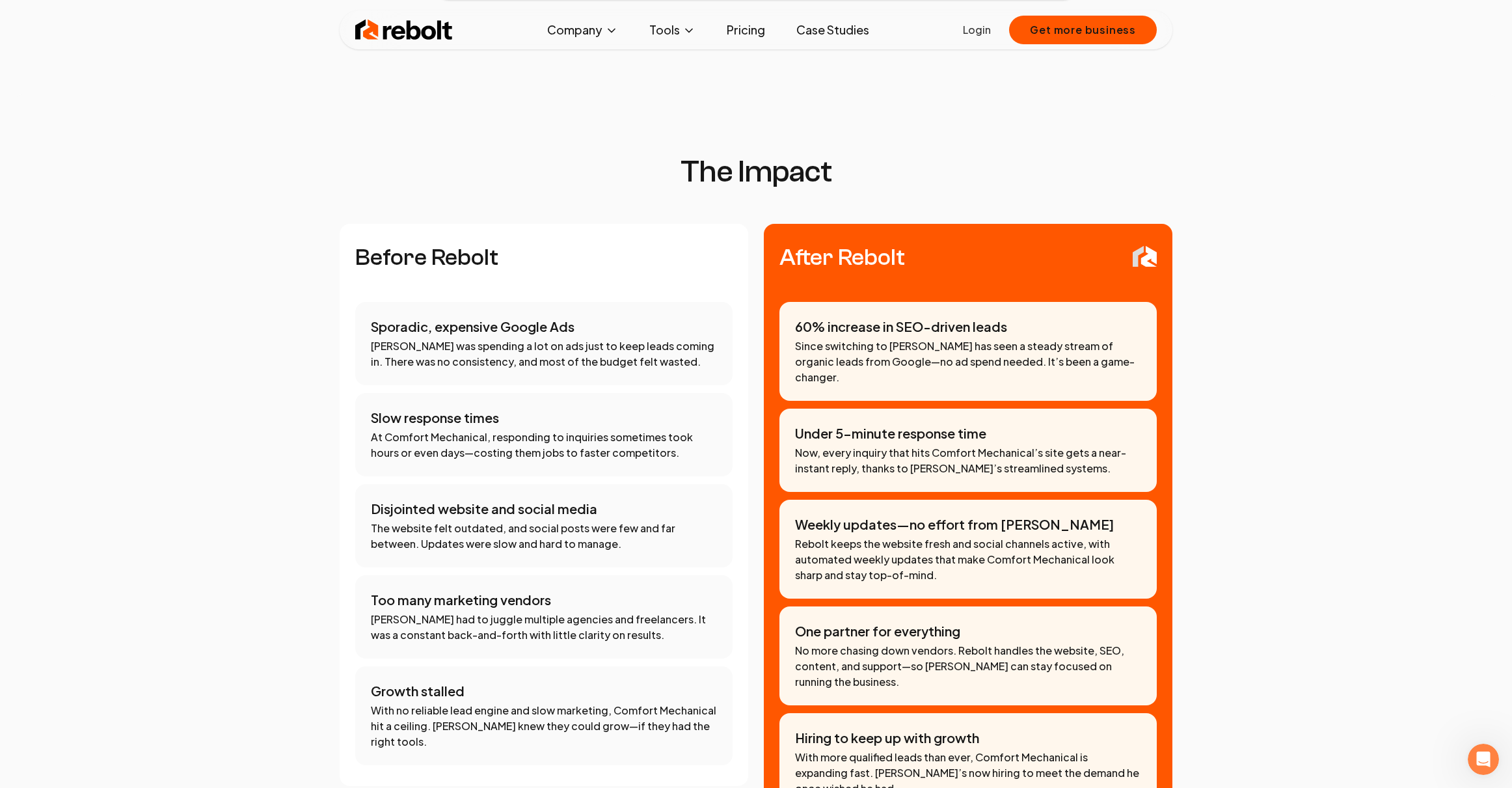
scroll to position [929, 0]
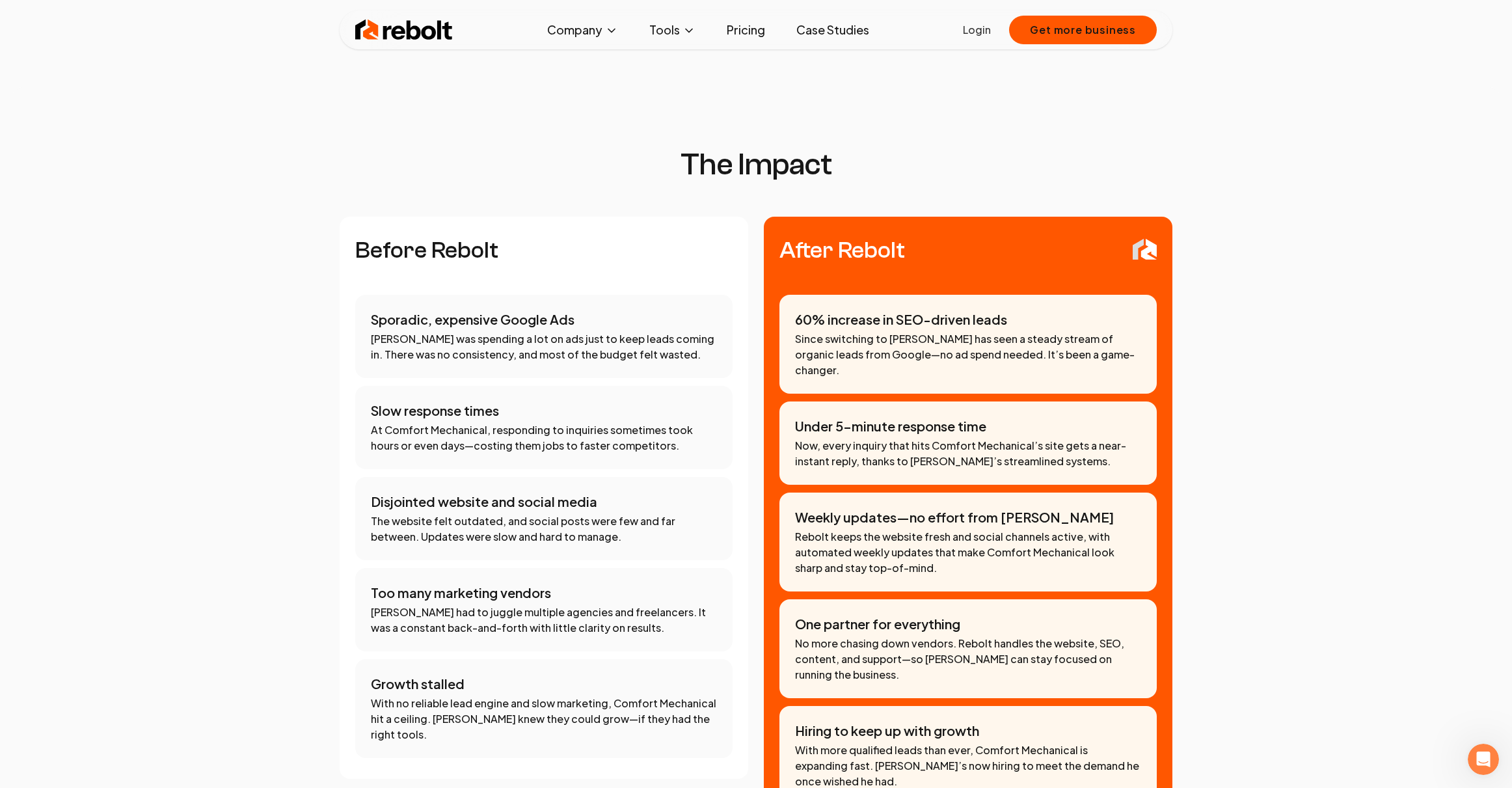
click at [451, 331] on p "Adam was spending a lot on ads just to keep leads coming in. There was no consi…" at bounding box center [544, 346] width 346 height 31
drag, startPoint x: 363, startPoint y: 296, endPoint x: 502, endPoint y: 342, distance: 146.4
click at [502, 342] on div "Sporadic, expensive Google Ads Adam was spending a lot on ads just to keep lead…" at bounding box center [544, 336] width 377 height 83
click at [685, 436] on div "Slow response times At Comfort Mechanical, responding to inquiries sometimes to…" at bounding box center [544, 427] width 377 height 83
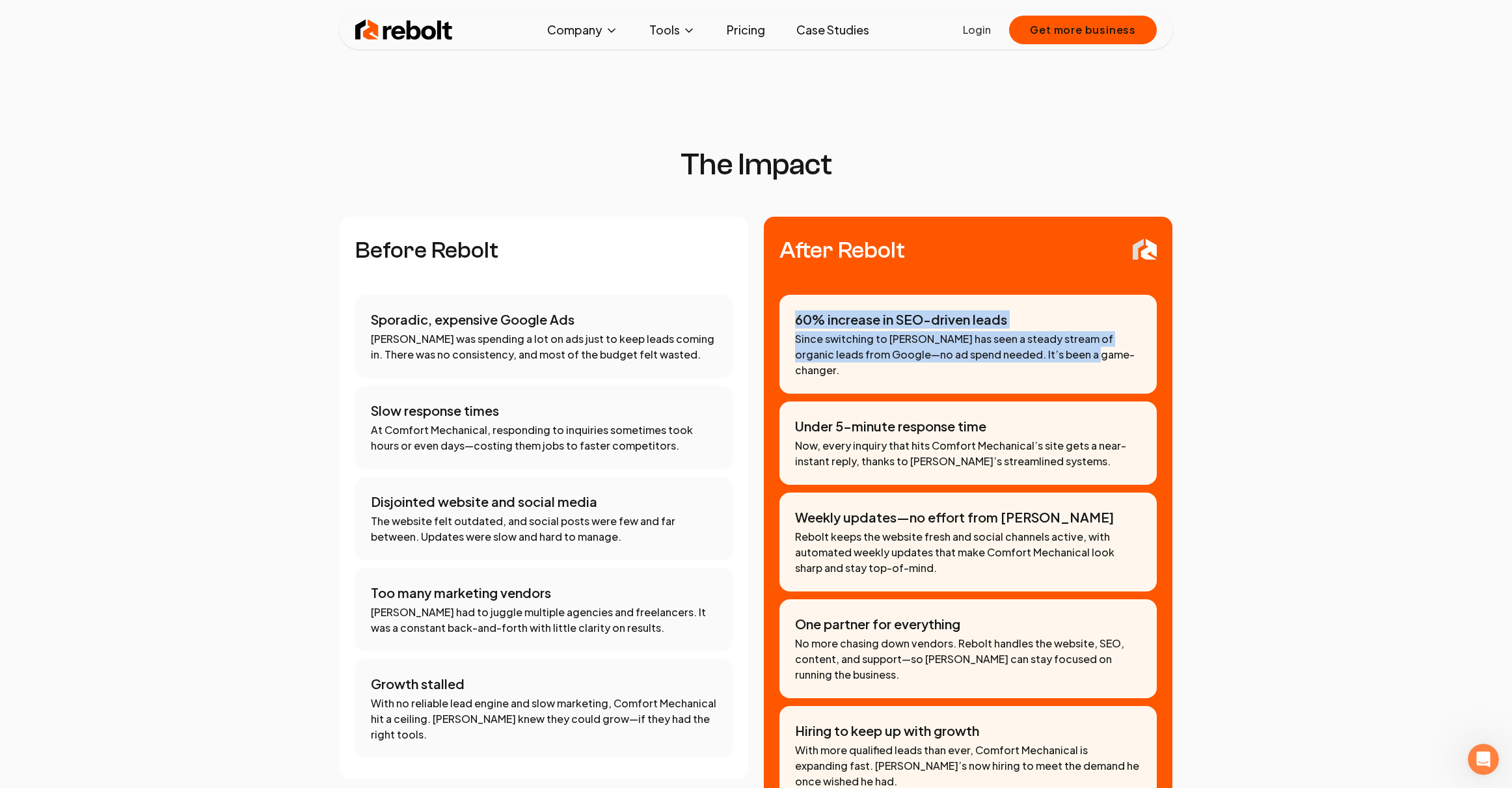
drag, startPoint x: 783, startPoint y: 290, endPoint x: 1063, endPoint y: 334, distance: 283.4
click at [1063, 334] on div "60% increase in SEO-driven leads Since switching to Rebolt, Adam has seen a ste…" at bounding box center [968, 344] width 377 height 99
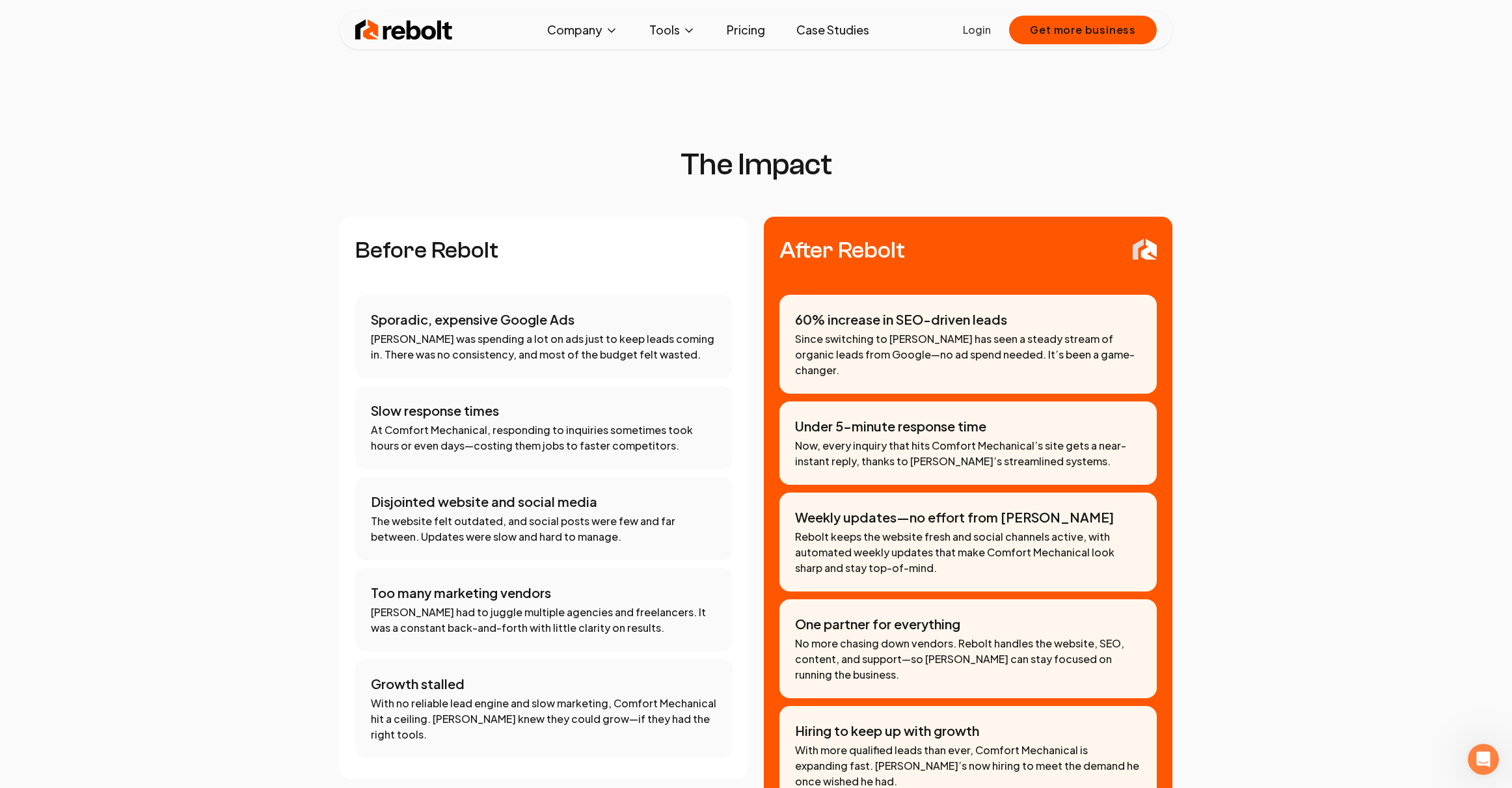
drag, startPoint x: 1152, startPoint y: 365, endPoint x: 1183, endPoint y: 379, distance: 34.0
click at [1152, 365] on div "60% increase in SEO-driven leads Since switching to Rebolt, Adam has seen a ste…" at bounding box center [968, 550] width 377 height 510
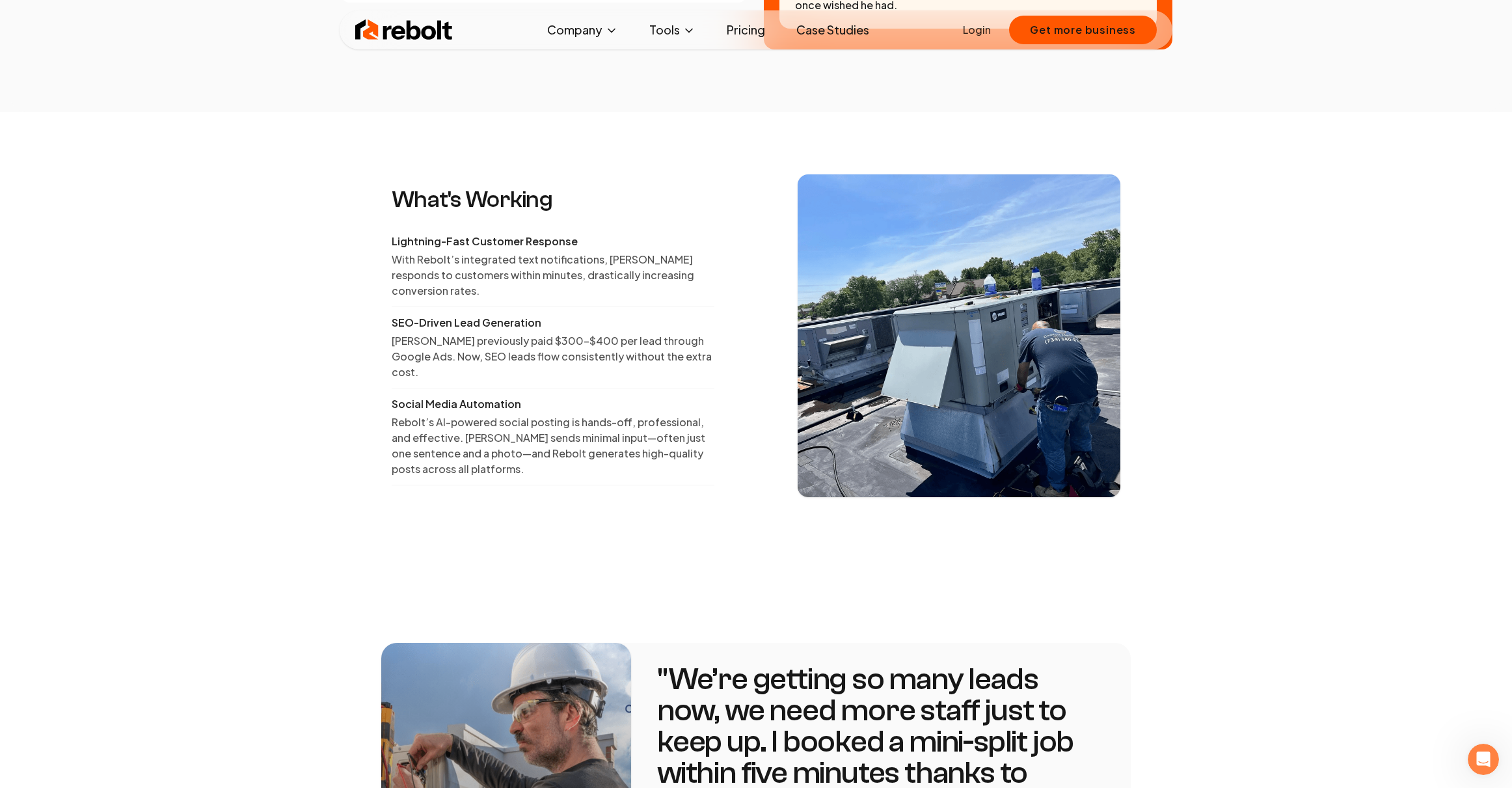
scroll to position [1963, 0]
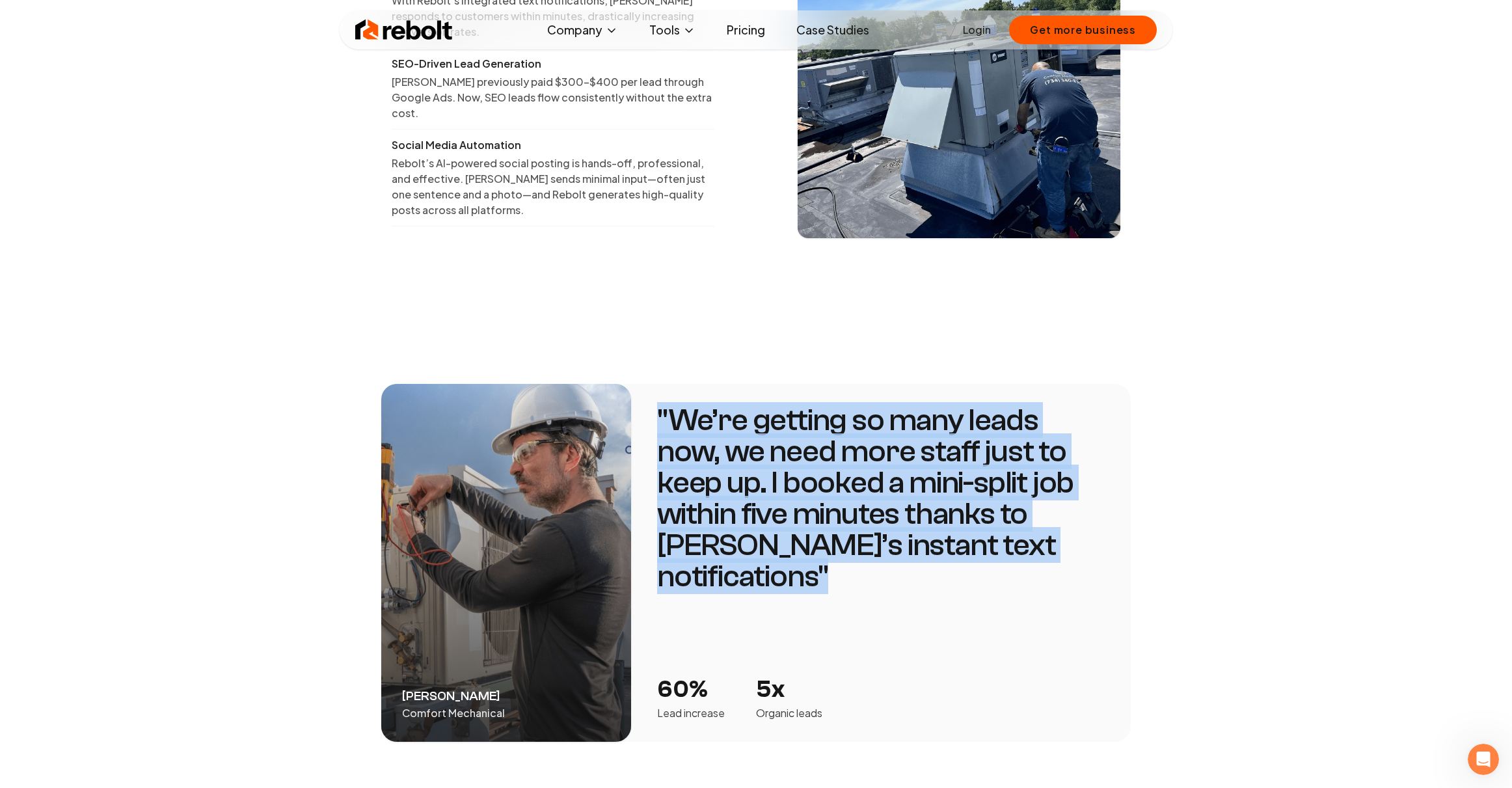
drag, startPoint x: 657, startPoint y: 366, endPoint x: 1000, endPoint y: 509, distance: 371.6
click at [990, 509] on div "" We’re getting so many leads now, we need more staff just to keep up. I booked…" at bounding box center [881, 562] width 500 height 358
click at [1139, 548] on section "Adam Alobaidy Comfort Mechanical " We’re getting so many leads now, we need mor…" at bounding box center [756, 562] width 1512 height 524
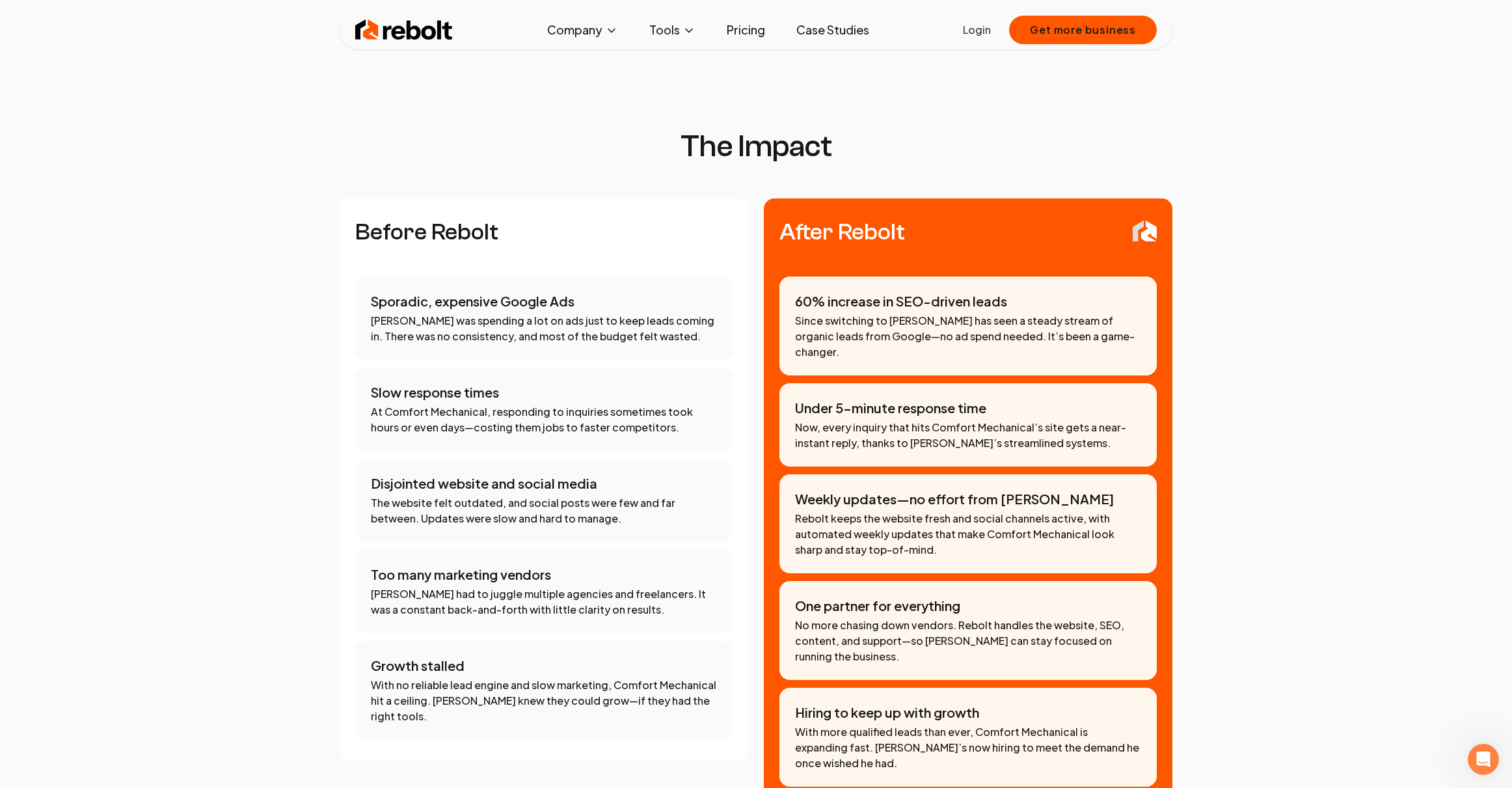
scroll to position [0, 0]
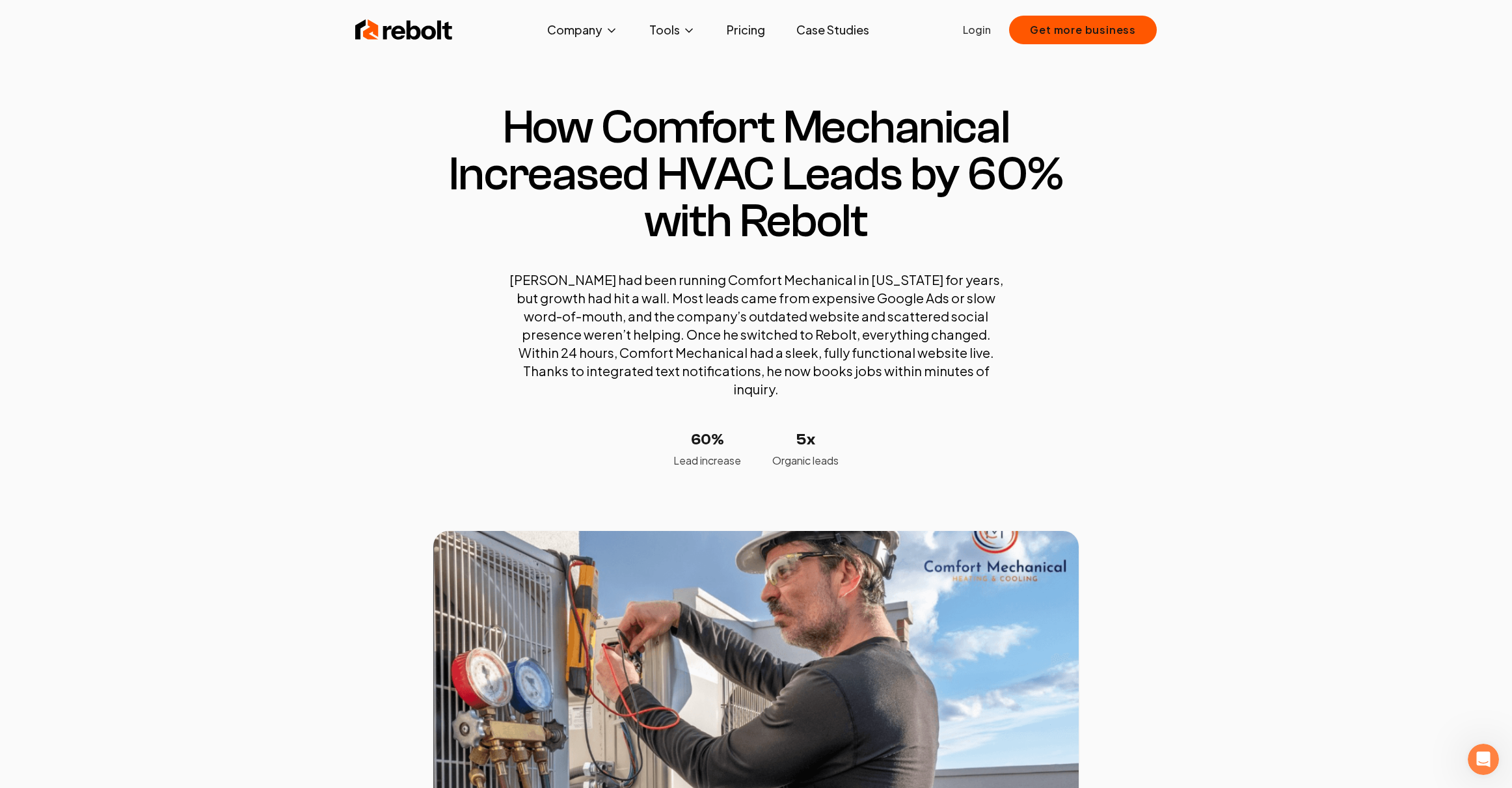
click at [413, 15] on div "Rebolt Company About Blog Jobs Tools Google Review QR Code Generator Google Bus…" at bounding box center [756, 30] width 833 height 39
click at [423, 27] on img at bounding box center [405, 30] width 98 height 26
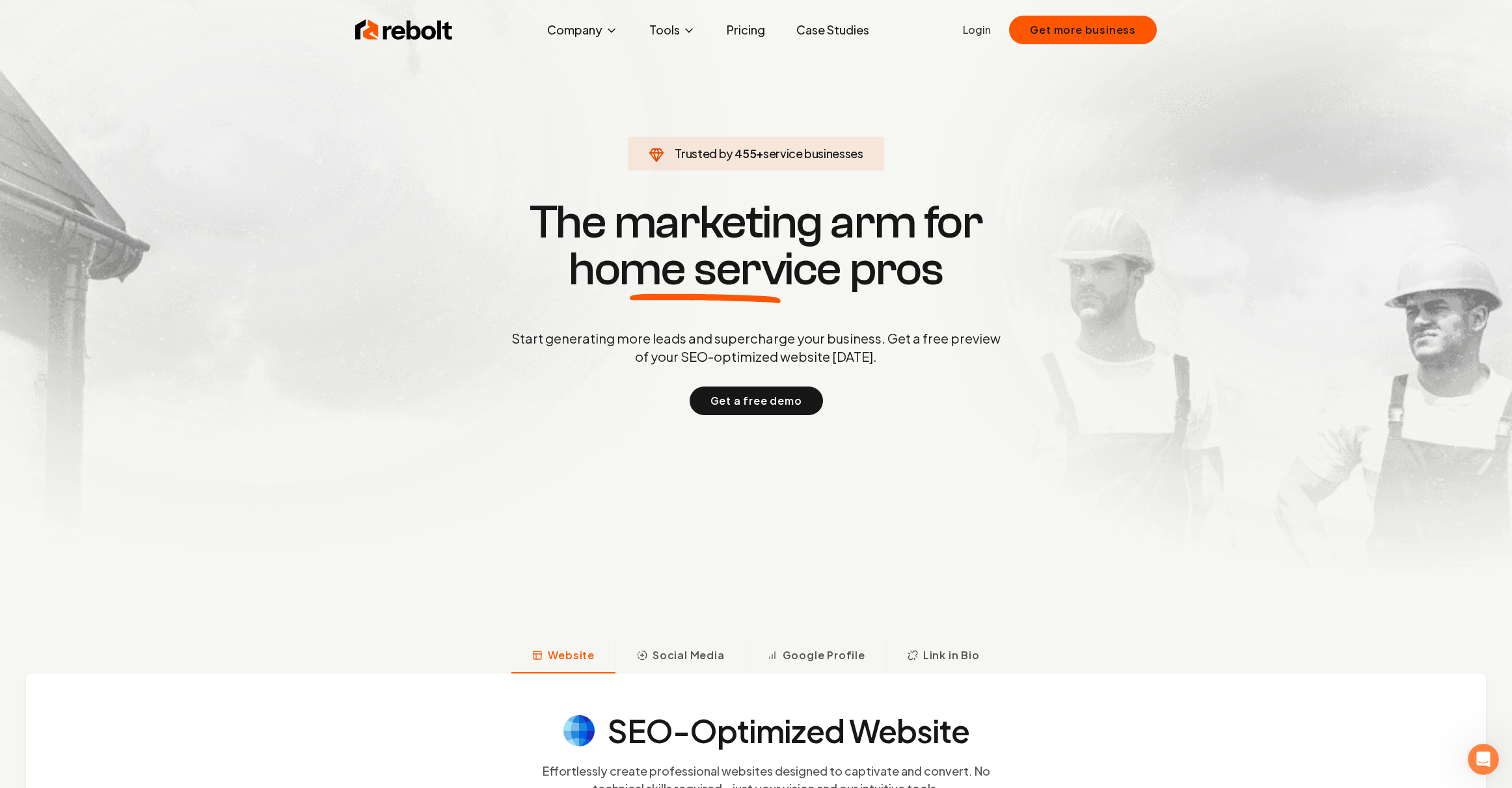
scroll to position [508, 0]
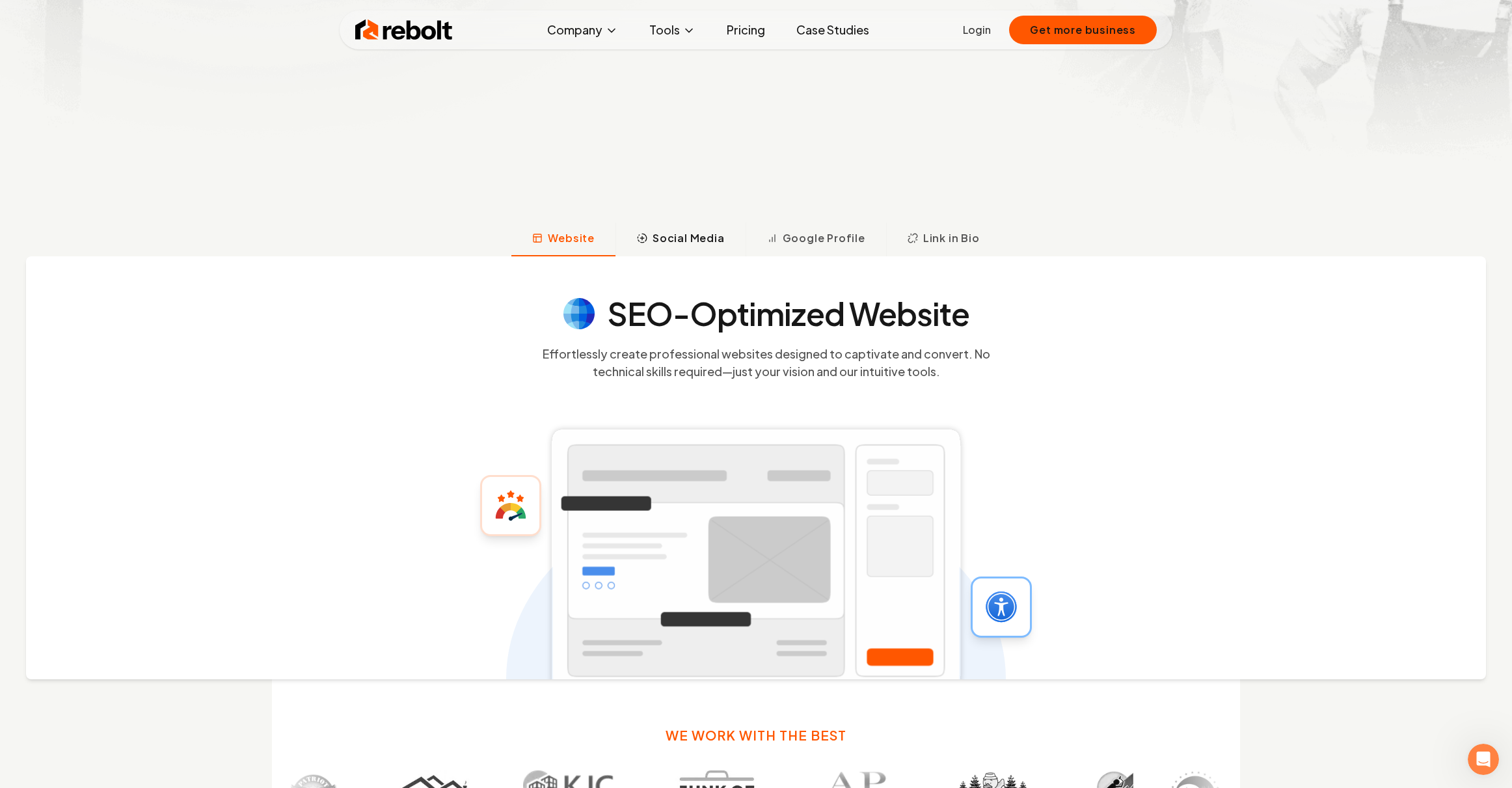
click at [680, 248] on button "Social Media" at bounding box center [681, 240] width 130 height 34
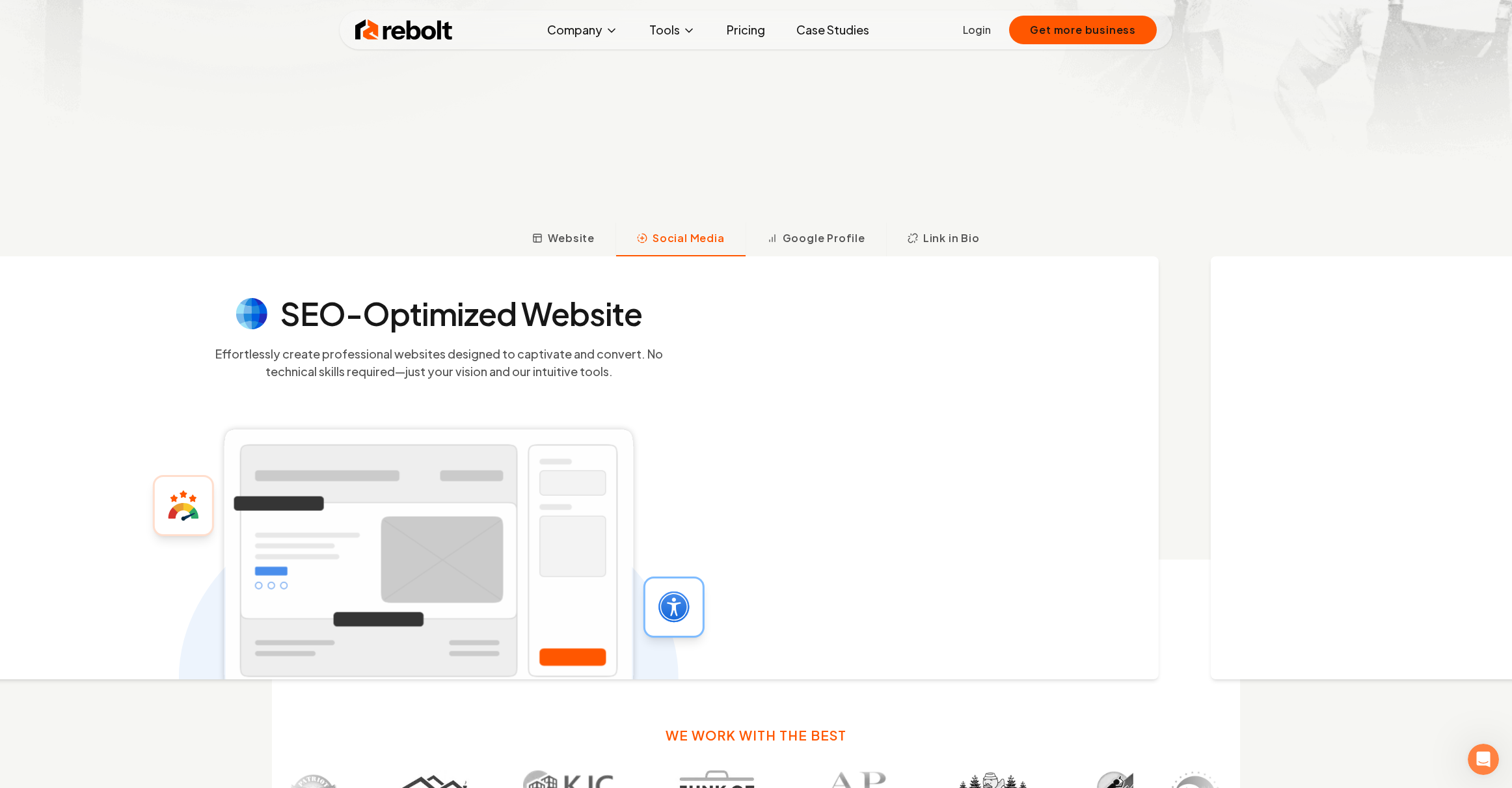
scroll to position [665, 0]
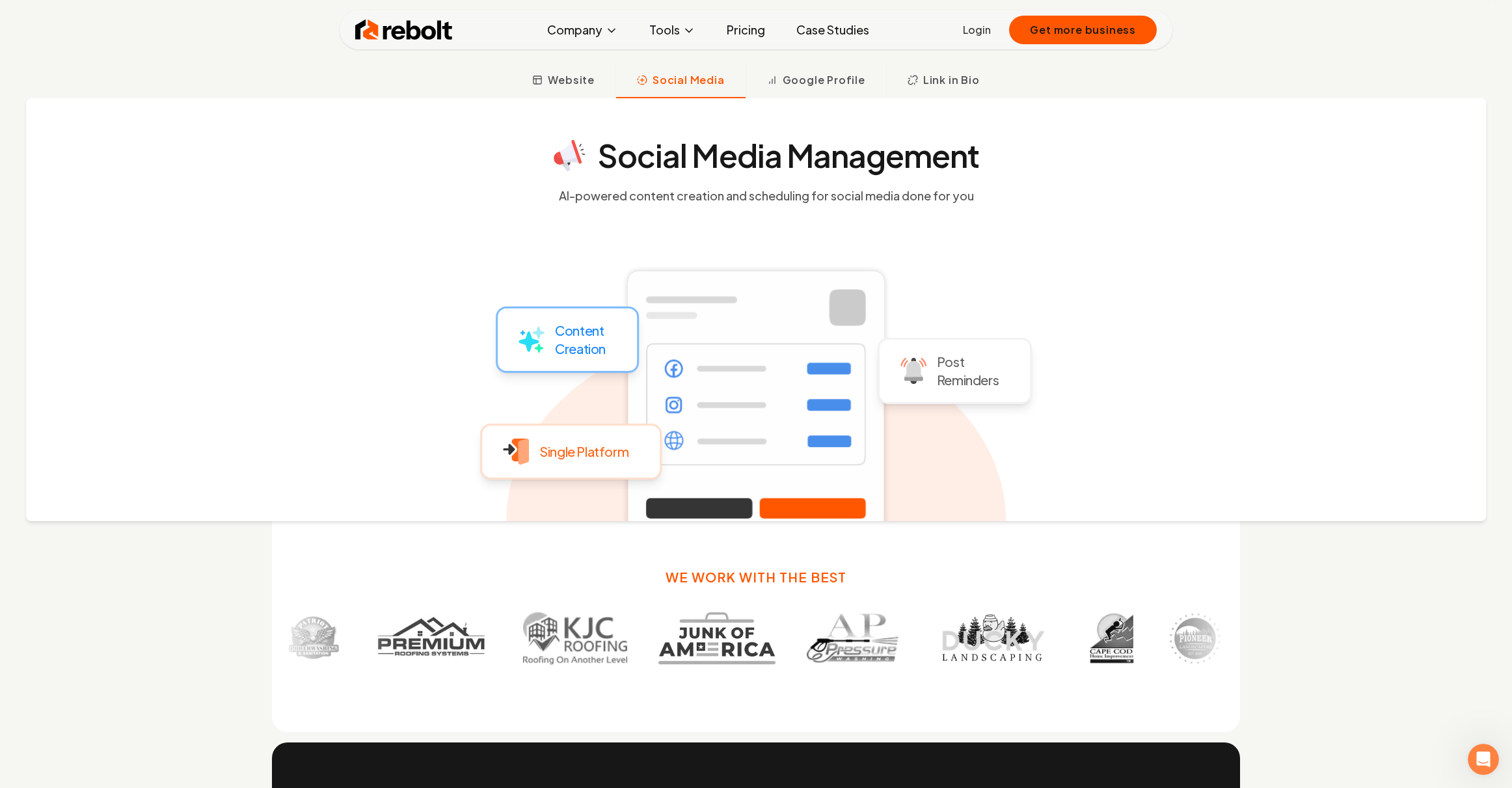
drag, startPoint x: 598, startPoint y: 373, endPoint x: 588, endPoint y: 353, distance: 22.4
click at [592, 359] on div "Content Creation Single Platform Post Reminders" at bounding box center [756, 393] width 500 height 423
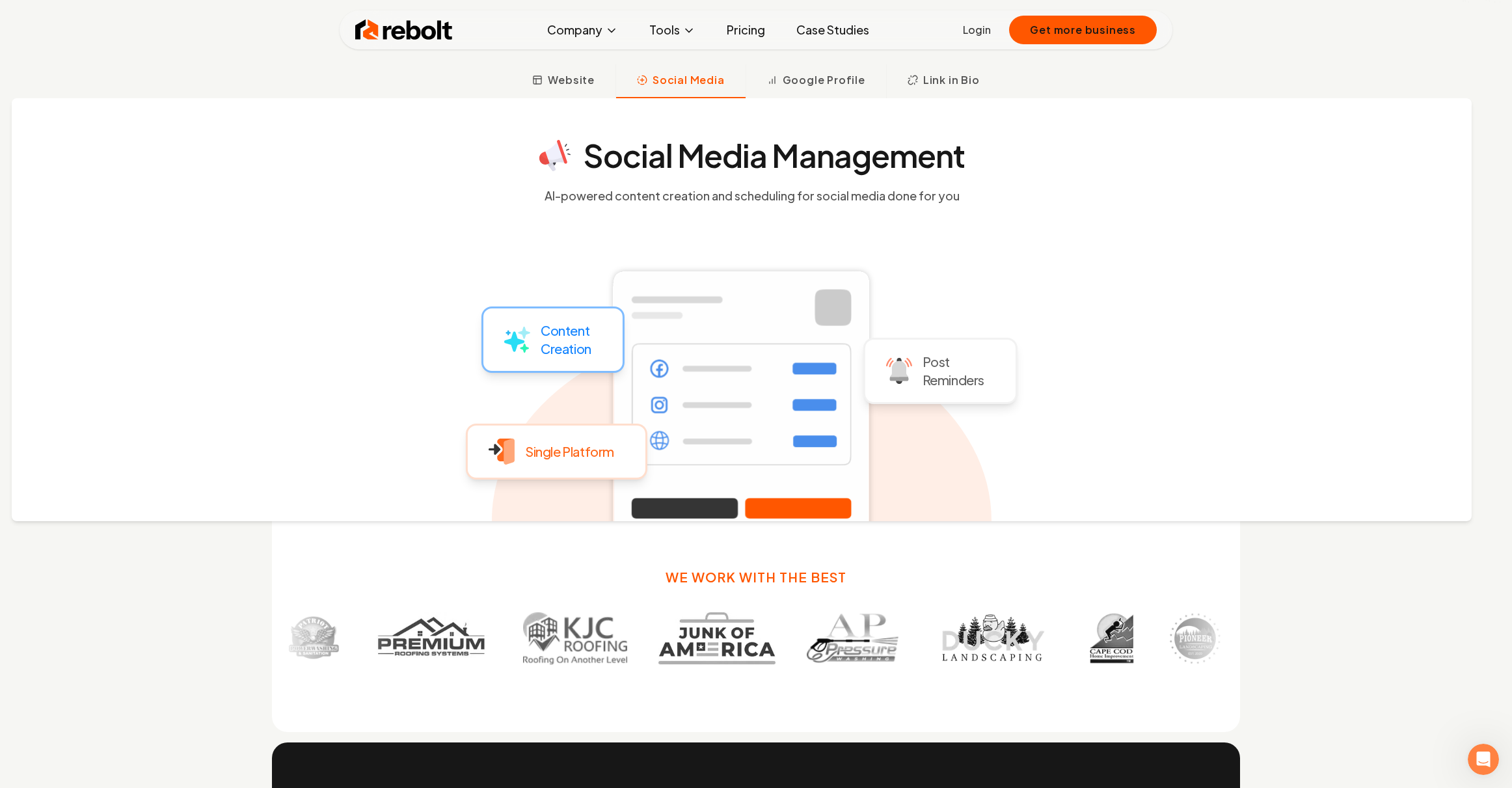
click at [588, 353] on p "Content Creation" at bounding box center [565, 339] width 50 height 36
drag, startPoint x: 1259, startPoint y: 370, endPoint x: 683, endPoint y: 352, distance: 576.3
click at [695, 354] on div "Social Media Management AI-powered content creation and scheduling for social m…" at bounding box center [740, 310] width 1460 height 423
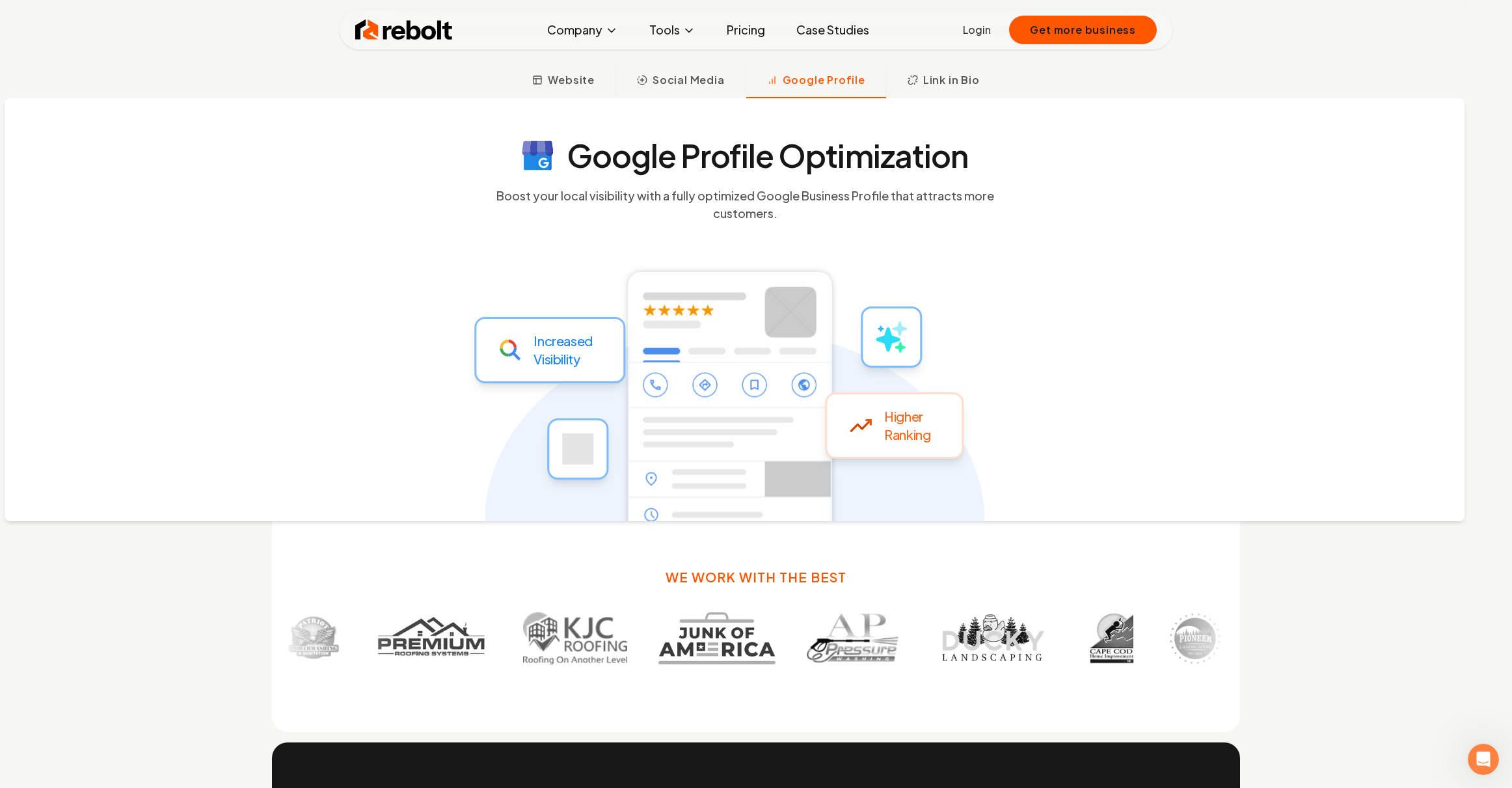
drag, startPoint x: 1144, startPoint y: 371, endPoint x: 750, endPoint y: 386, distance: 394.3
click at [750, 386] on rect at bounding box center [731, 421] width 222 height 312
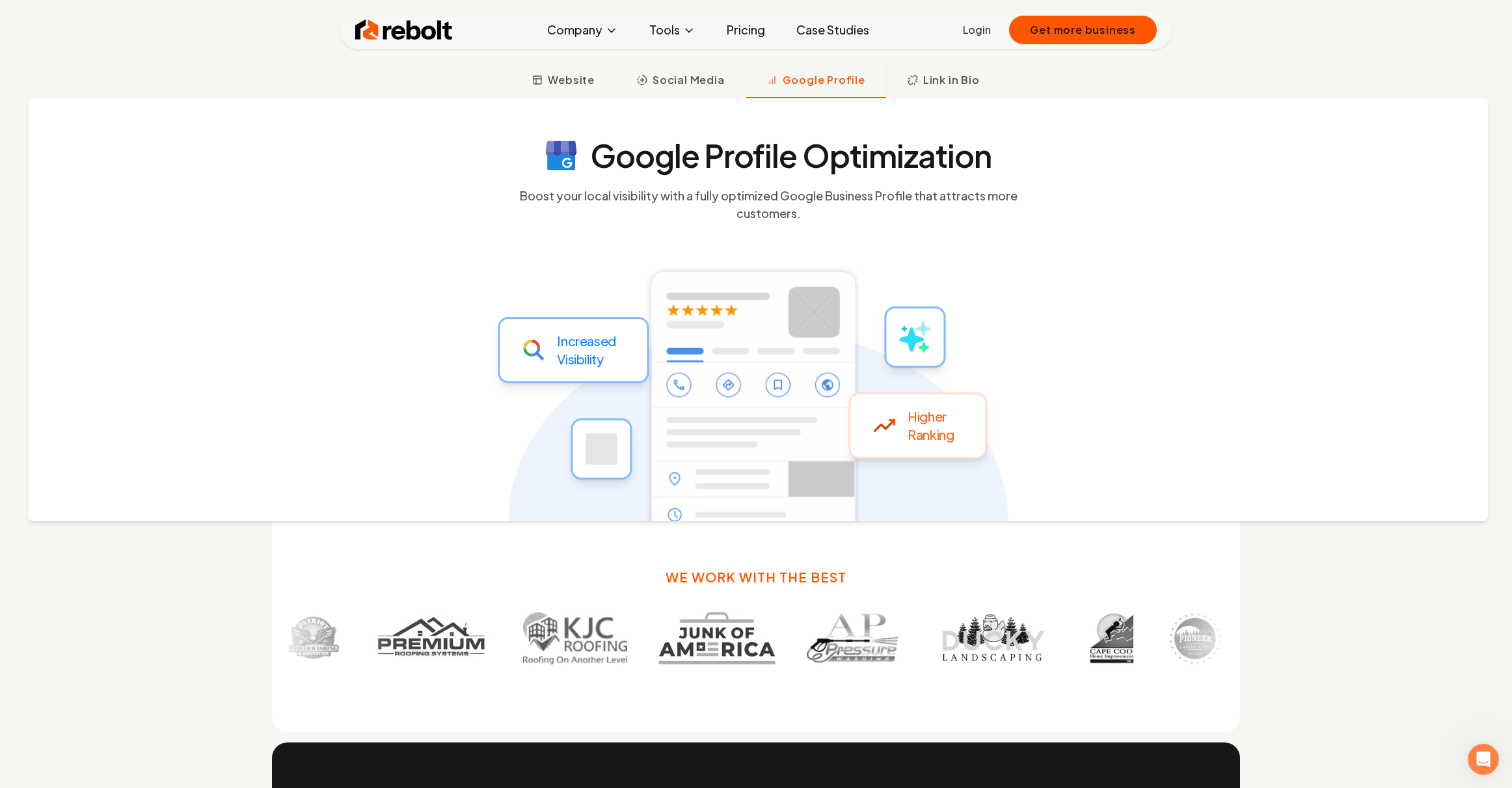
drag, startPoint x: 620, startPoint y: 404, endPoint x: 641, endPoint y: 406, distance: 21.1
click at [641, 406] on ellipse at bounding box center [758, 519] width 500 height 384
drag, startPoint x: 1076, startPoint y: 403, endPoint x: 447, endPoint y: 387, distance: 629.2
click at [447, 387] on div "Google Profile Optimization Boost your local visibility with a fully optimized …" at bounding box center [758, 310] width 1460 height 423
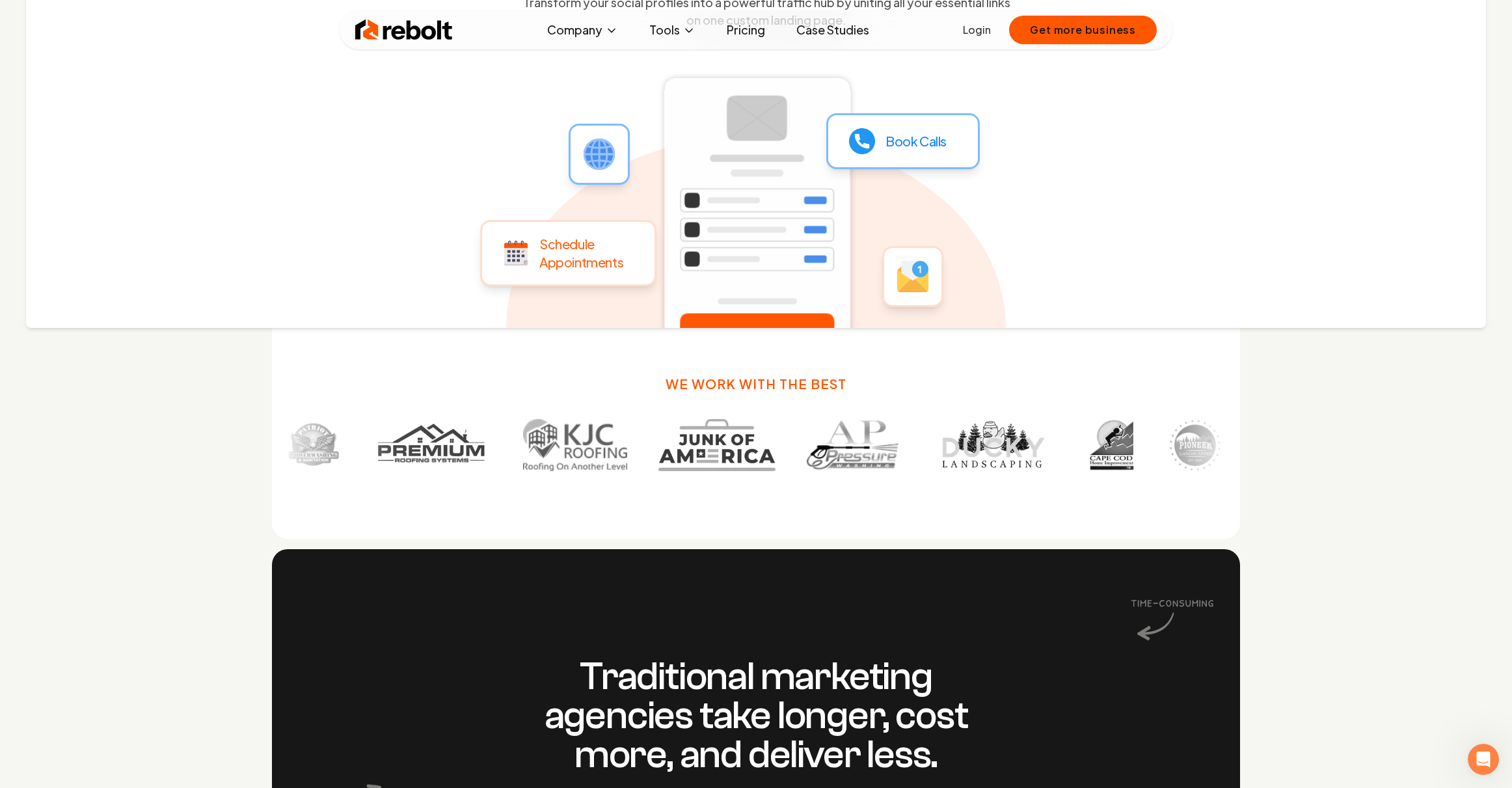
scroll to position [619, 0]
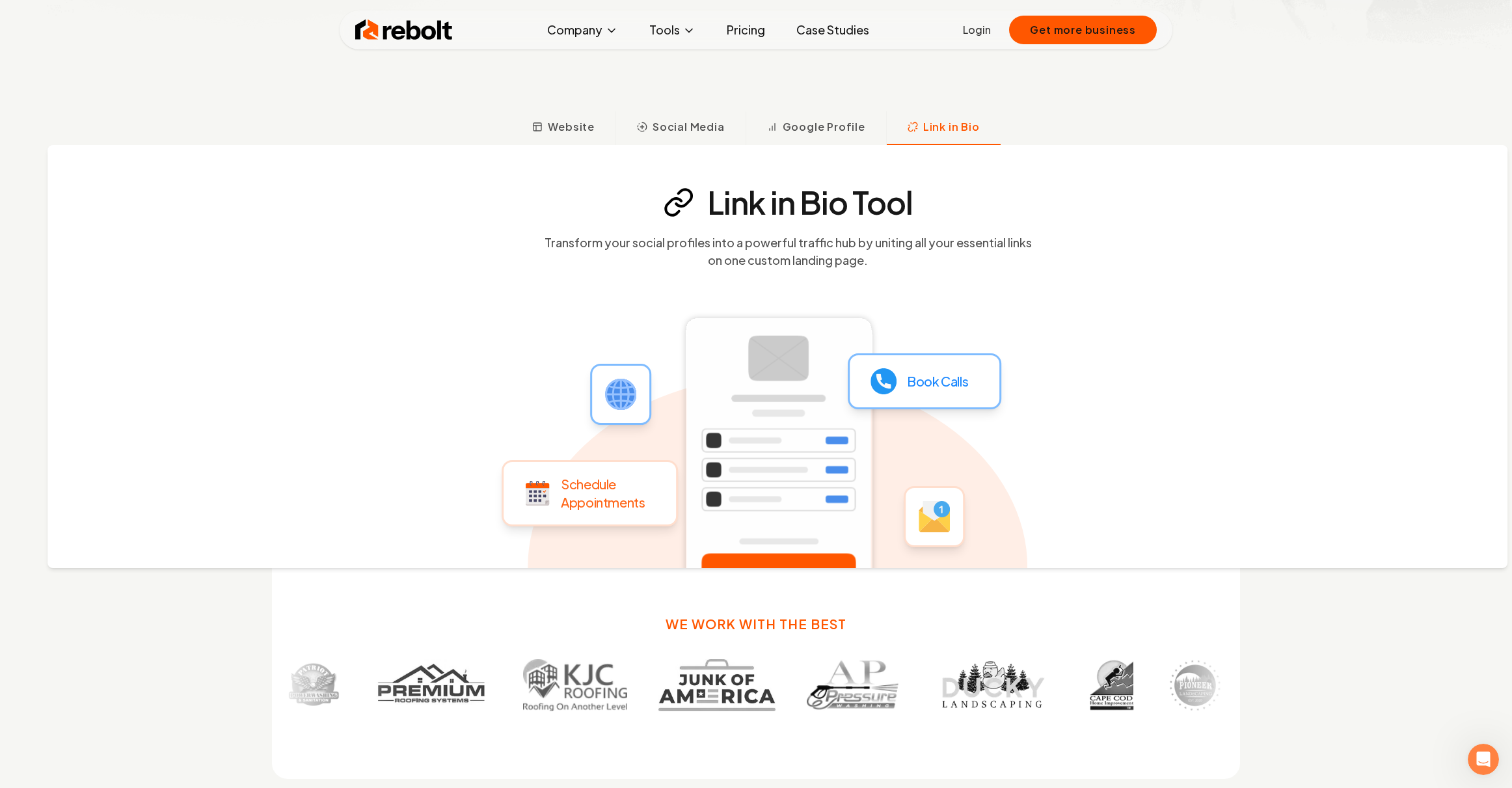
drag, startPoint x: 345, startPoint y: 385, endPoint x: 1093, endPoint y: 420, distance: 748.8
click at [1038, 422] on div "Link in Bio Tool Transform your social profiles into a powerful traffic hub by …" at bounding box center [777, 356] width 1460 height 423
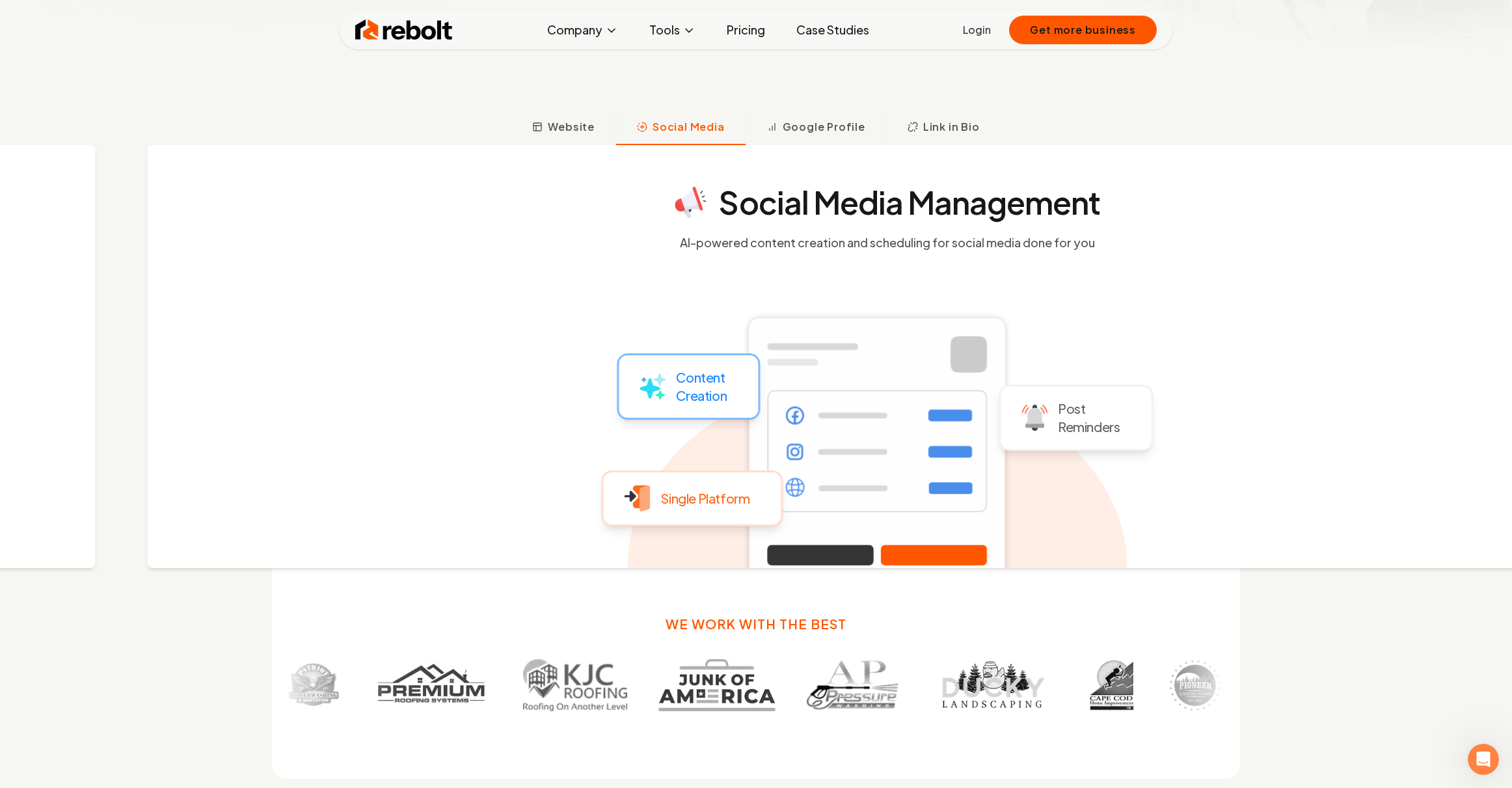
drag, startPoint x: 502, startPoint y: 355, endPoint x: 1375, endPoint y: 411, distance: 874.8
click at [1211, 387] on div "Social Media Management AI-powered content creation and scheduling for social m…" at bounding box center [877, 356] width 1460 height 423
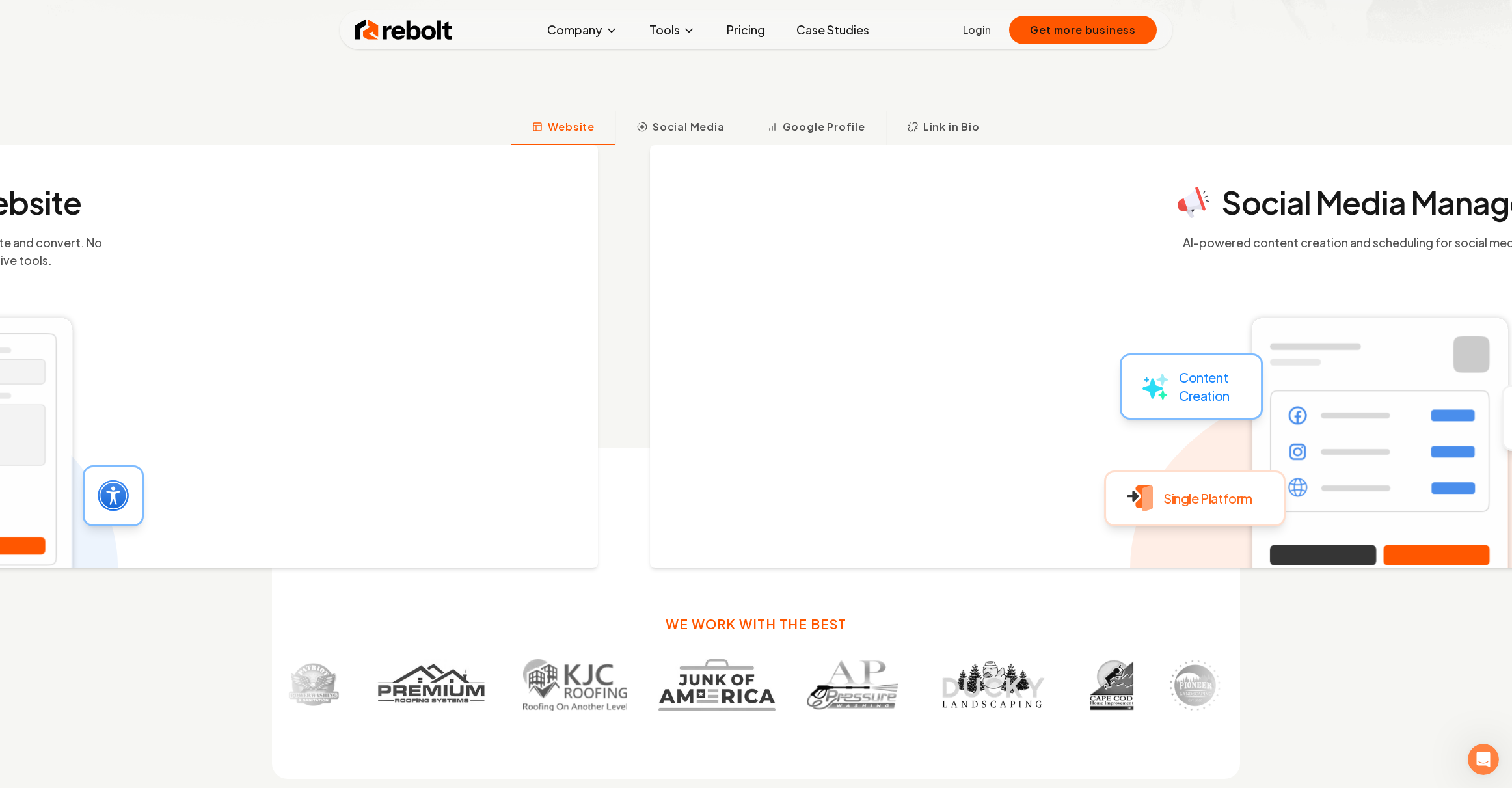
drag, startPoint x: 997, startPoint y: 384, endPoint x: 245, endPoint y: 377, distance: 752.0
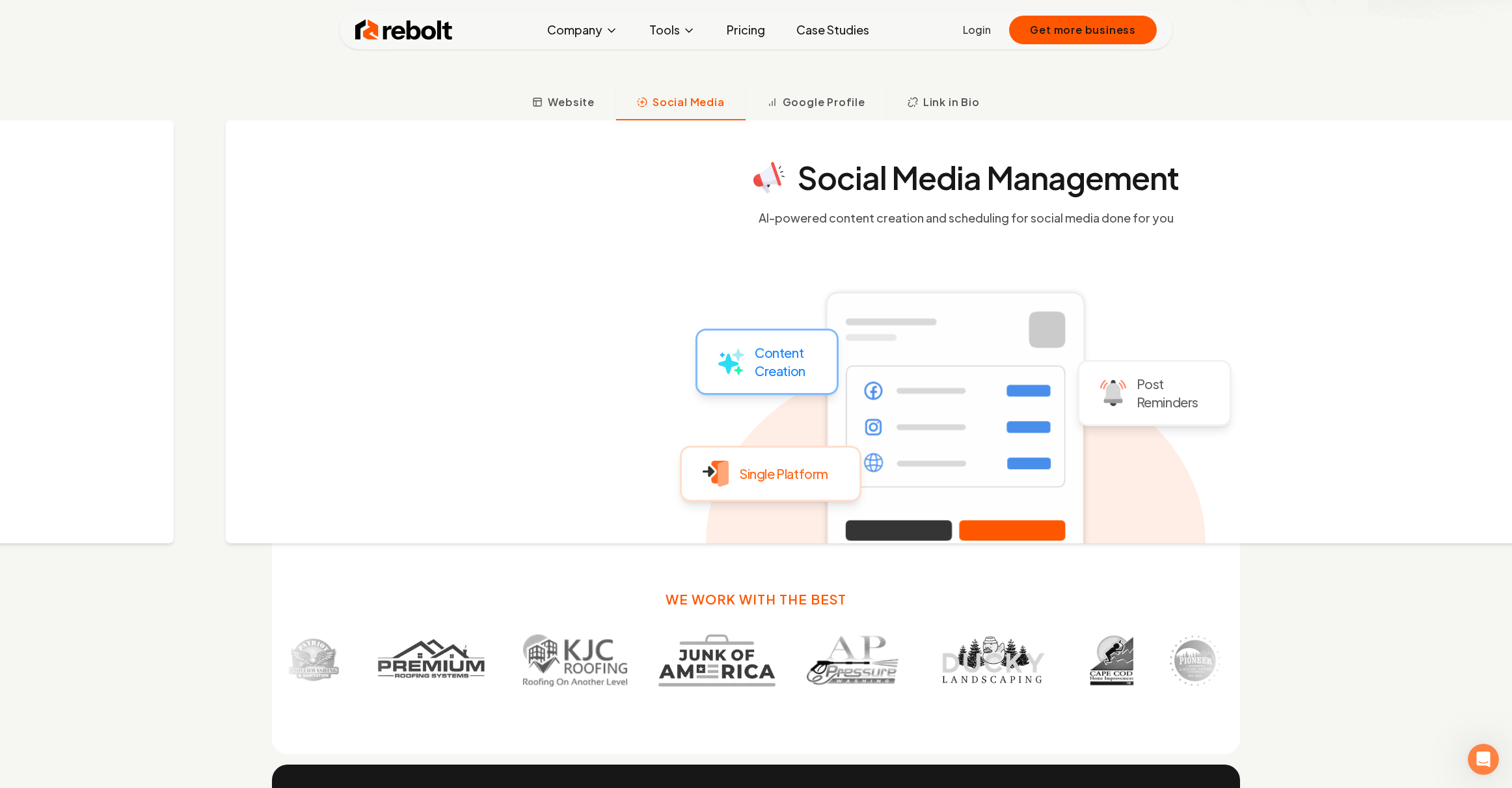
scroll to position [960, 0]
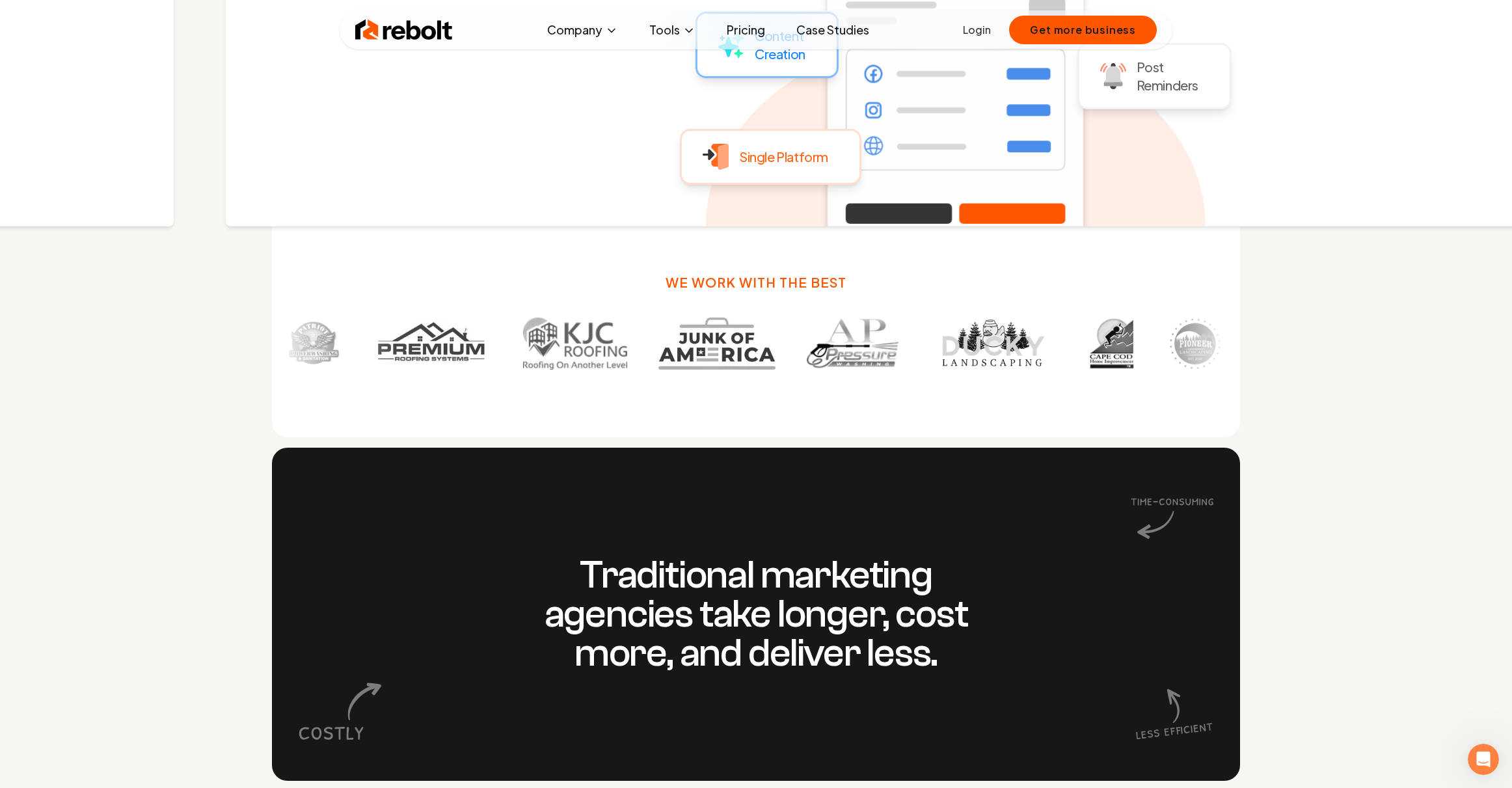
click at [785, 319] on div at bounding box center [756, 343] width 968 height 62
drag, startPoint x: 707, startPoint y: 271, endPoint x: 921, endPoint y: 319, distance: 219.3
click at [921, 319] on div "We work with the best" at bounding box center [756, 272] width 968 height 331
click at [941, 317] on div at bounding box center [756, 343] width 968 height 62
drag, startPoint x: 962, startPoint y: 348, endPoint x: 1138, endPoint y: 348, distance: 176.0
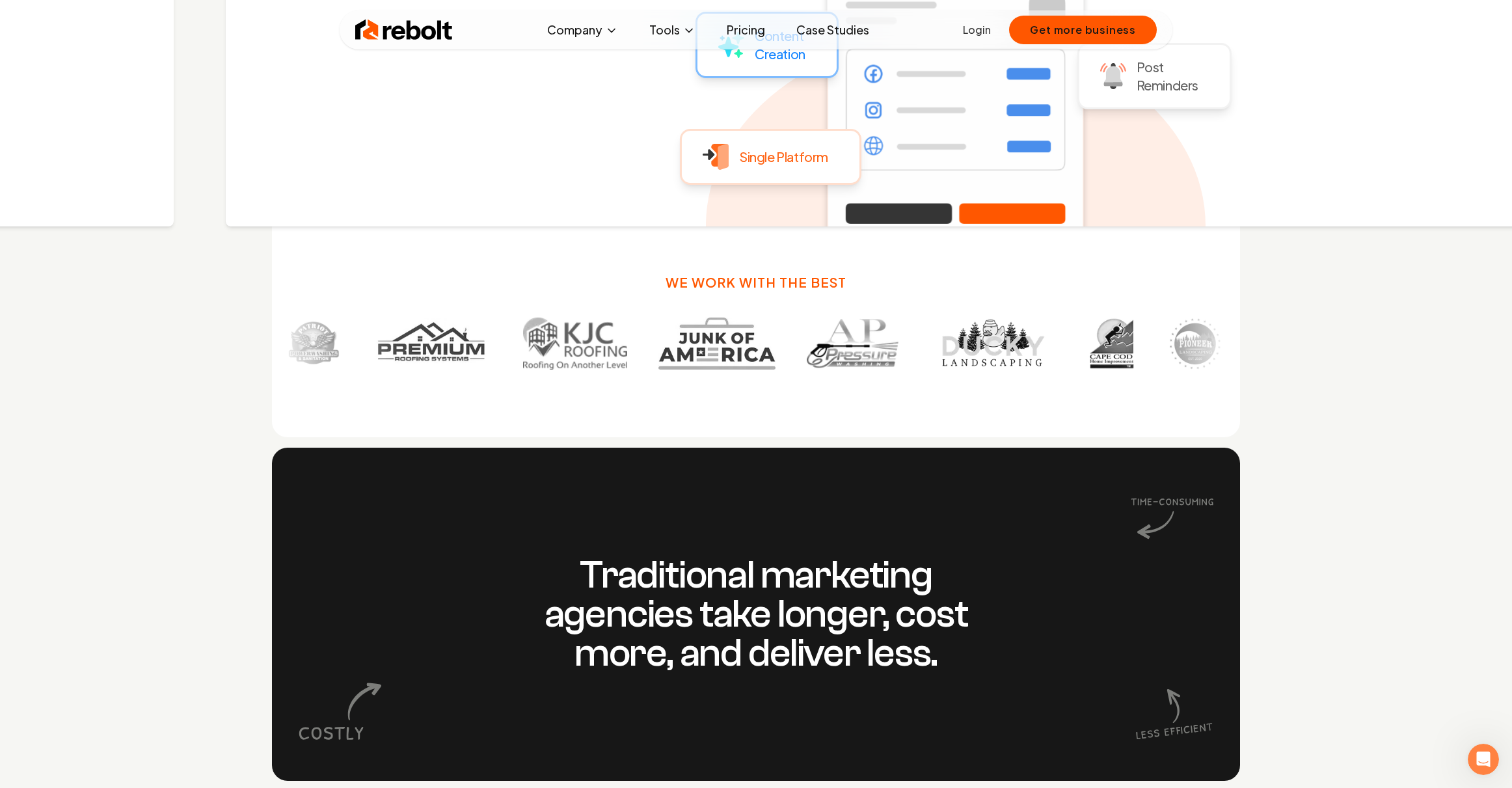
click at [1138, 347] on div at bounding box center [756, 343] width 968 height 62
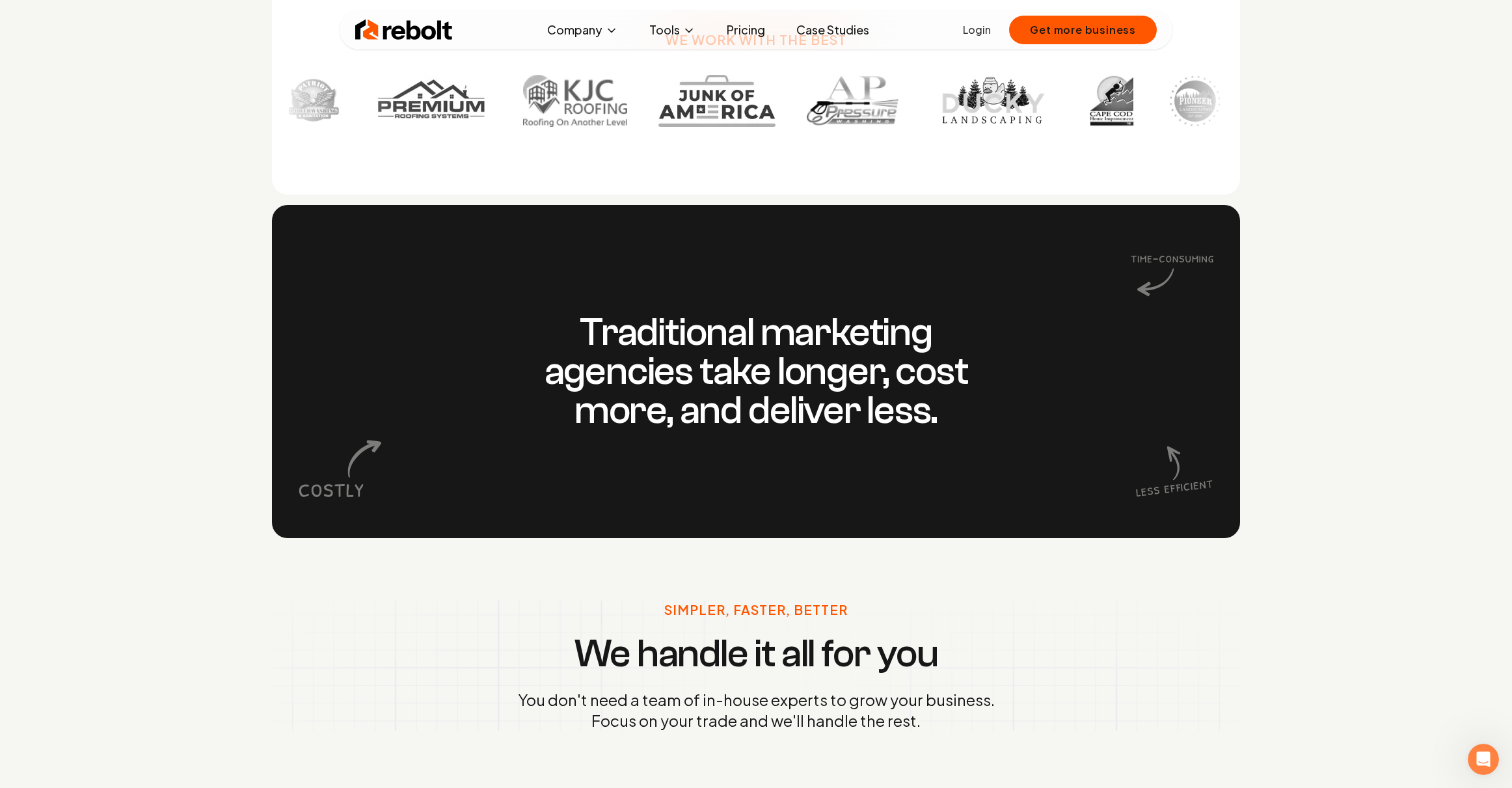
scroll to position [1500, 0]
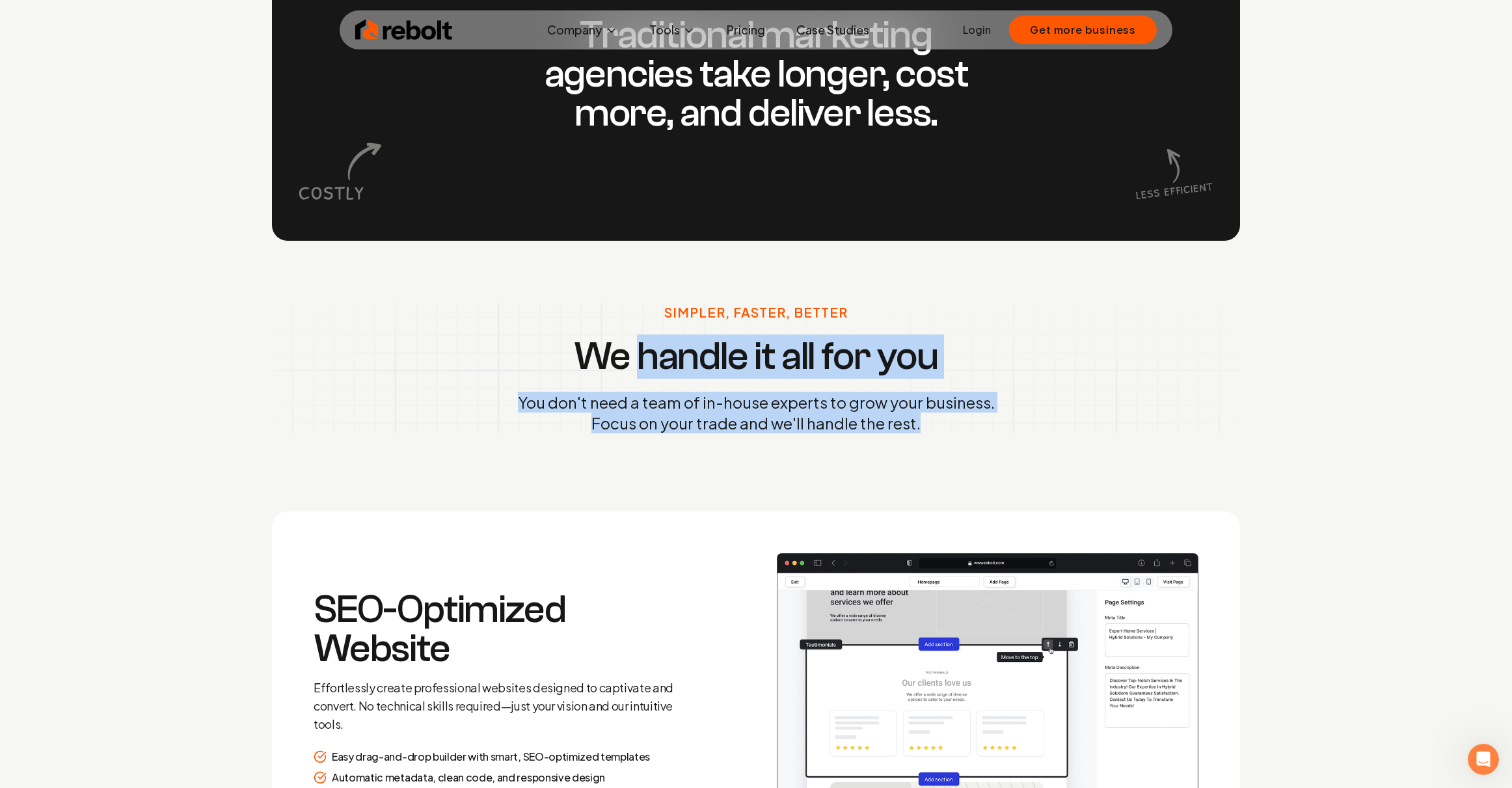
drag, startPoint x: 693, startPoint y: 366, endPoint x: 961, endPoint y: 453, distance: 281.8
click at [912, 464] on div "Simpler, Faster, Better We handle it all for you You don't need a team of in-ho…" at bounding box center [756, 368] width 999 height 255
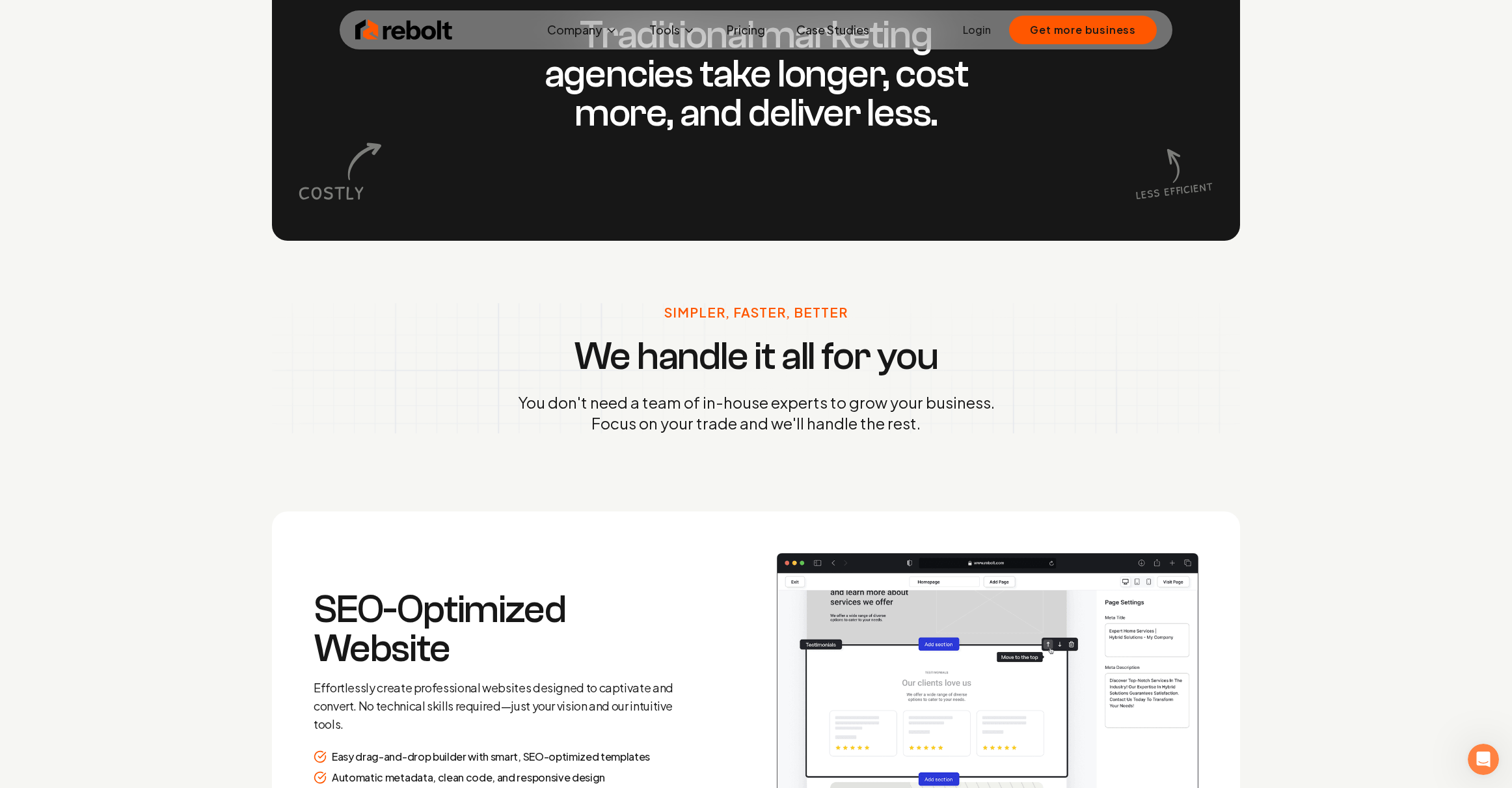
click at [982, 450] on div "Simpler, Faster, Better We handle it all for you You don't need a team of in-ho…" at bounding box center [756, 368] width 999 height 255
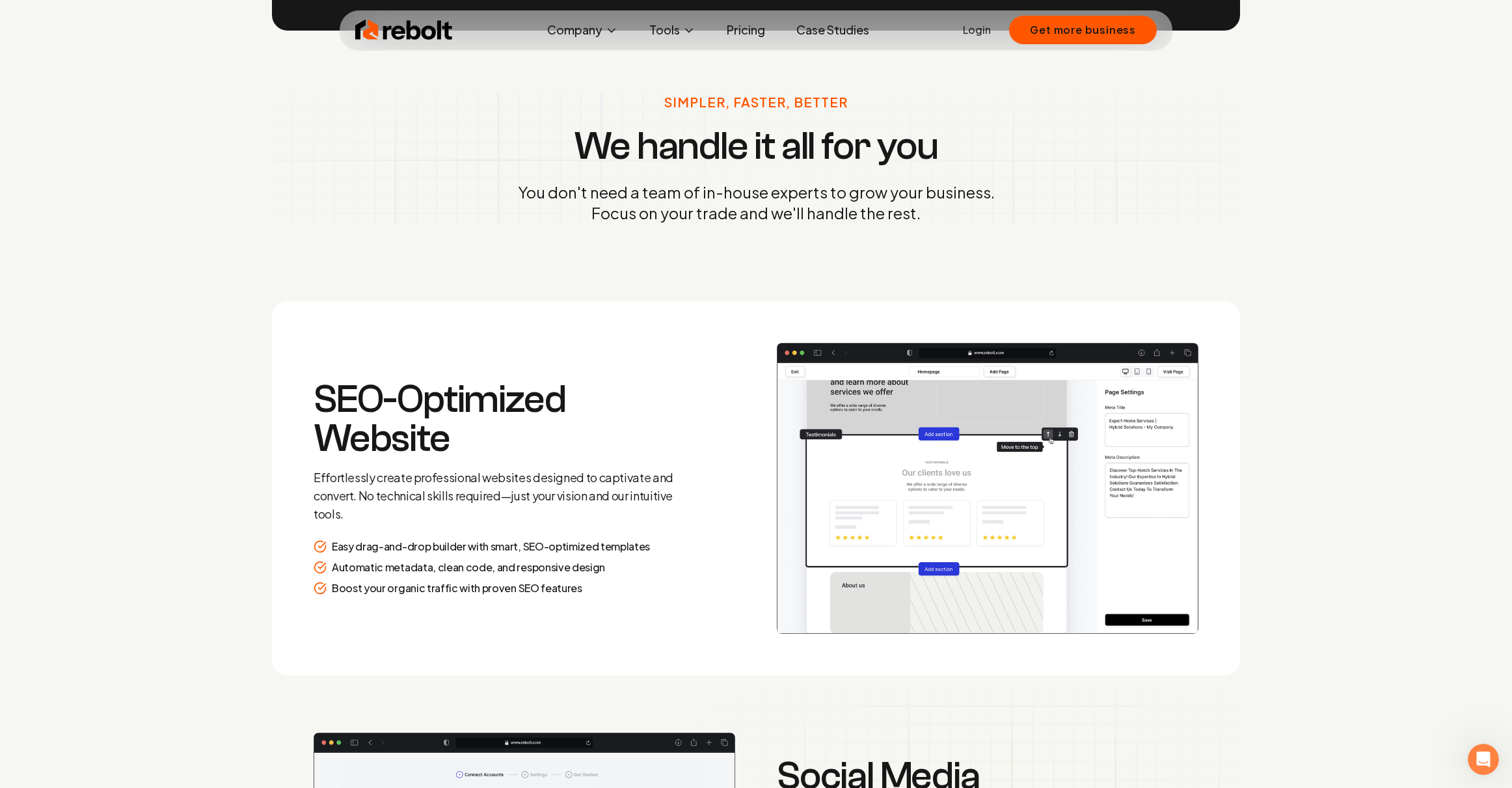
scroll to position [1859, 0]
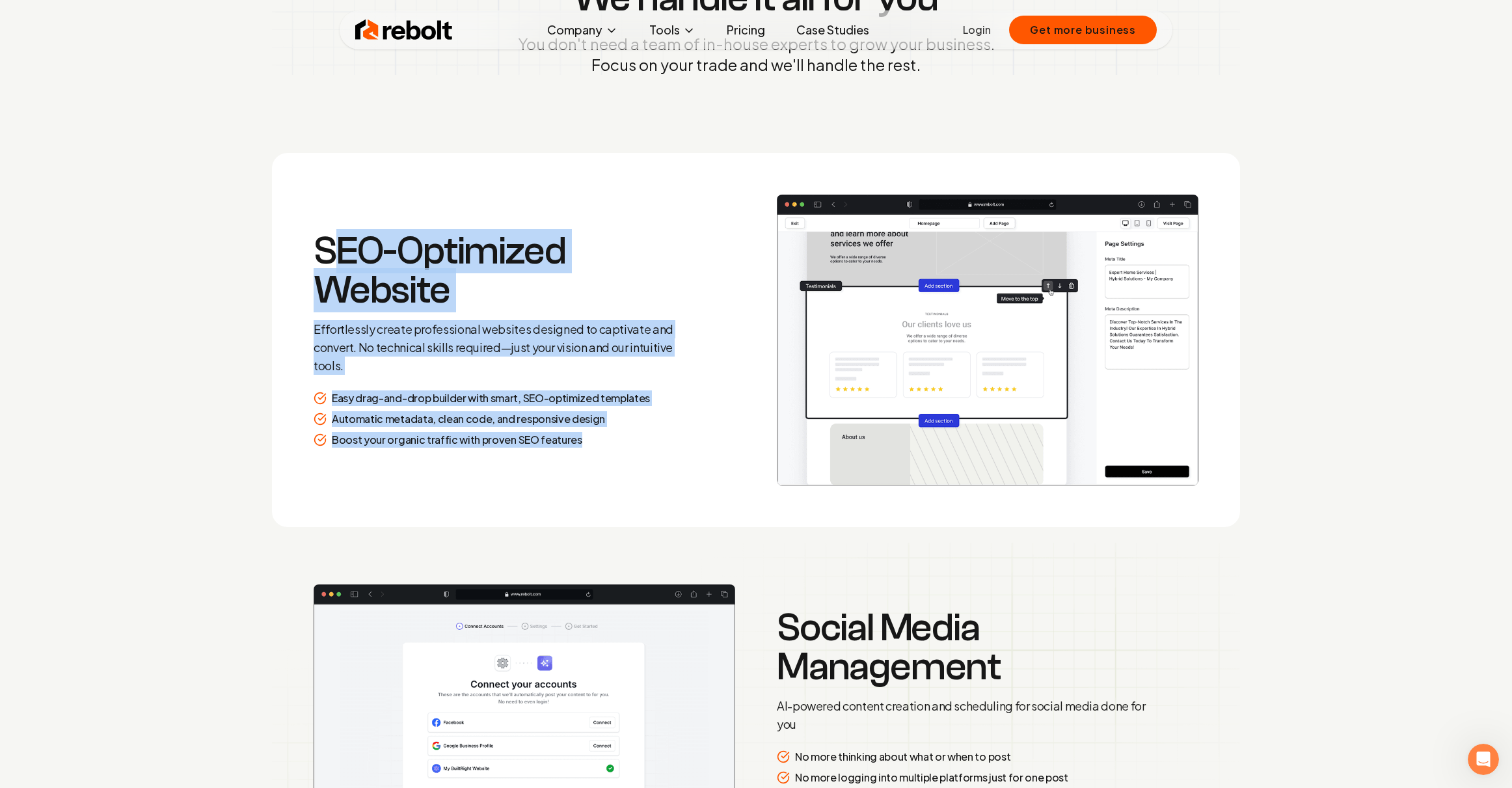
drag, startPoint x: 338, startPoint y: 250, endPoint x: 631, endPoint y: 441, distance: 349.8
click at [631, 441] on div "SEO-Optimized Website Effortlessly create professional websites designed to cap…" at bounding box center [501, 339] width 375 height 216
click at [632, 443] on div "Boost your organic traffic with proven SEO features" at bounding box center [501, 439] width 375 height 16
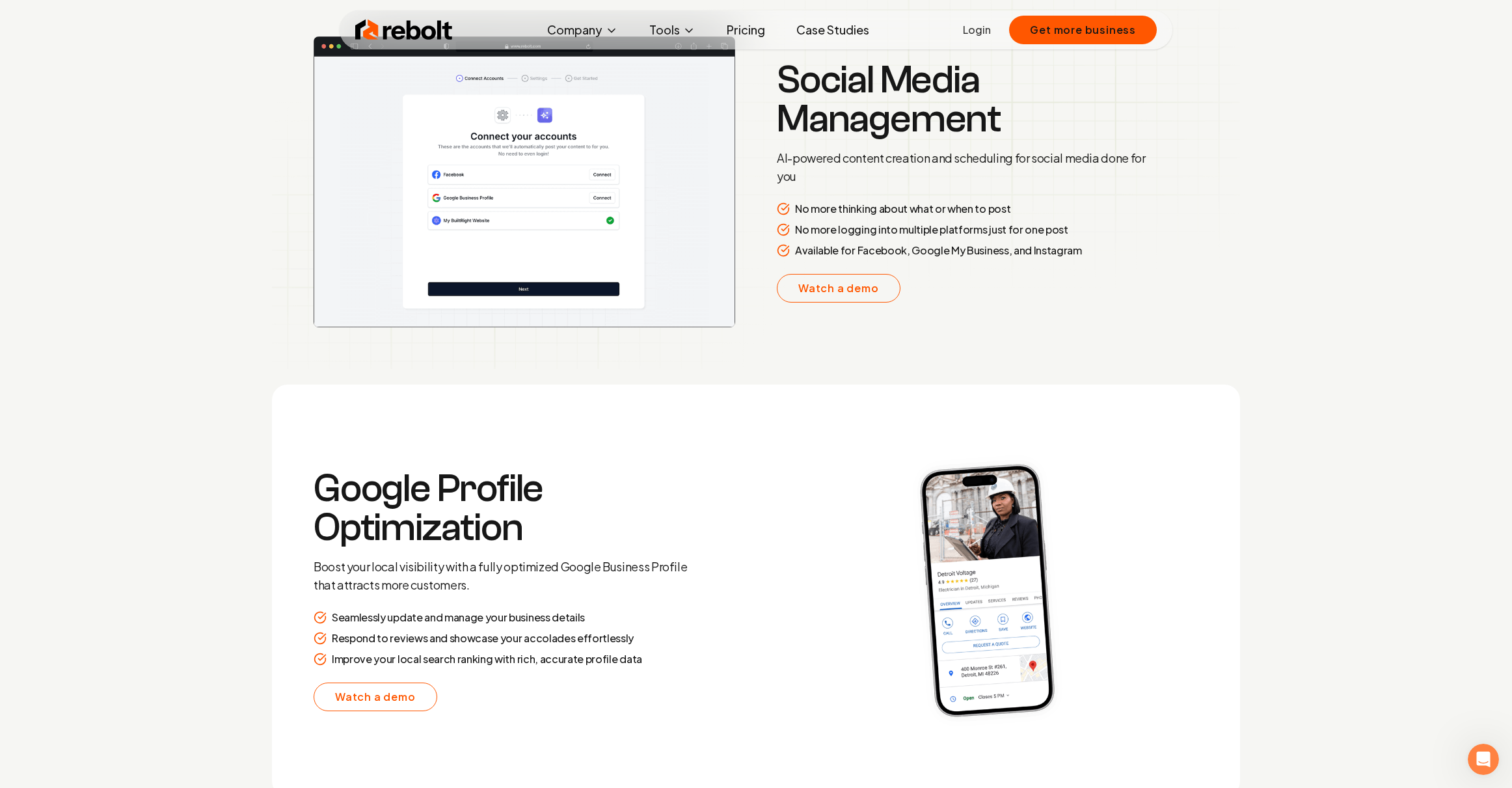
scroll to position [2359, 0]
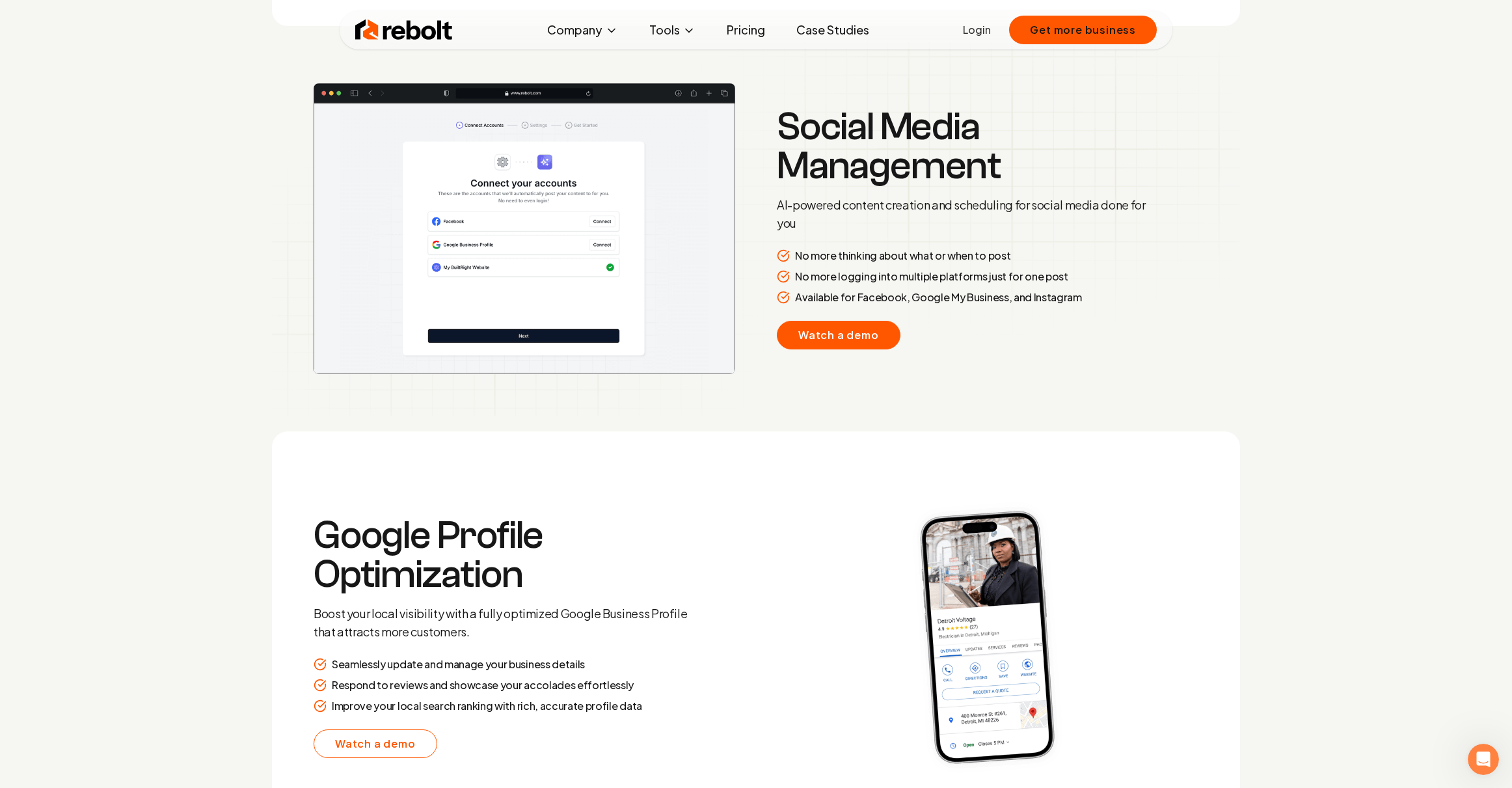
click at [805, 335] on link "Watch a demo" at bounding box center [838, 335] width 123 height 29
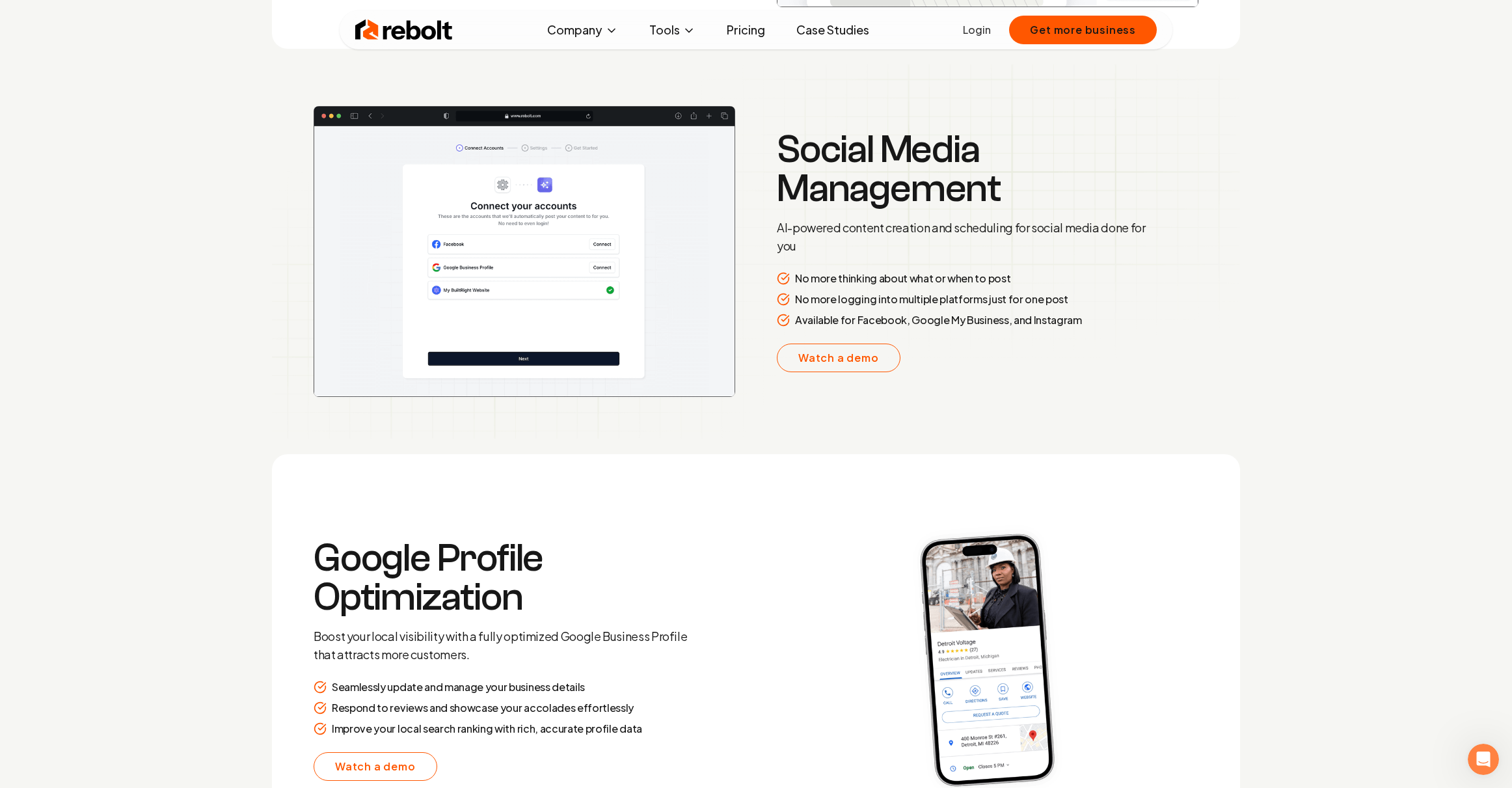
scroll to position [2775, 0]
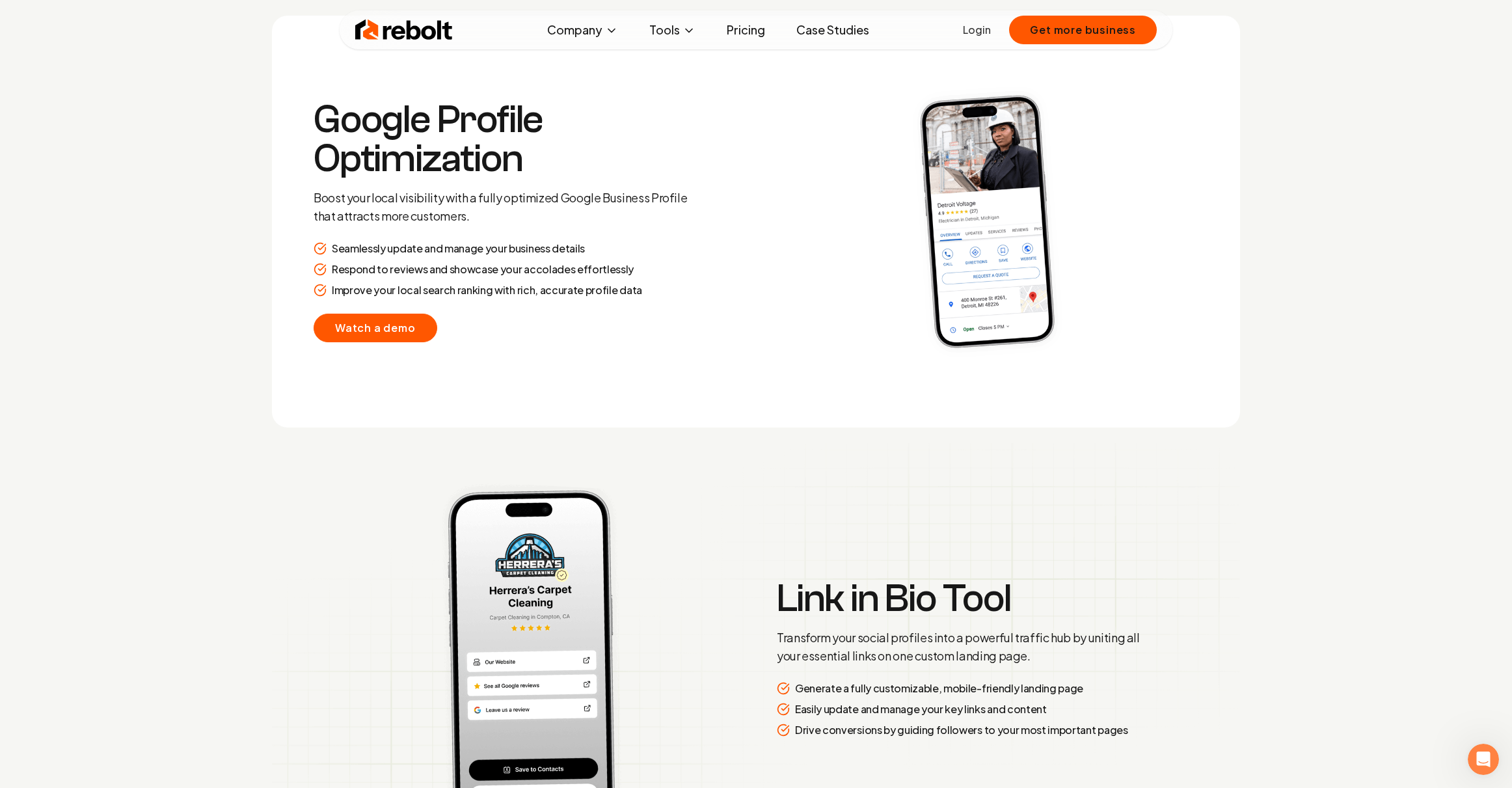
click at [371, 337] on link "Watch a demo" at bounding box center [375, 328] width 123 height 29
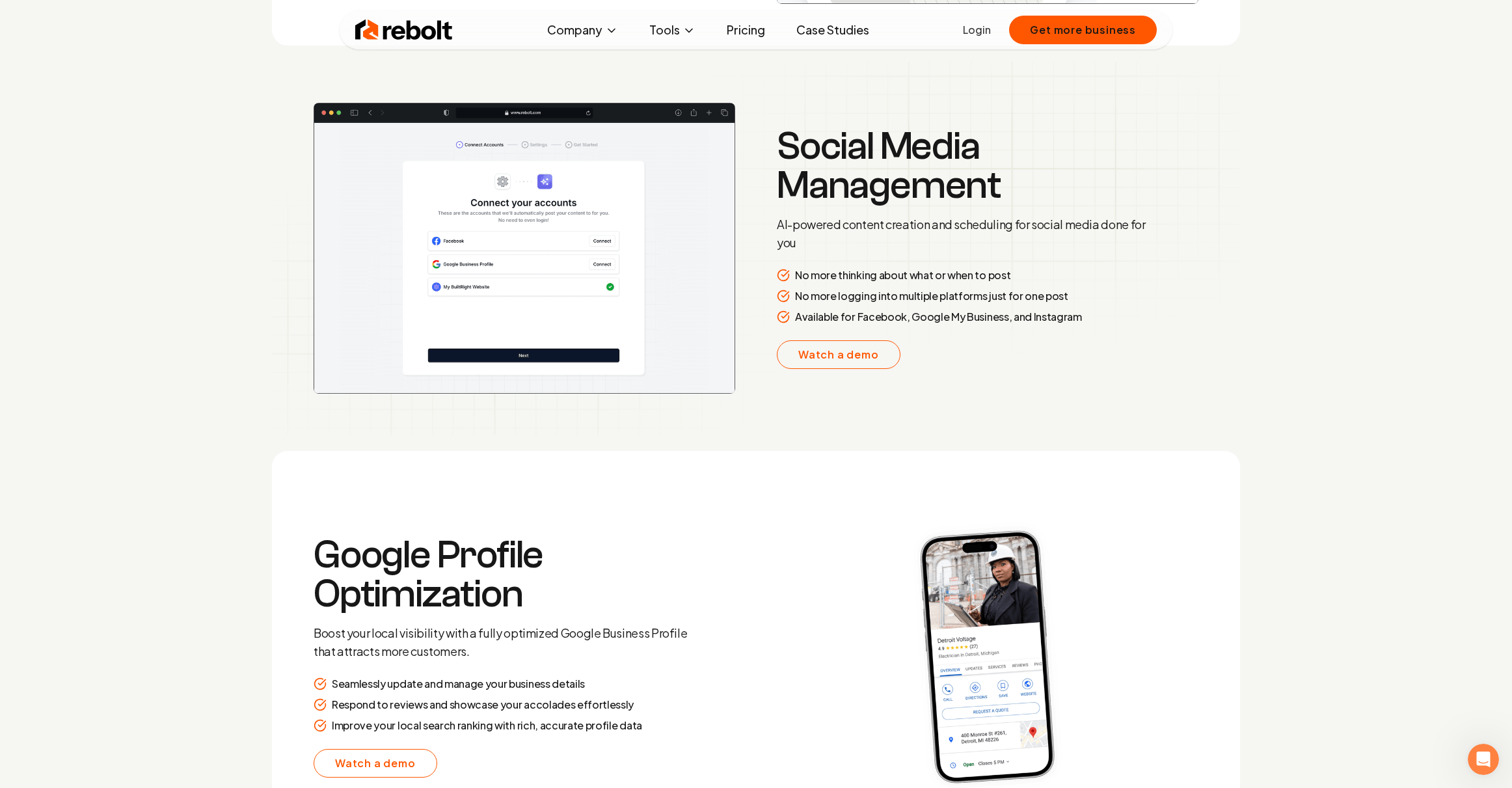
scroll to position [1915, 0]
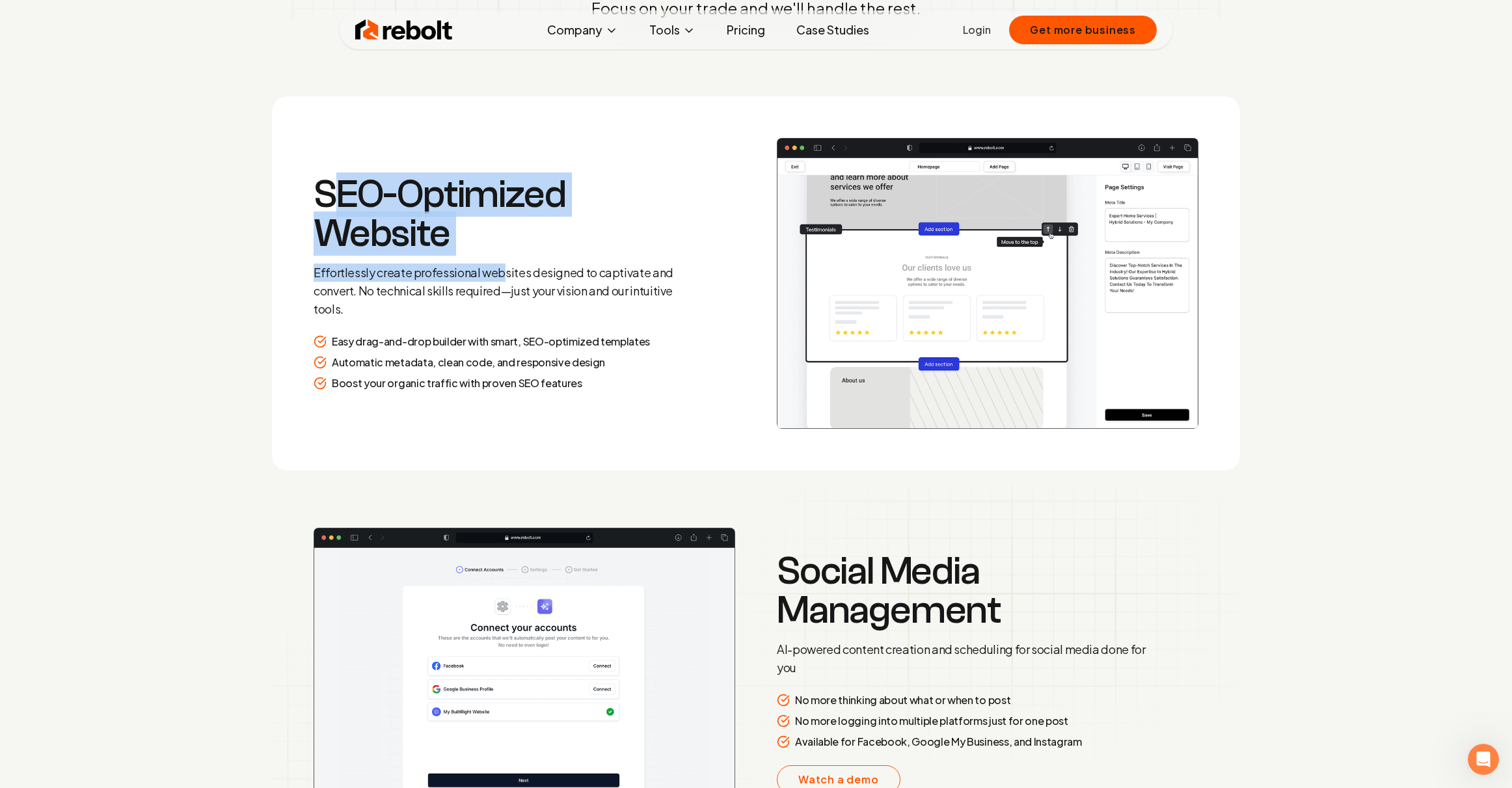
drag, startPoint x: 335, startPoint y: 175, endPoint x: 538, endPoint y: 297, distance: 236.8
click at [516, 283] on div "SEO-Optimized Website Effortlessly create professional websites designed to cap…" at bounding box center [501, 246] width 375 height 143
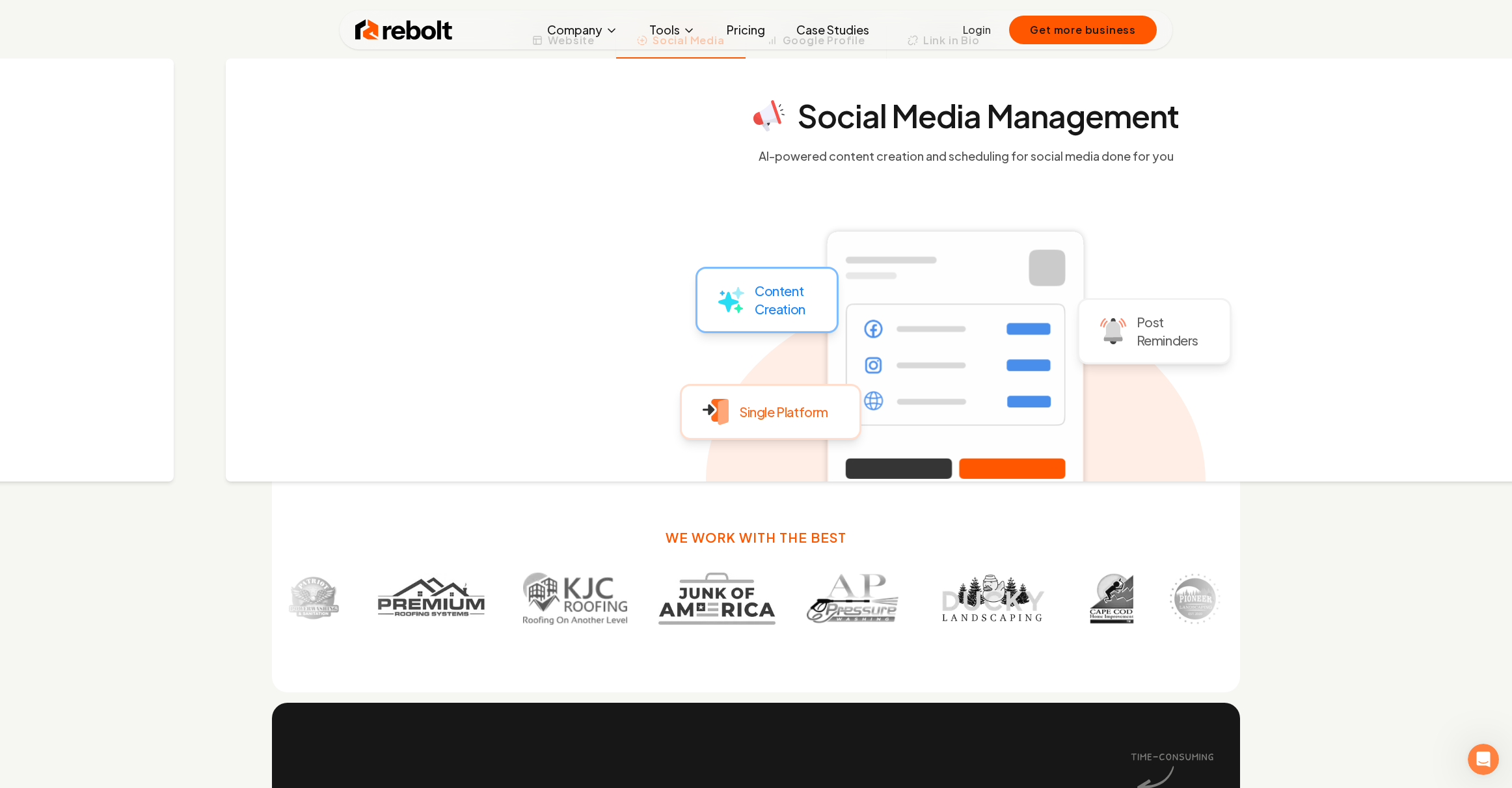
scroll to position [44, 0]
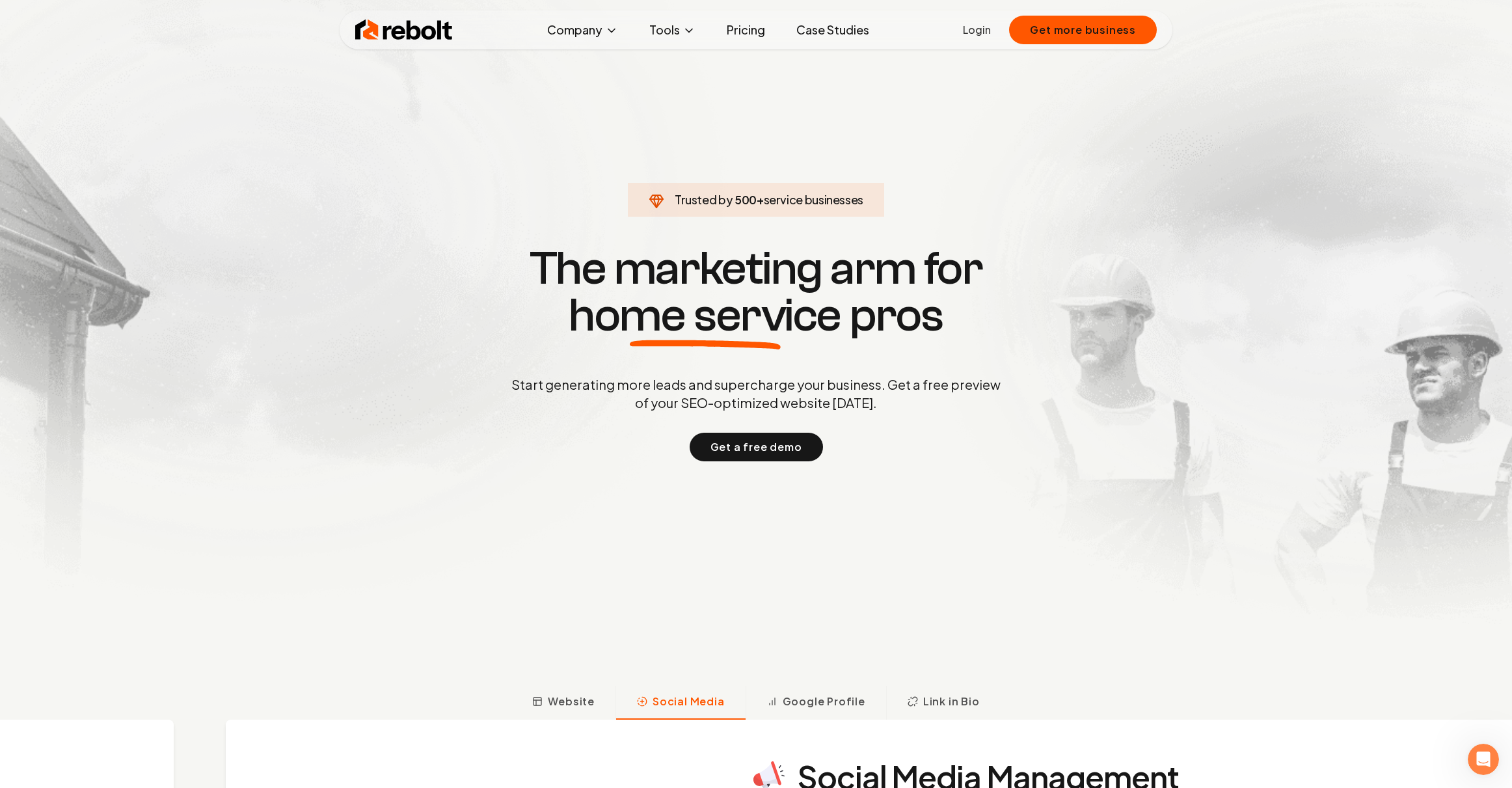
click at [828, 30] on link "Case Studies" at bounding box center [832, 30] width 94 height 26
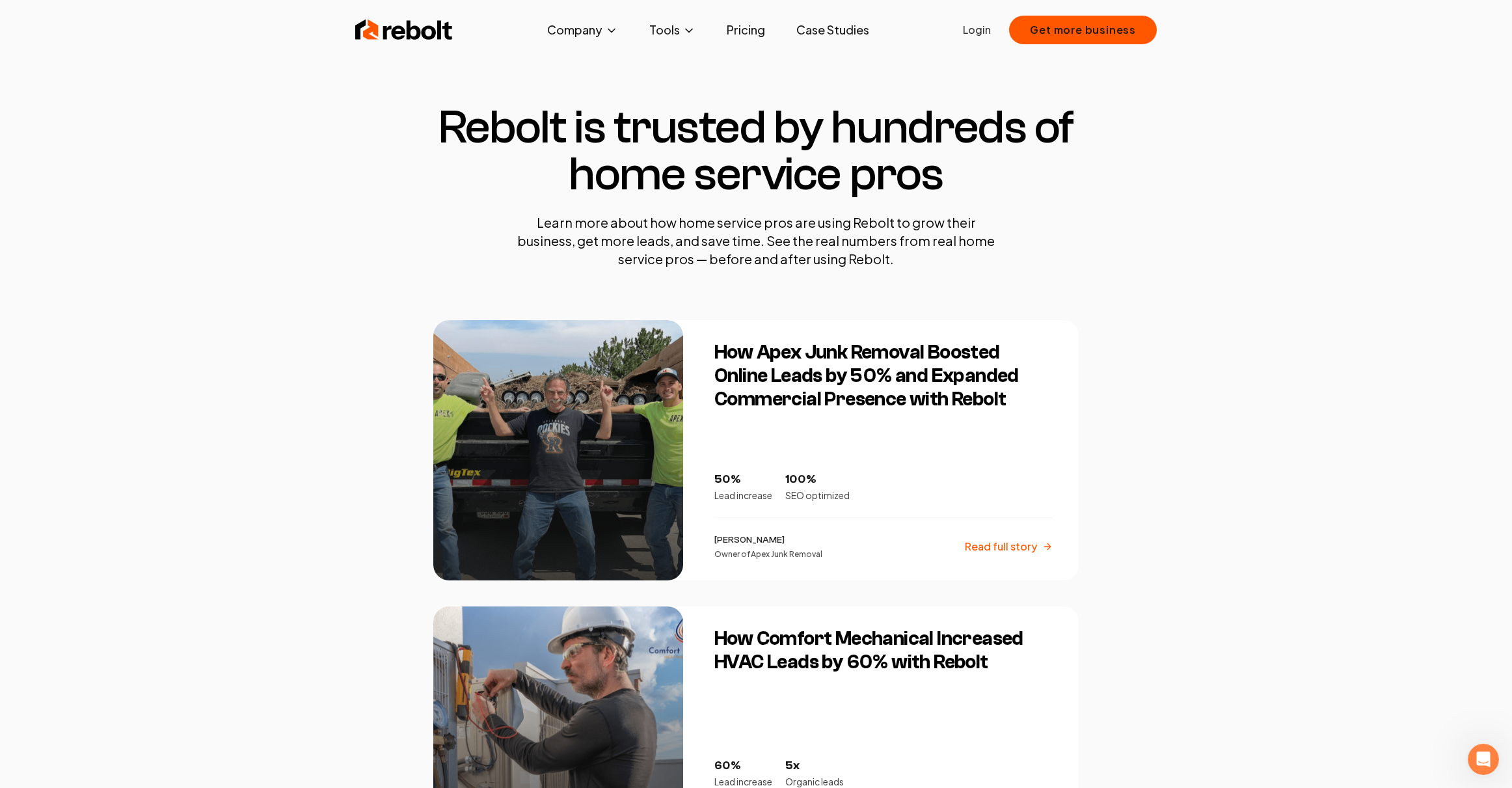
scroll to position [2, 0]
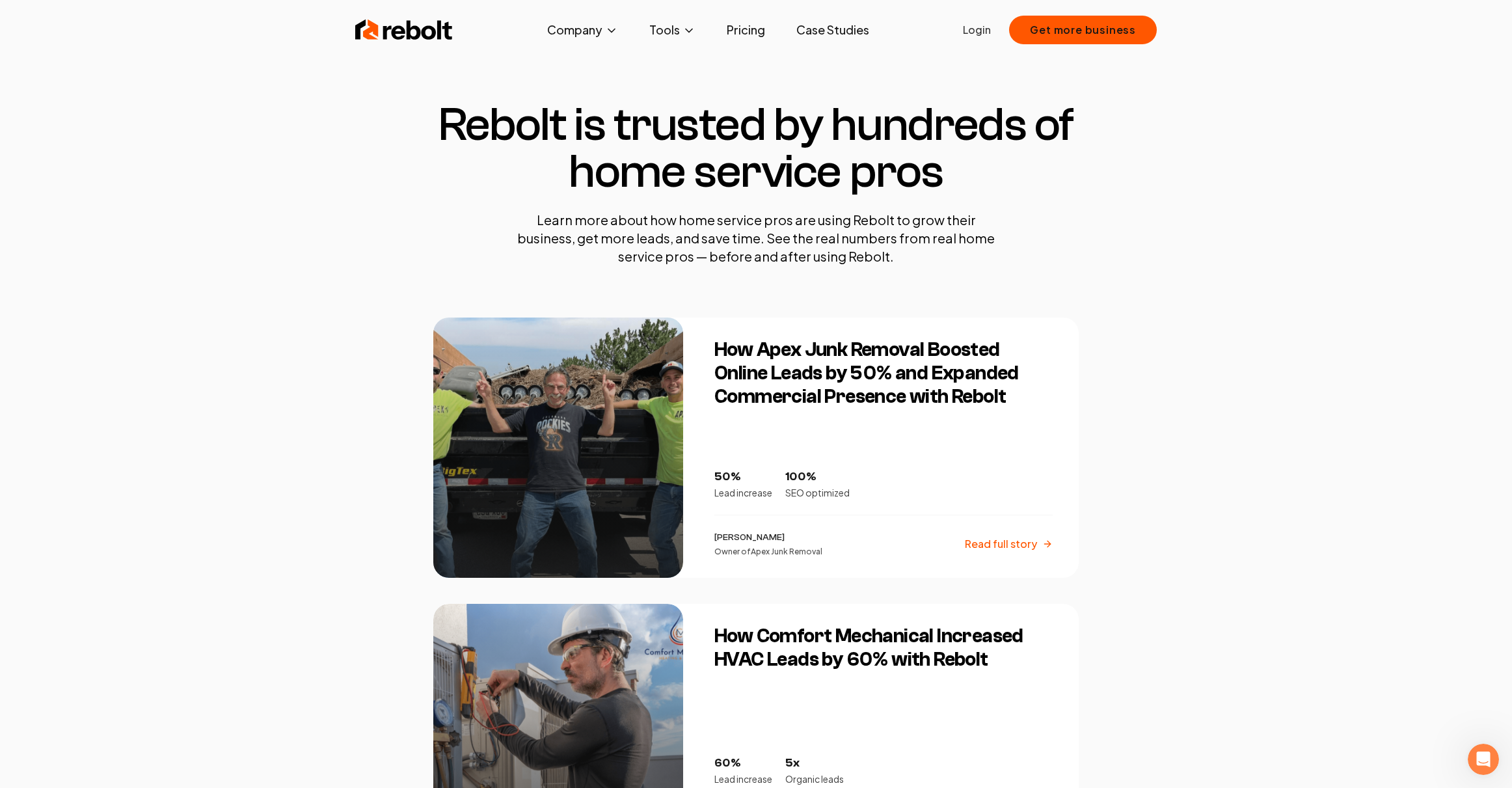
click at [832, 375] on h3 "How Apex Junk Removal Boosted Online Leads by 50% and Expanded Commercial Prese…" at bounding box center [884, 373] width 339 height 70
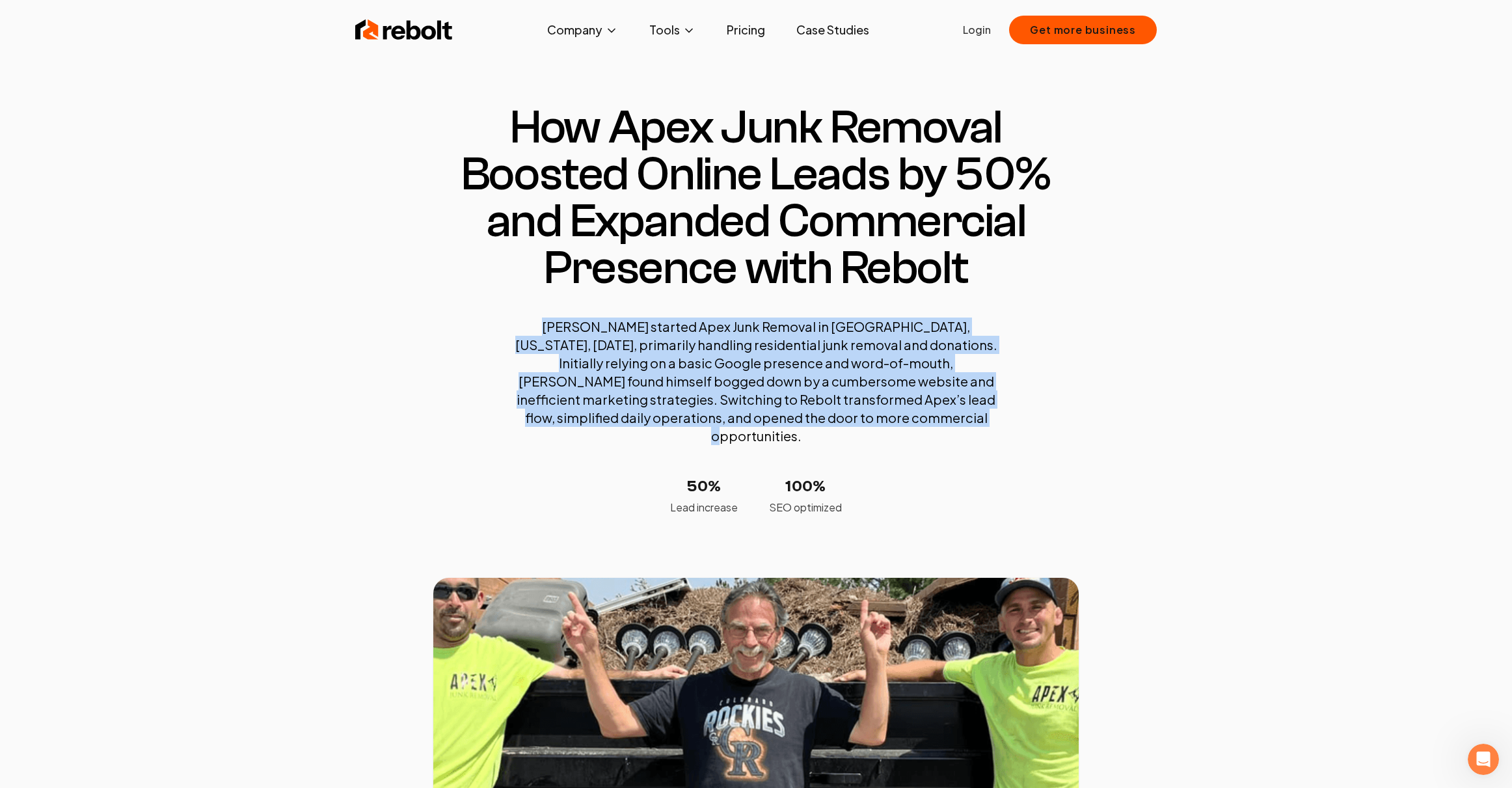
drag, startPoint x: 545, startPoint y: 334, endPoint x: 890, endPoint y: 418, distance: 355.1
click at [890, 418] on p "Todd Porter started Apex Junk Removal in Elizabeth, Colorado, four years ago, p…" at bounding box center [756, 381] width 495 height 127
drag, startPoint x: 946, startPoint y: 429, endPoint x: 955, endPoint y: 432, distance: 9.5
click at [946, 429] on div "Todd Porter started Apex Junk Removal in Elizabeth, Colorado, four years ago, p…" at bounding box center [756, 416] width 495 height 198
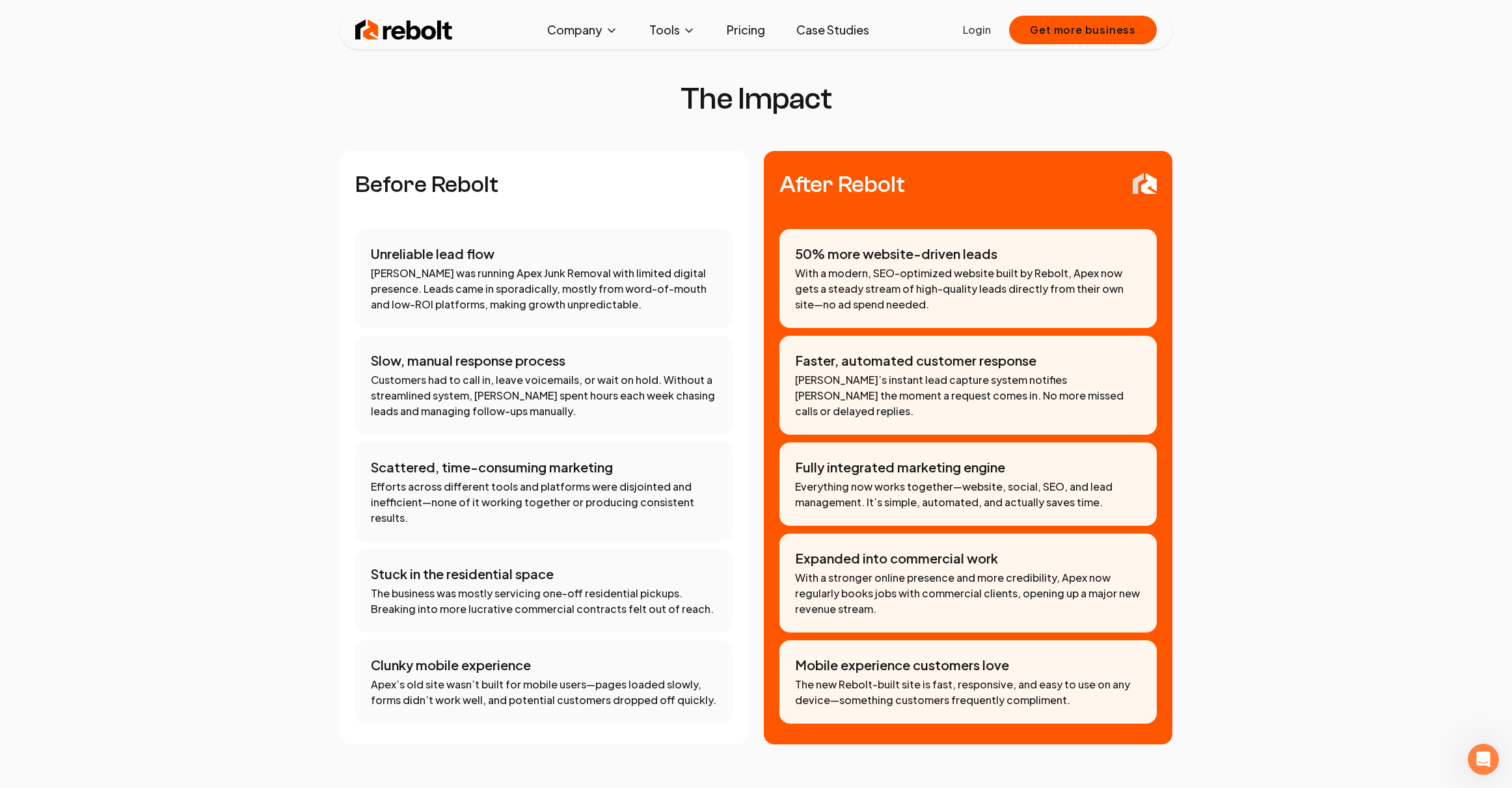
scroll to position [1218, 0]
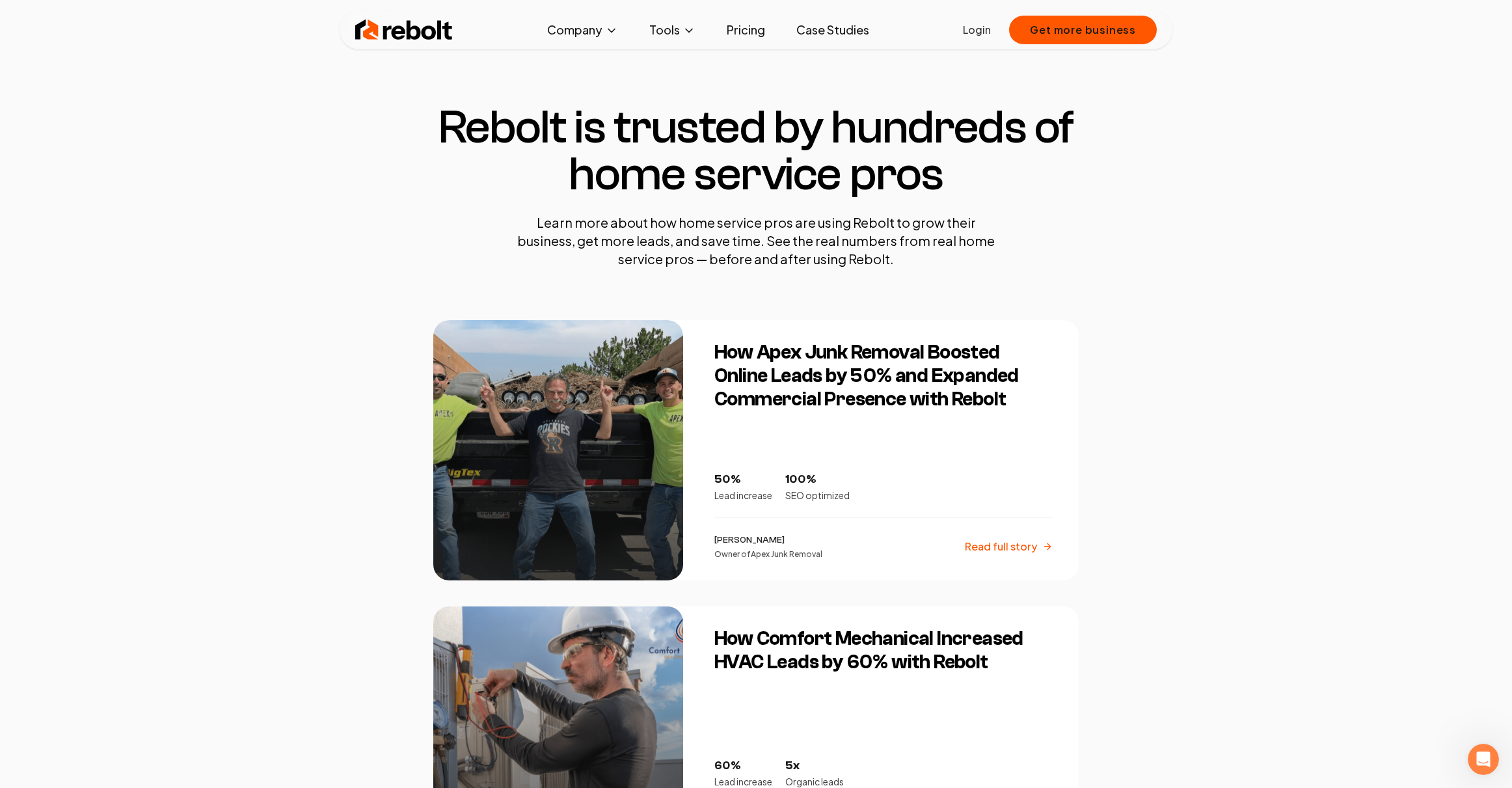
scroll to position [276, 0]
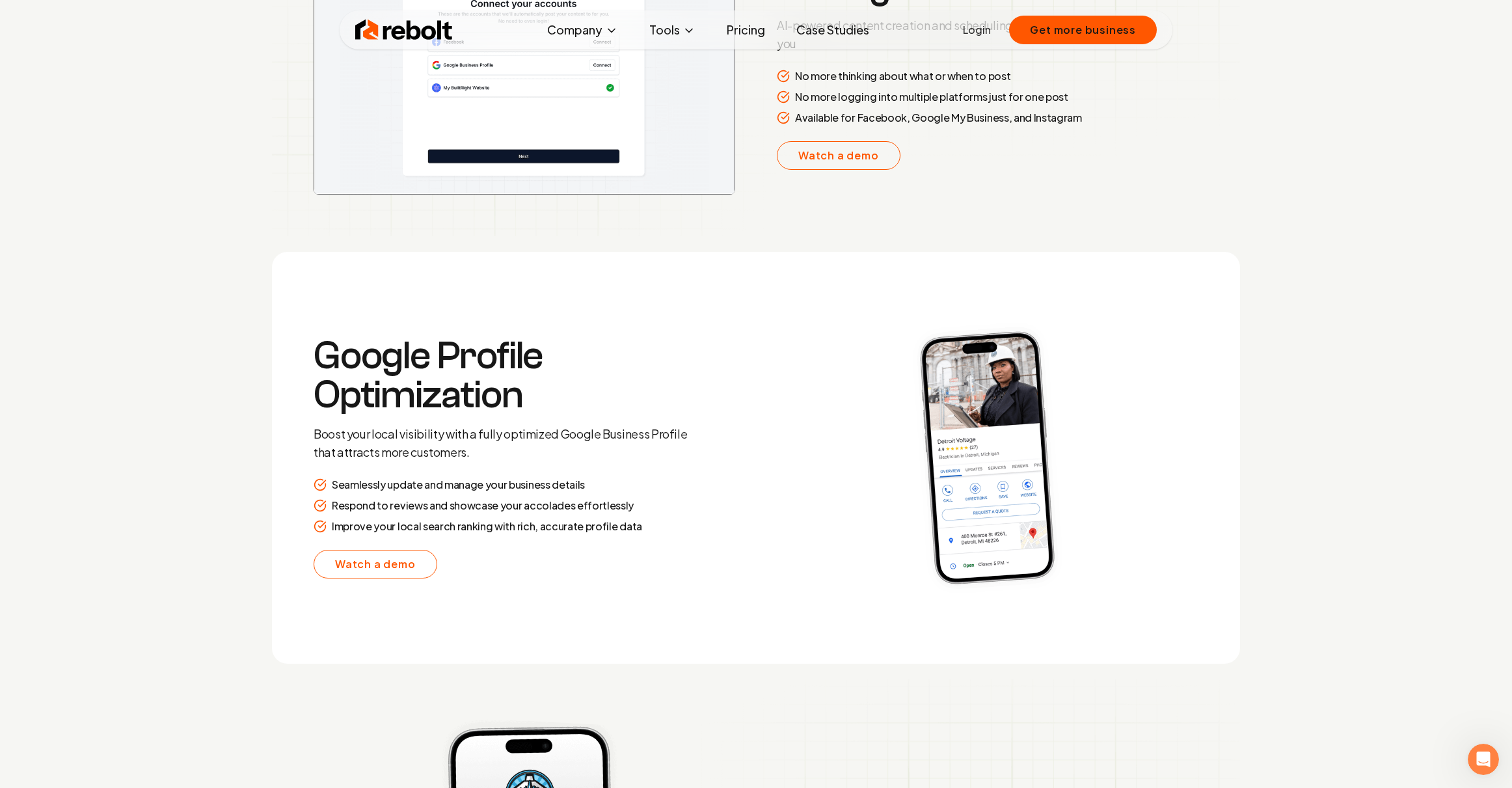
scroll to position [2286, 0]
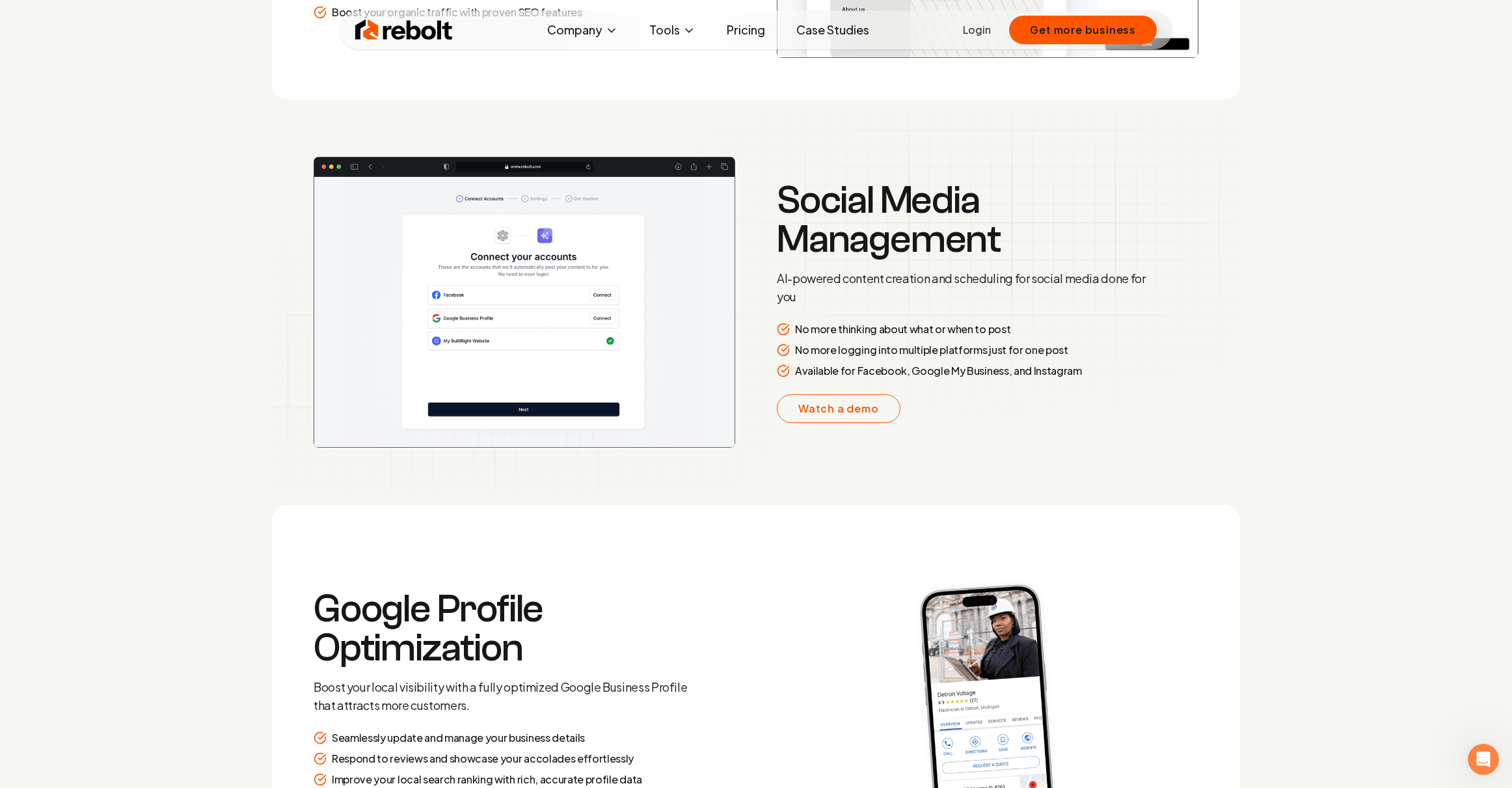
click at [1086, 399] on div "Social Media Management AI-powered content creation and scheduling for social m…" at bounding box center [964, 302] width 375 height 242
